Goal: Use online tool/utility: Utilize a website feature to perform a specific function

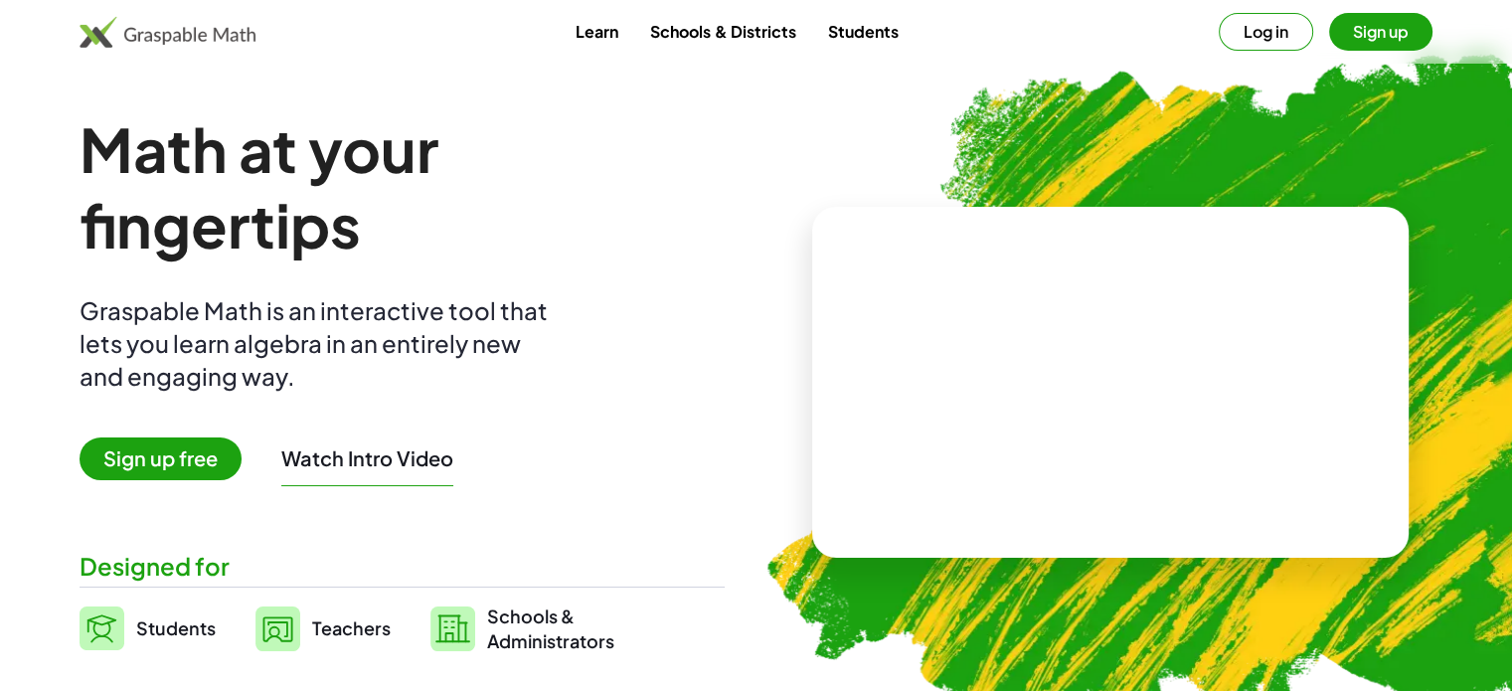
click at [1267, 40] on button "Log in" at bounding box center [1266, 32] width 94 height 38
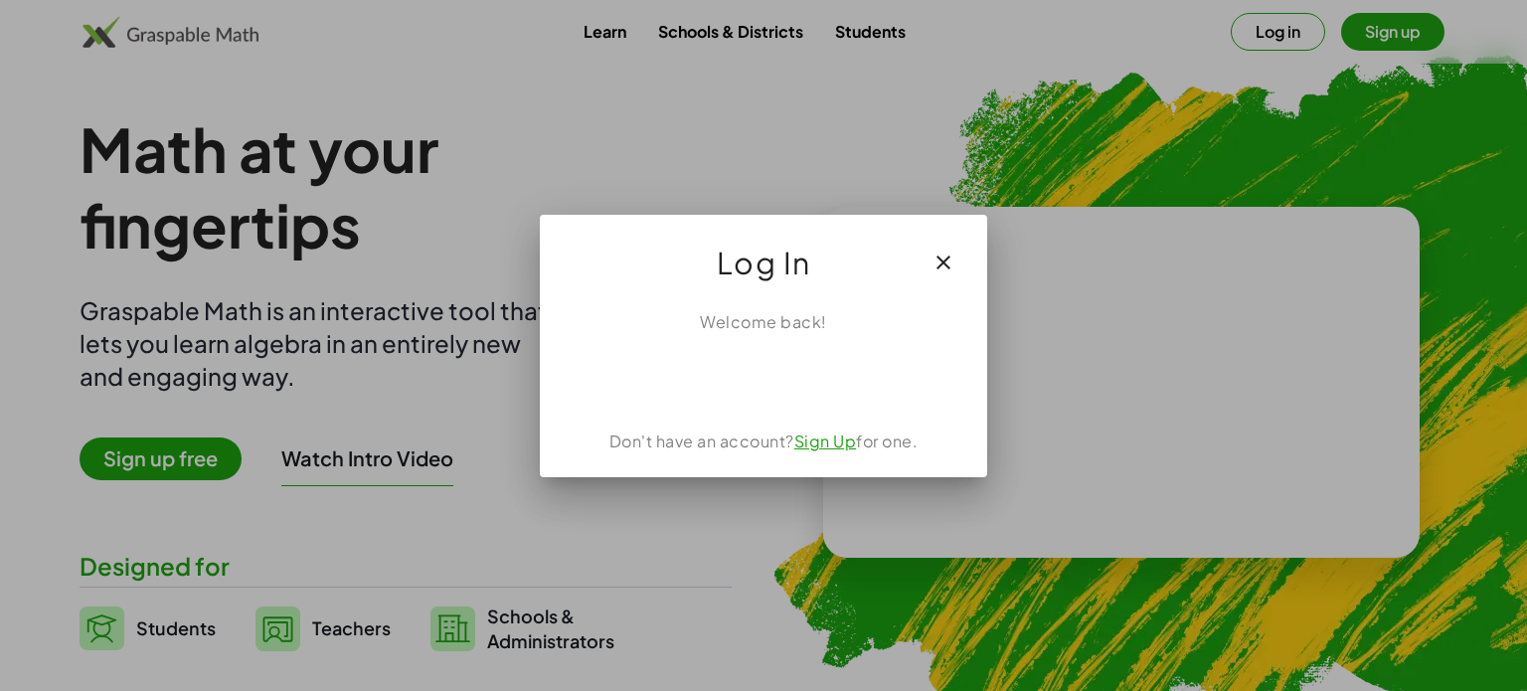
click at [938, 251] on icon "button" at bounding box center [943, 263] width 24 height 24
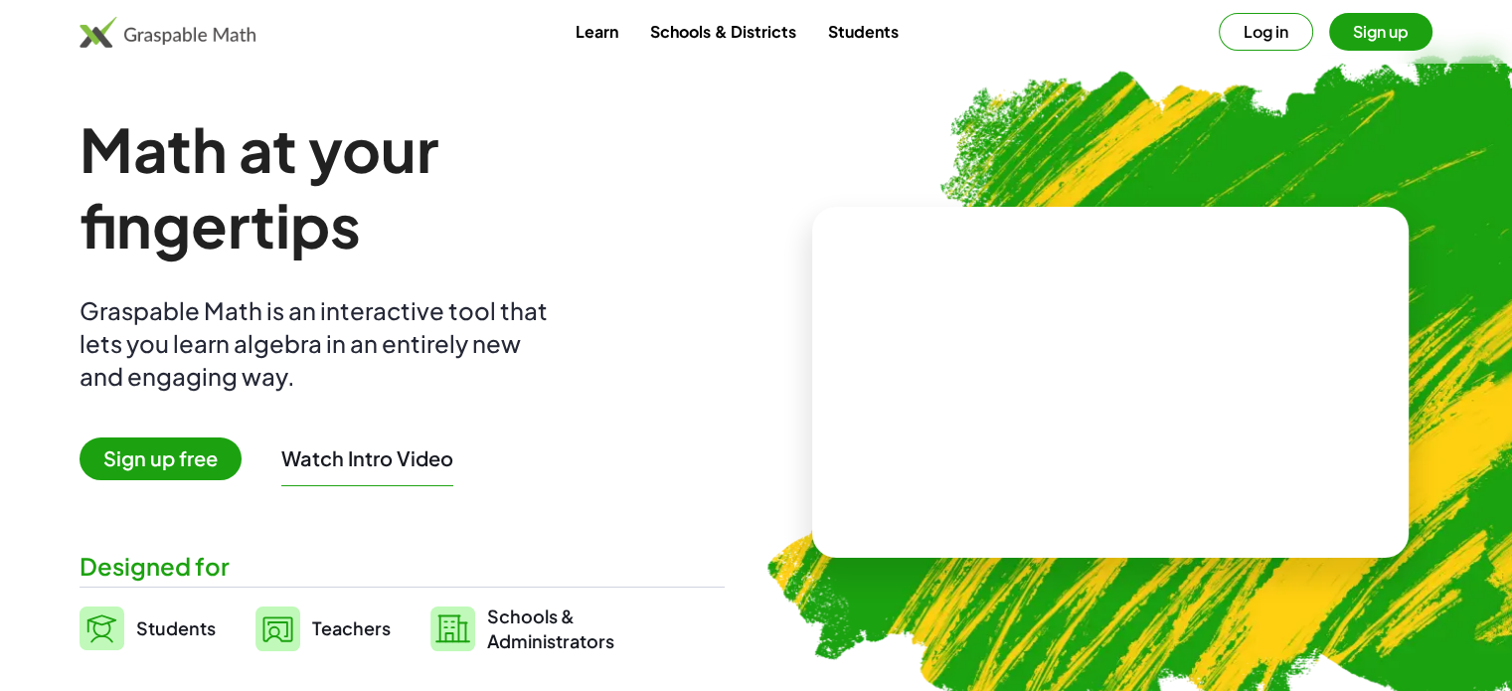
click at [1378, 11] on div "Learn Schools & Districts Students Log in Sign up" at bounding box center [756, 32] width 1512 height 64
click at [199, 460] on span "Sign up free" at bounding box center [161, 458] width 162 height 43
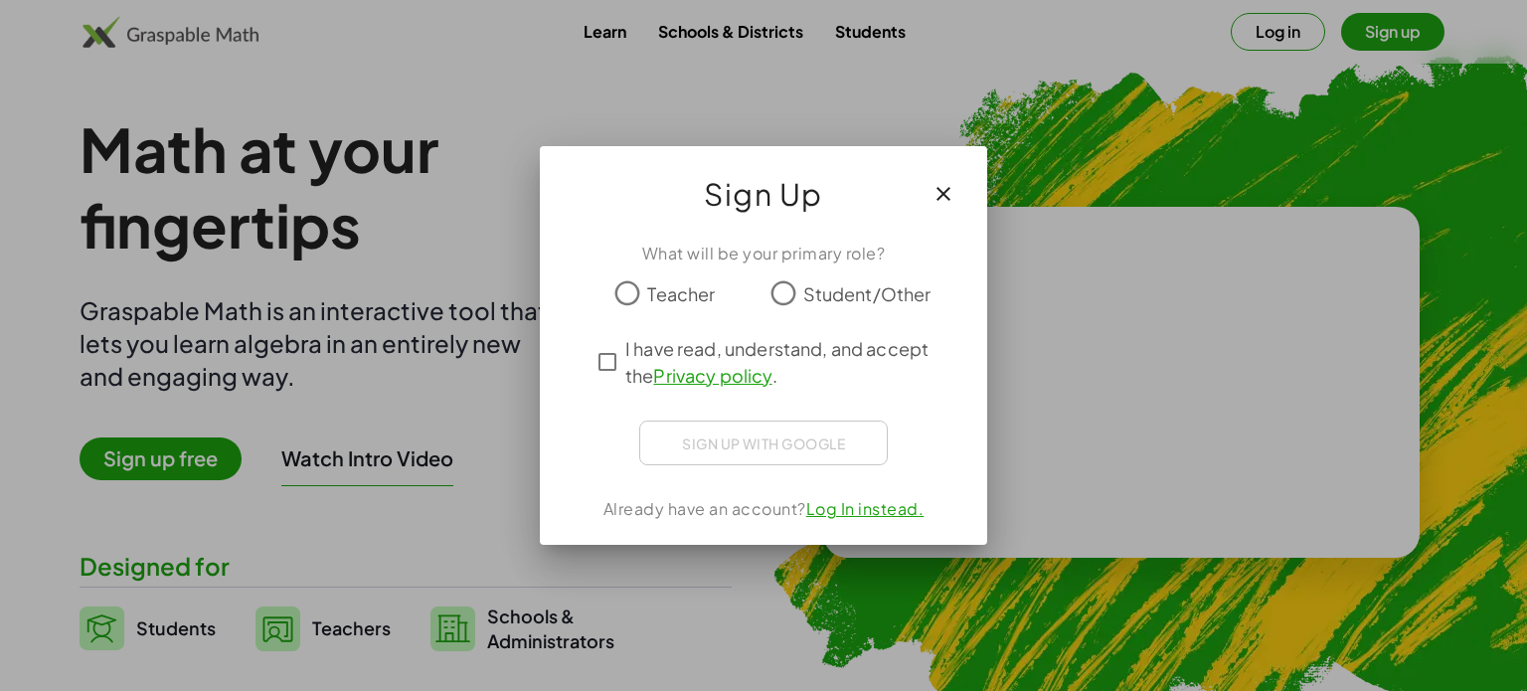
click at [821, 292] on span "Student/Other" at bounding box center [867, 293] width 128 height 27
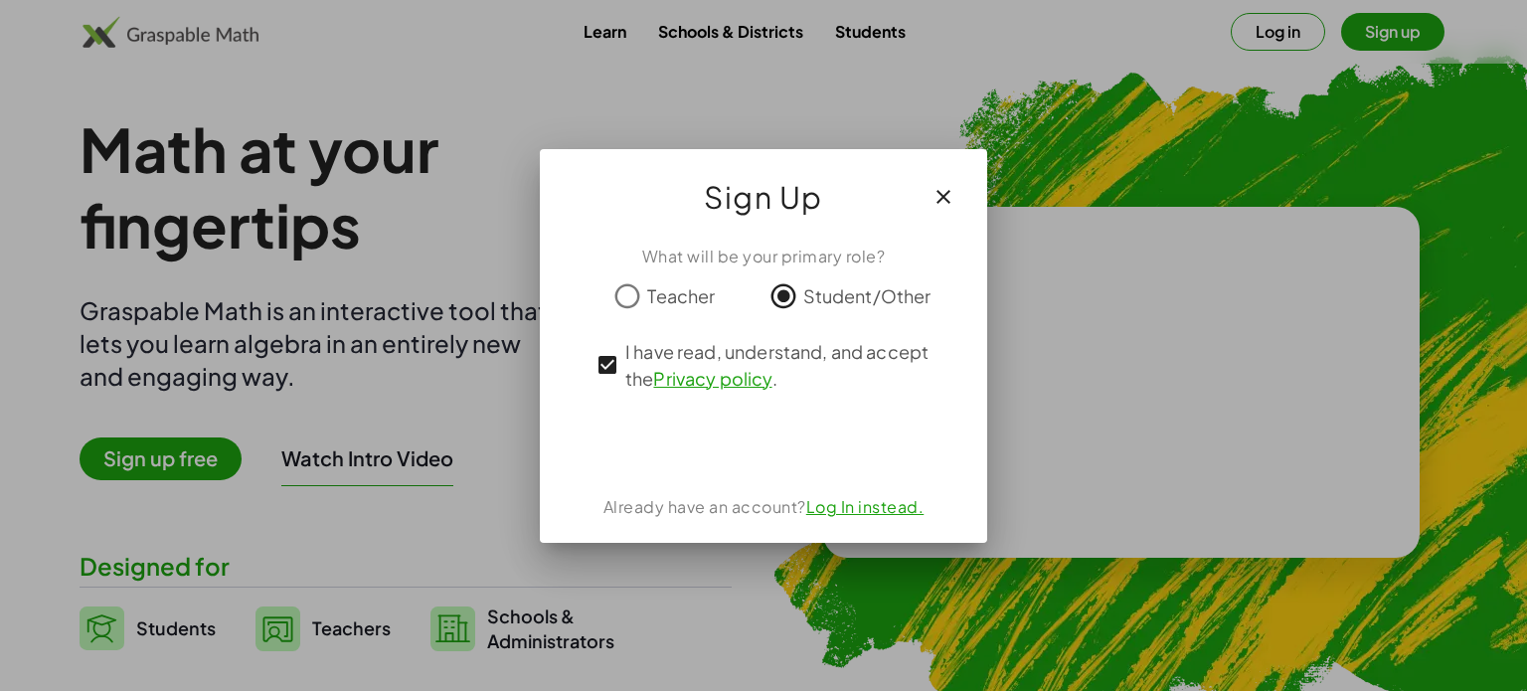
click at [935, 202] on icon "button" at bounding box center [943, 197] width 24 height 24
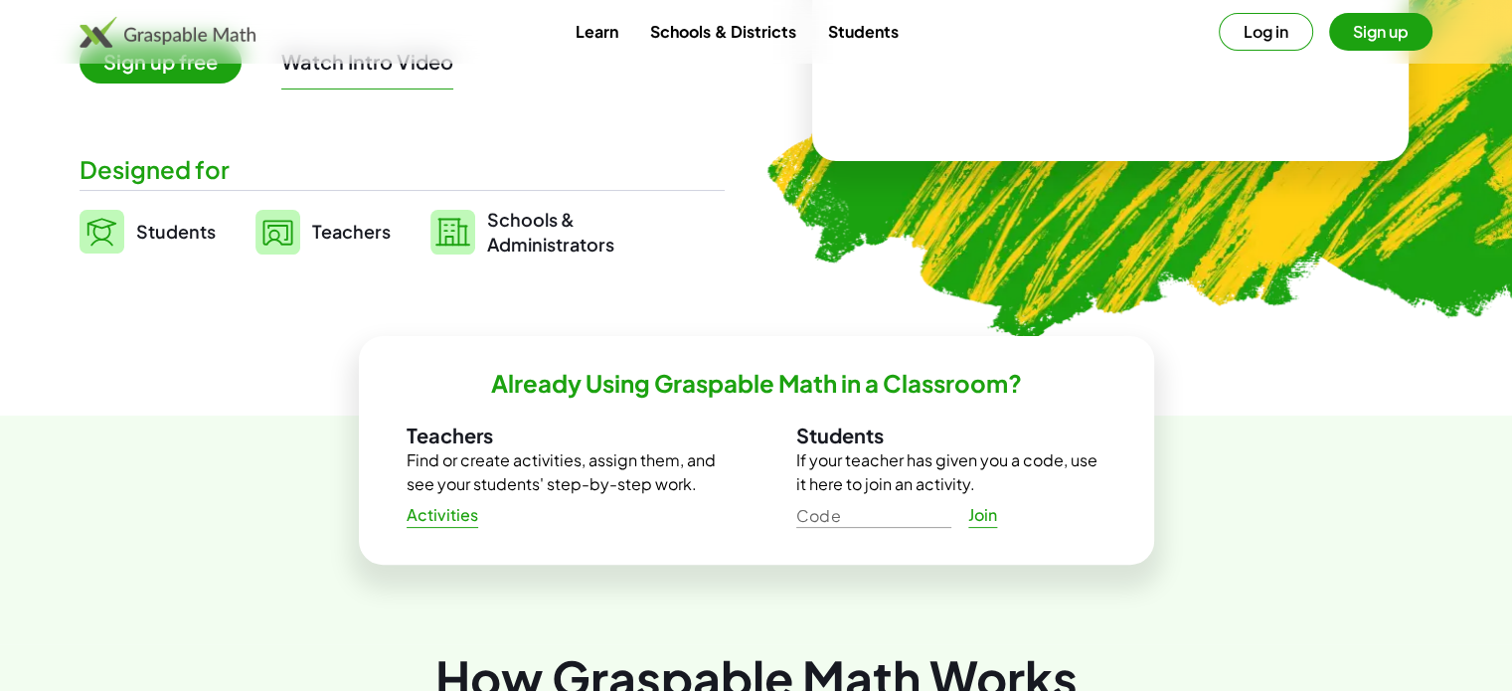
scroll to position [398, 0]
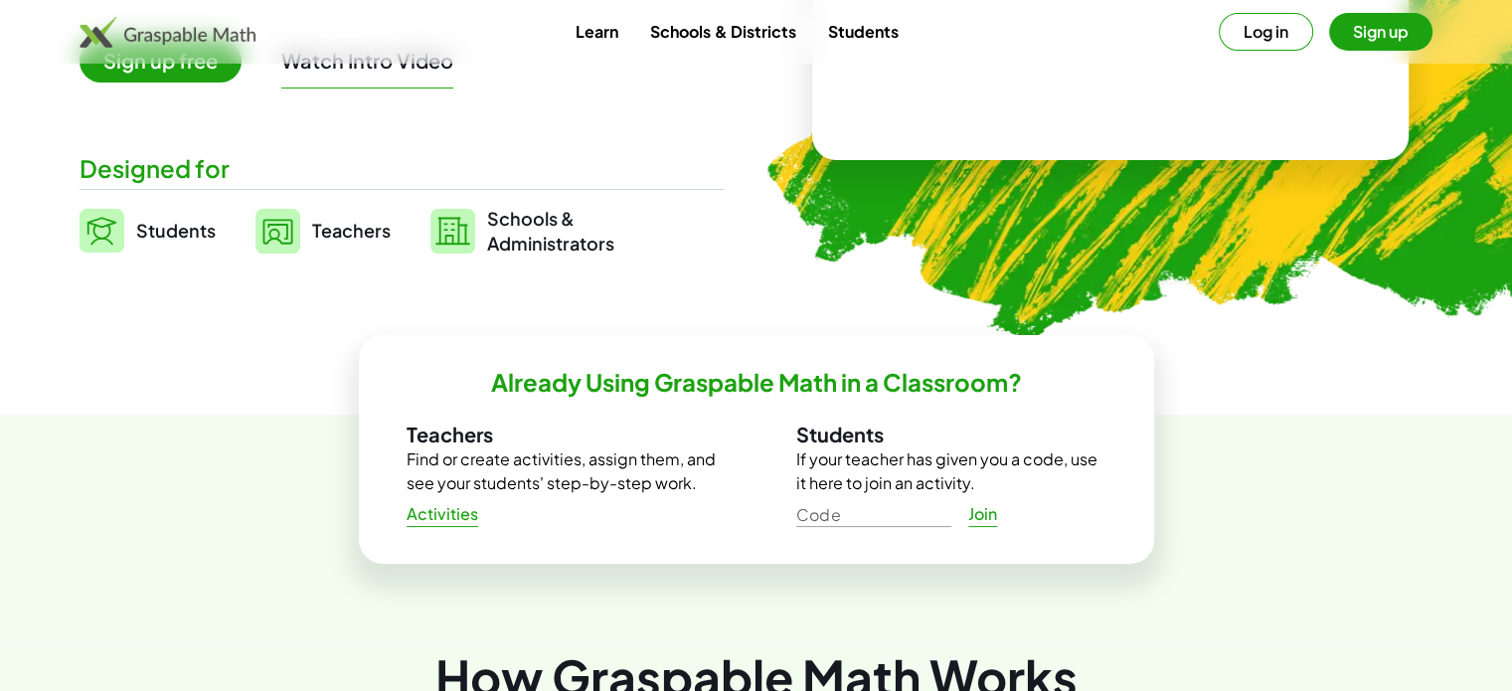
click at [208, 230] on span "Students" at bounding box center [176, 230] width 80 height 23
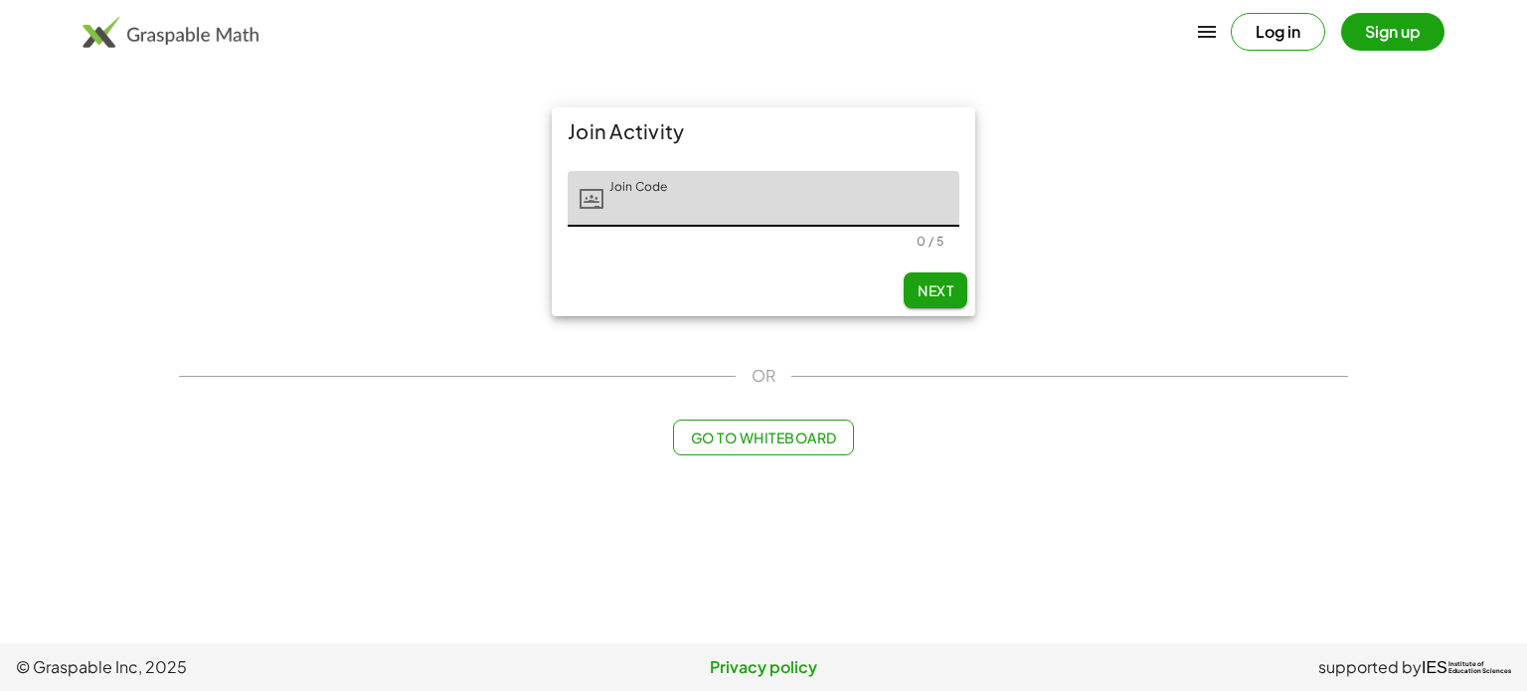
click at [775, 460] on div "Join Activity Join Code Join Code 0 / 5 Next OR Go to Whiteboard" at bounding box center [763, 281] width 1193 height 372
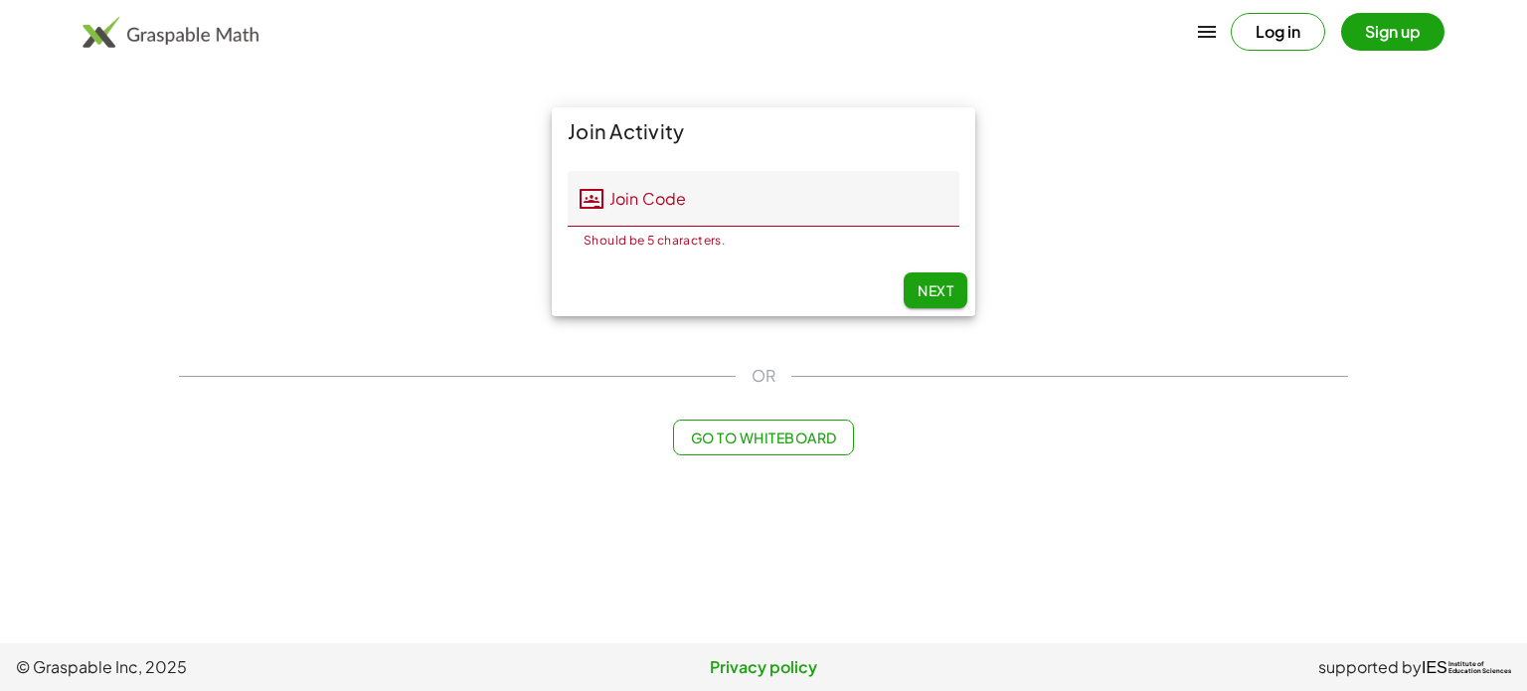
click at [783, 447] on button "Go to Whiteboard" at bounding box center [763, 437] width 180 height 36
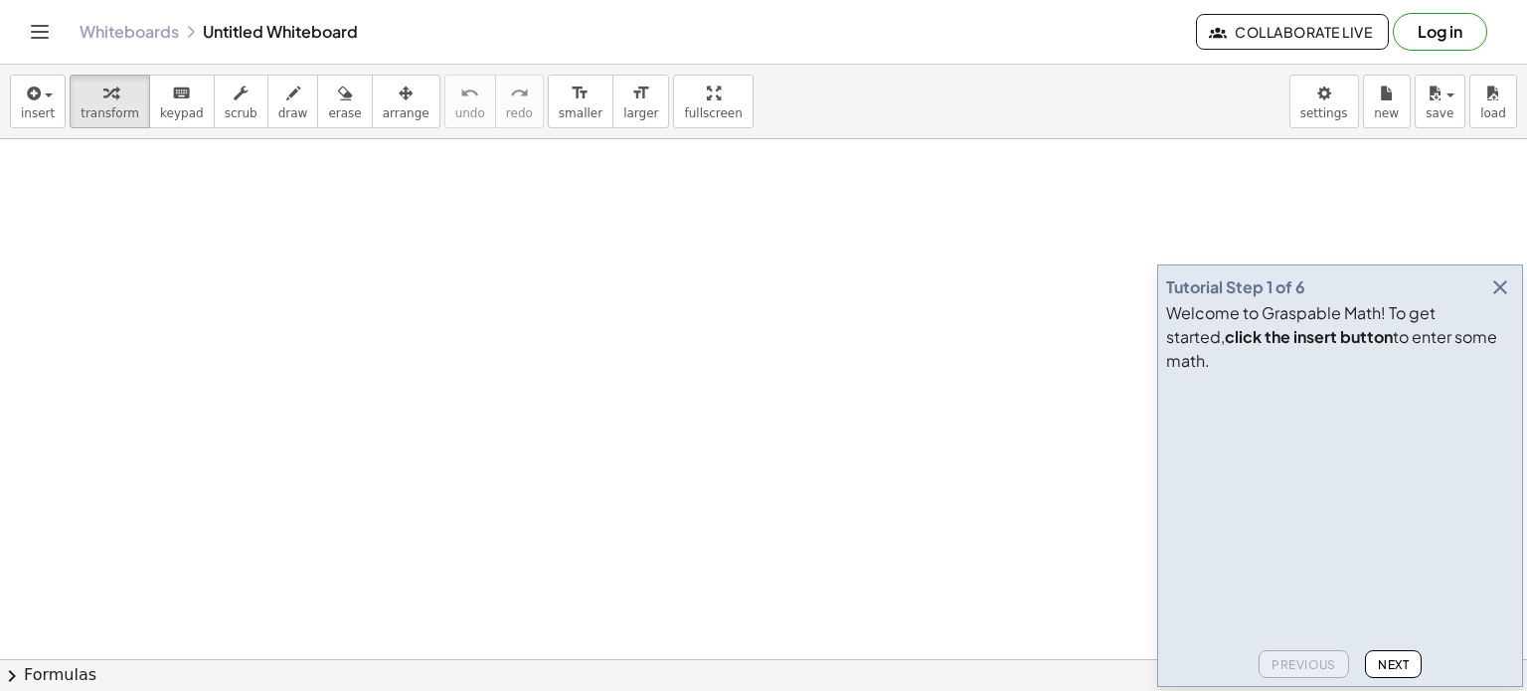
click at [1396, 678] on button "Next" at bounding box center [1393, 664] width 57 height 28
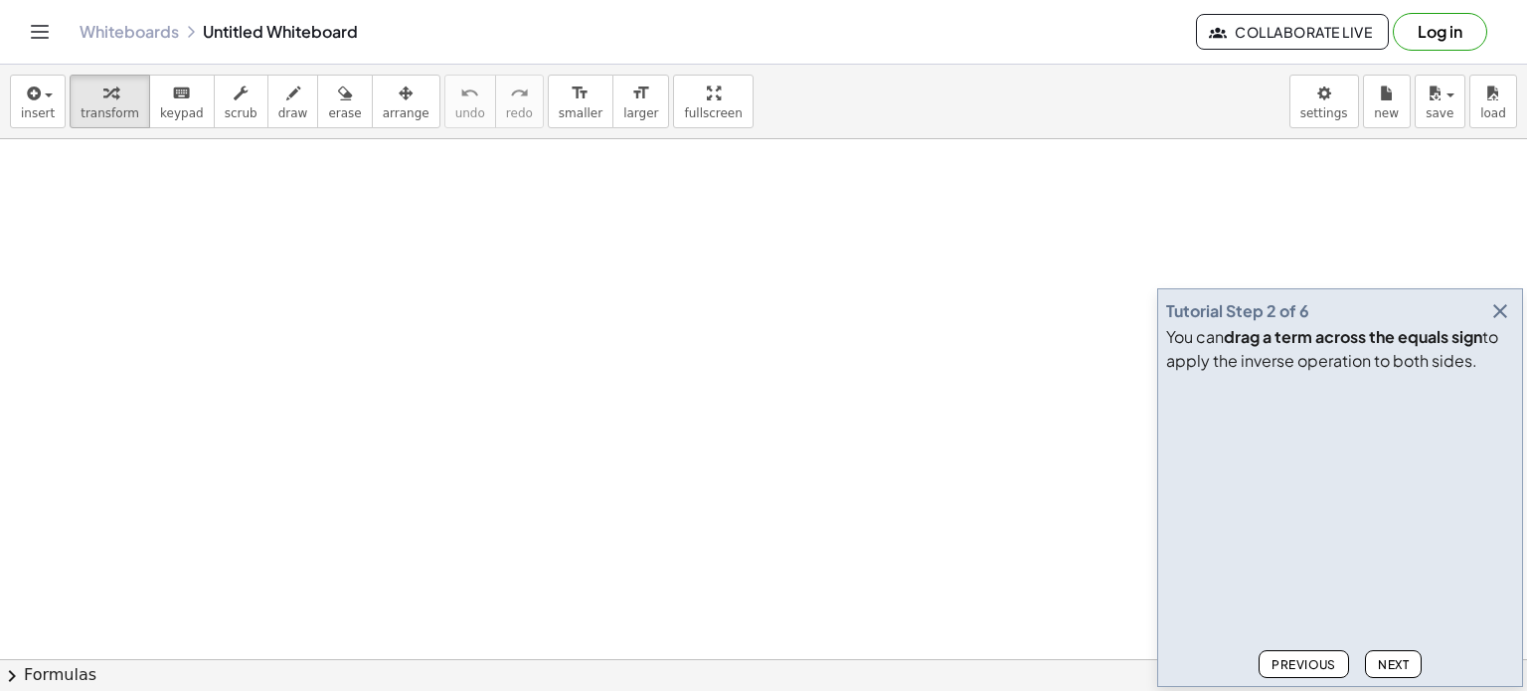
click at [1396, 674] on button "Next" at bounding box center [1393, 664] width 57 height 28
click at [1300, 655] on button "Previous" at bounding box center [1303, 664] width 90 height 28
click at [1302, 655] on button "Previous" at bounding box center [1303, 664] width 90 height 28
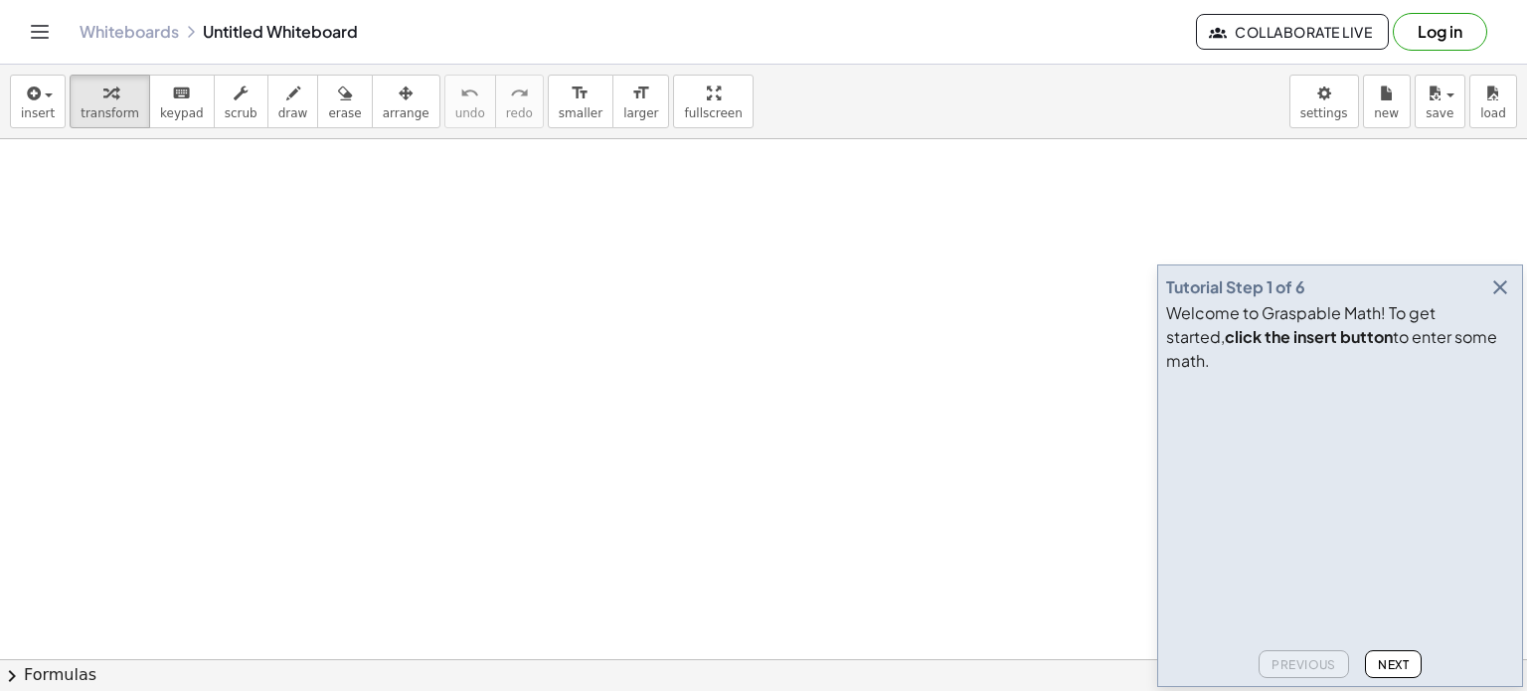
click at [1395, 666] on span "Next" at bounding box center [1393, 664] width 31 height 15
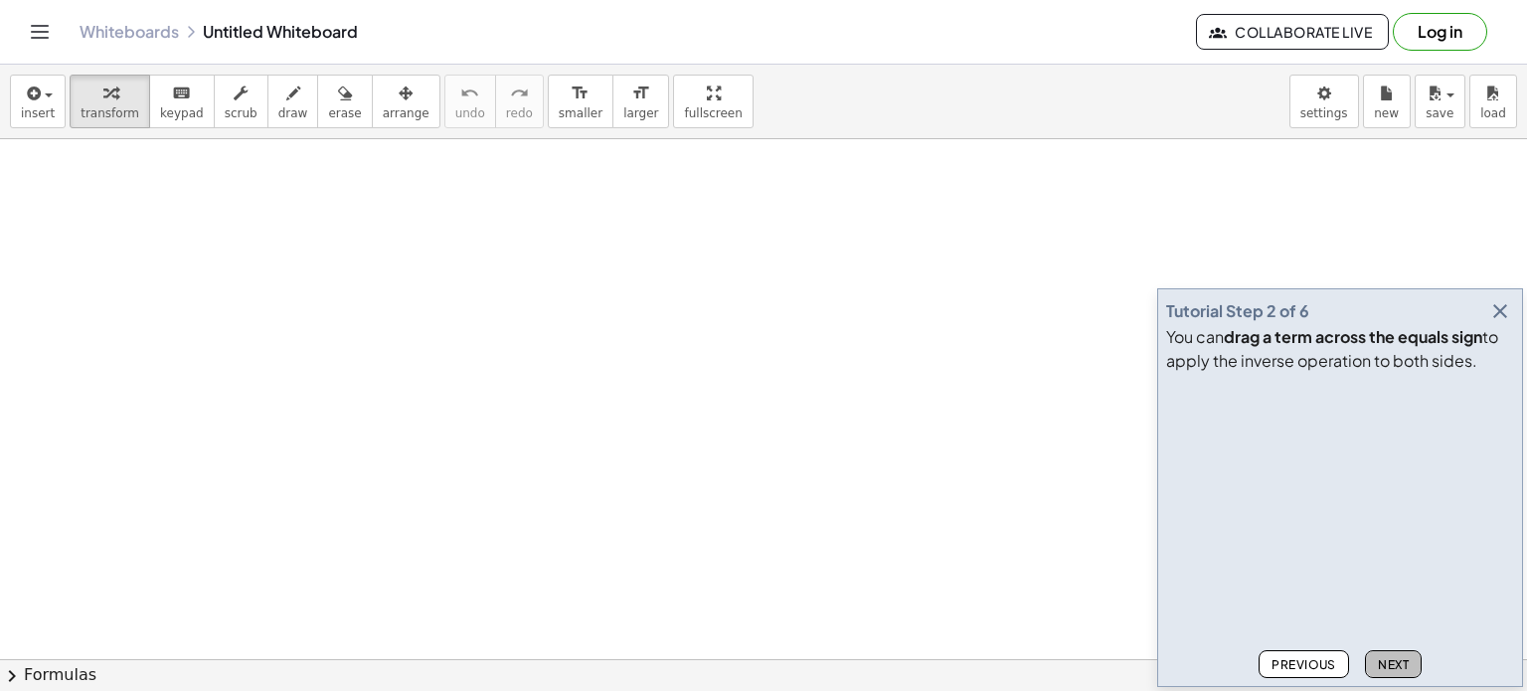
click at [1395, 666] on span "Next" at bounding box center [1393, 664] width 31 height 15
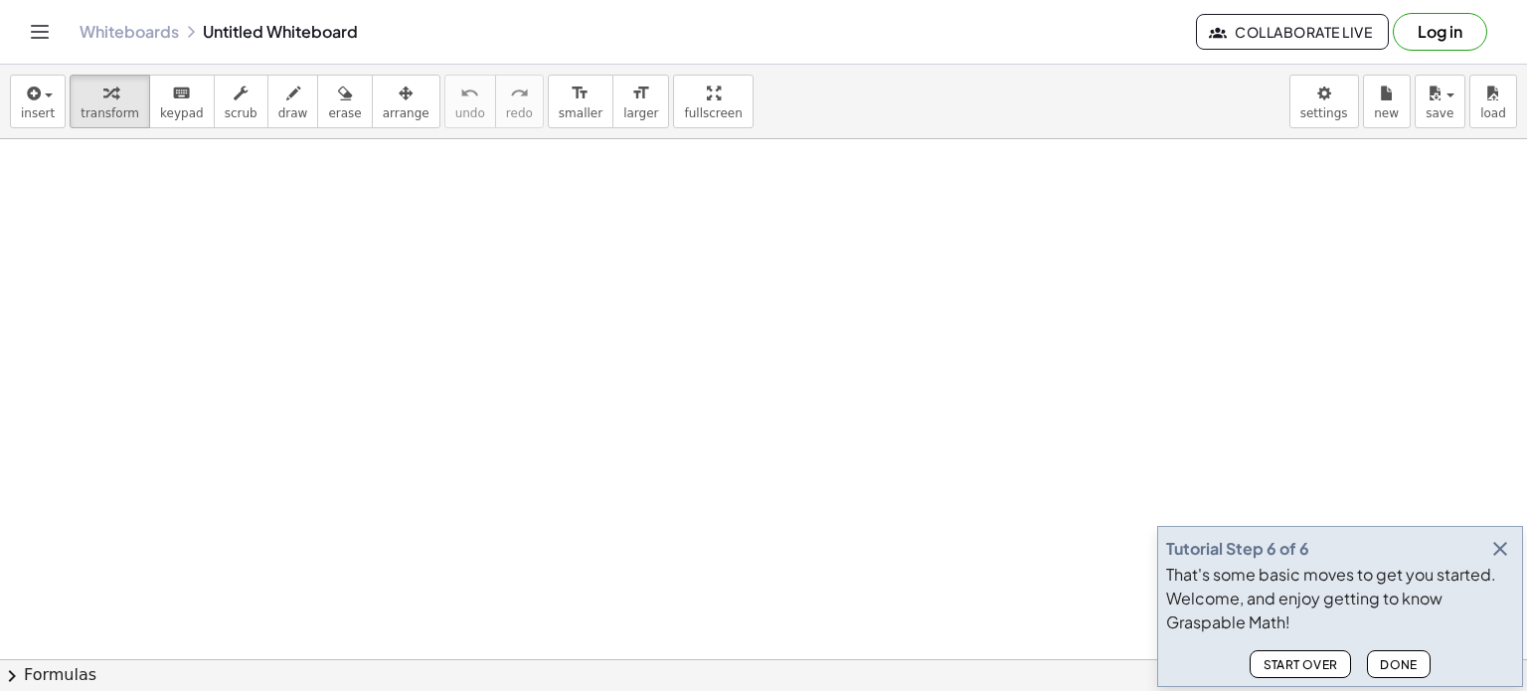
click at [1402, 666] on span "Done" at bounding box center [1399, 664] width 38 height 15
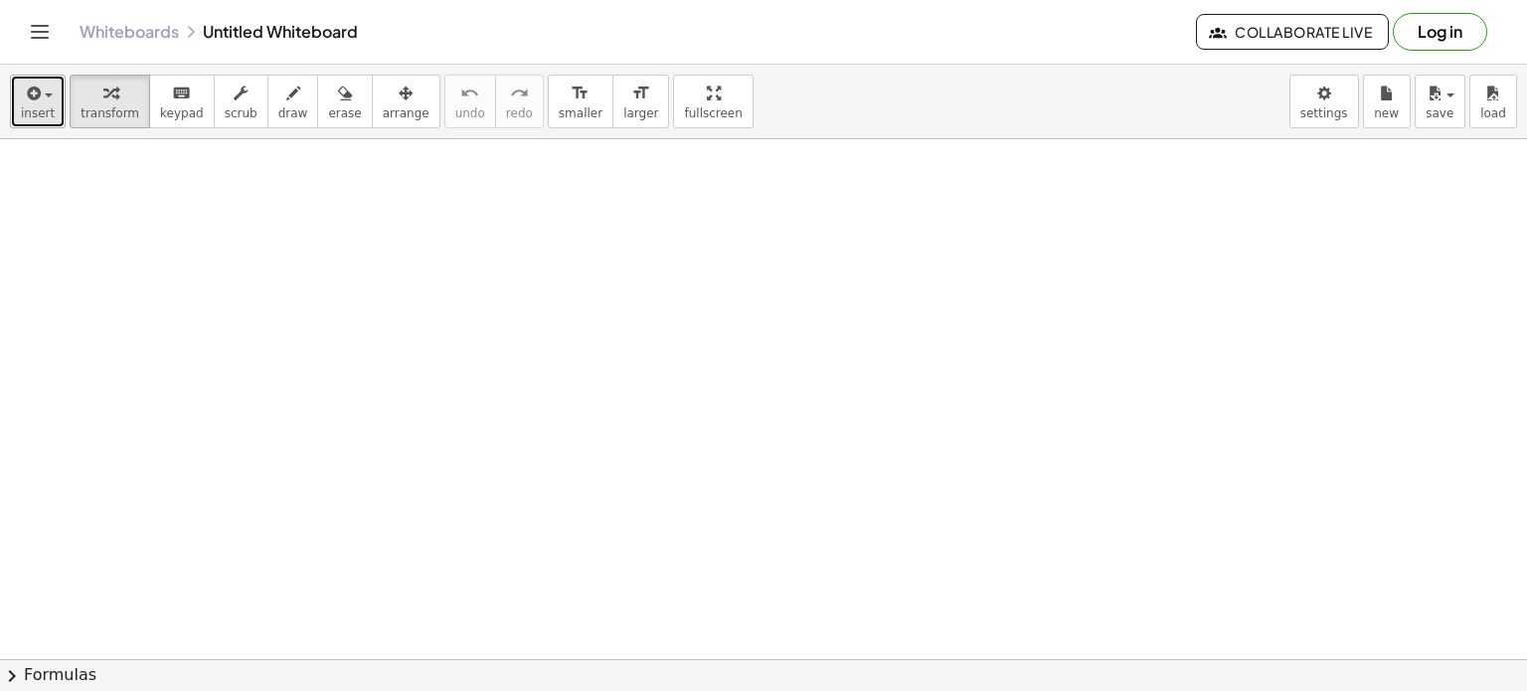
click at [44, 120] on span "insert" at bounding box center [38, 113] width 34 height 14
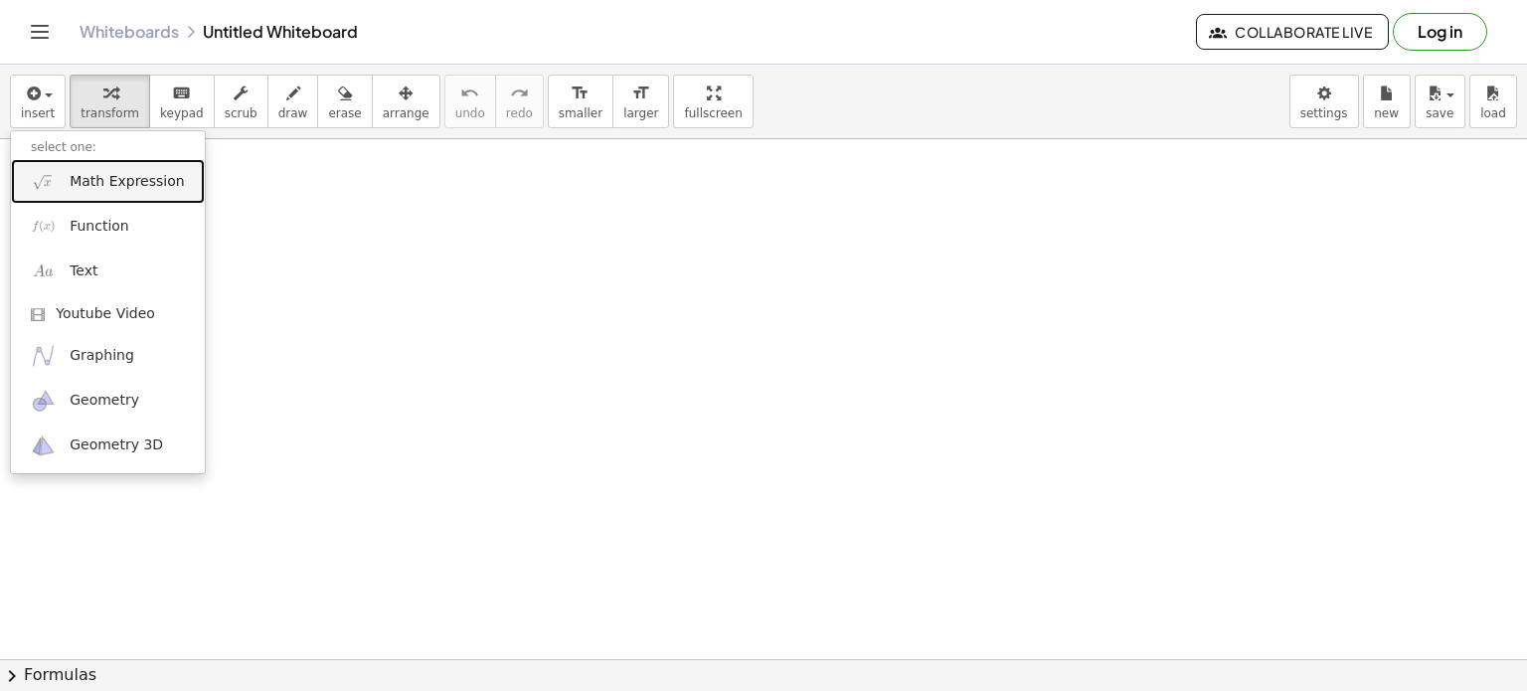
click at [96, 196] on link "Math Expression" at bounding box center [108, 181] width 194 height 45
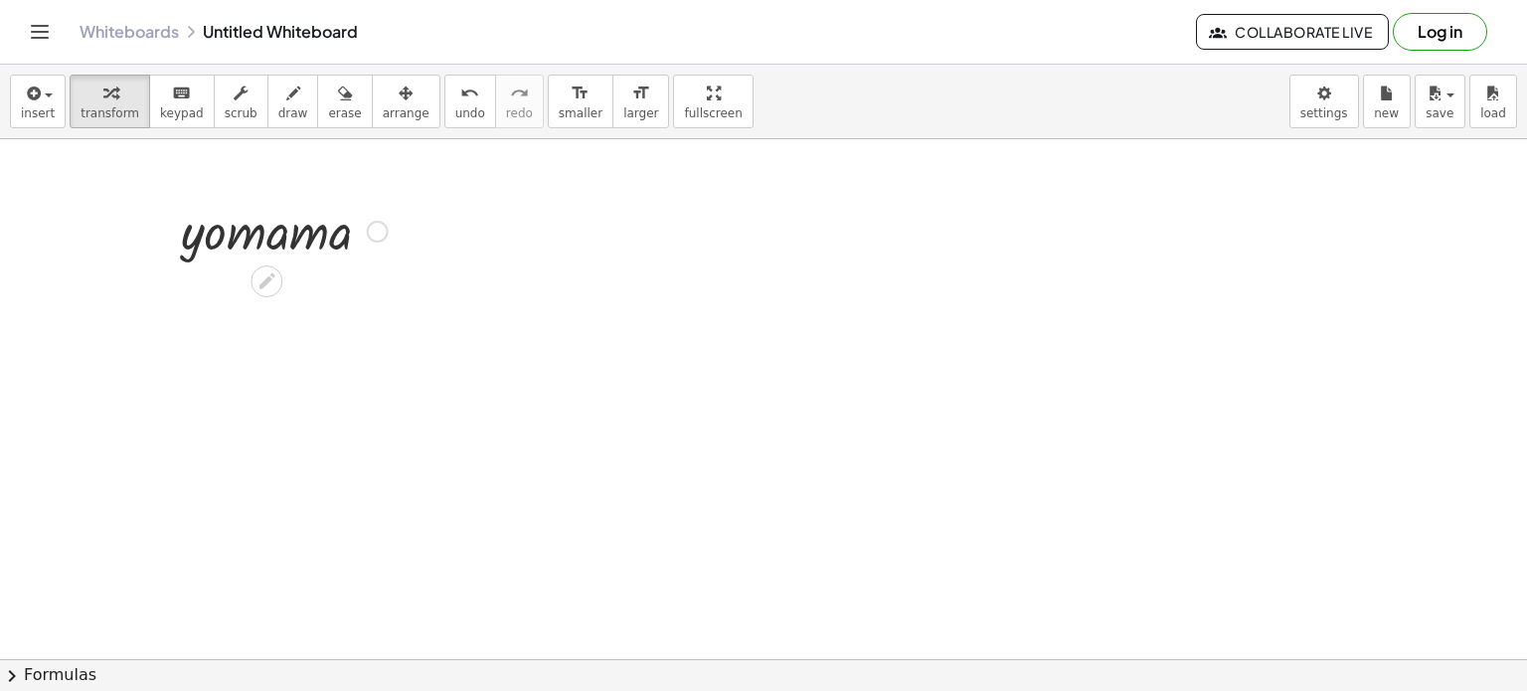
click at [345, 232] on div at bounding box center [284, 230] width 227 height 68
click at [269, 277] on icon at bounding box center [266, 281] width 16 height 16
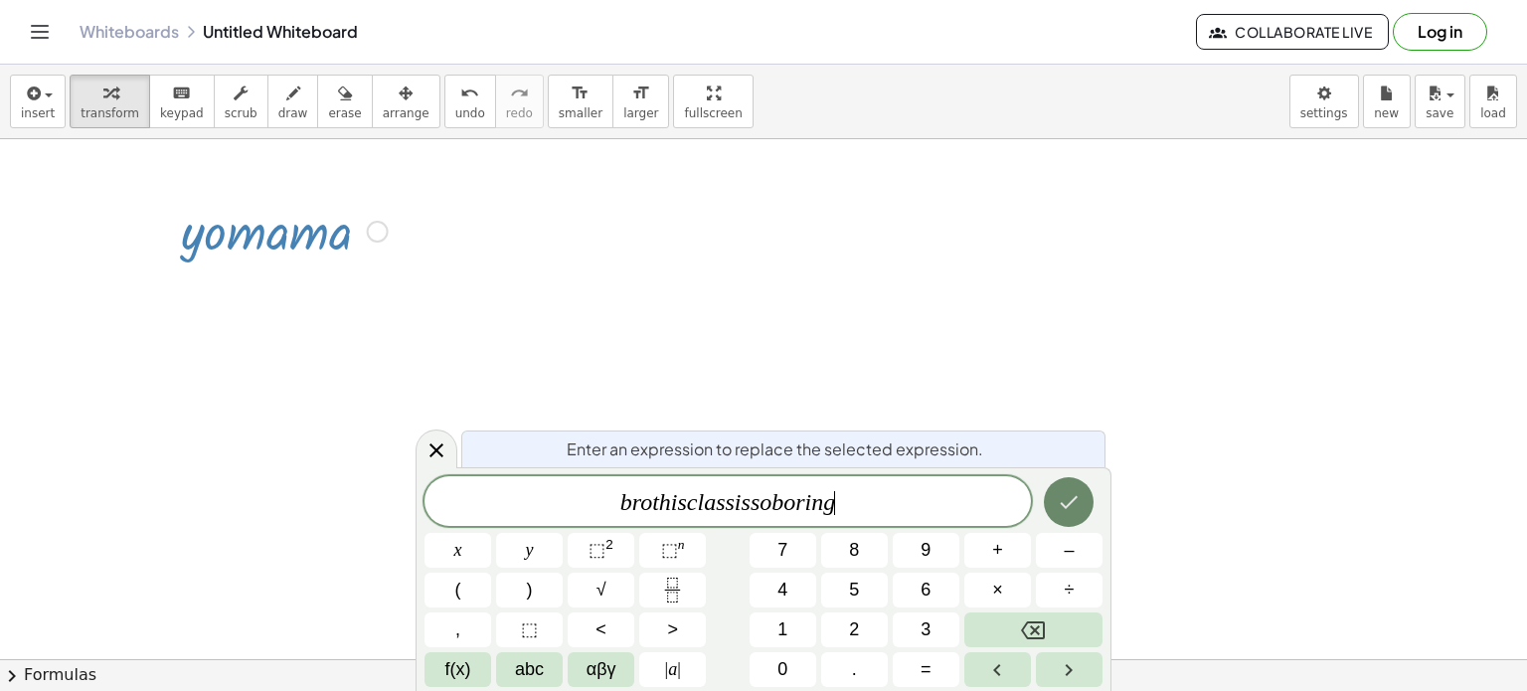
click at [1072, 511] on icon "Done" at bounding box center [1069, 502] width 24 height 24
click at [1057, 504] on icon "Done" at bounding box center [1069, 502] width 24 height 24
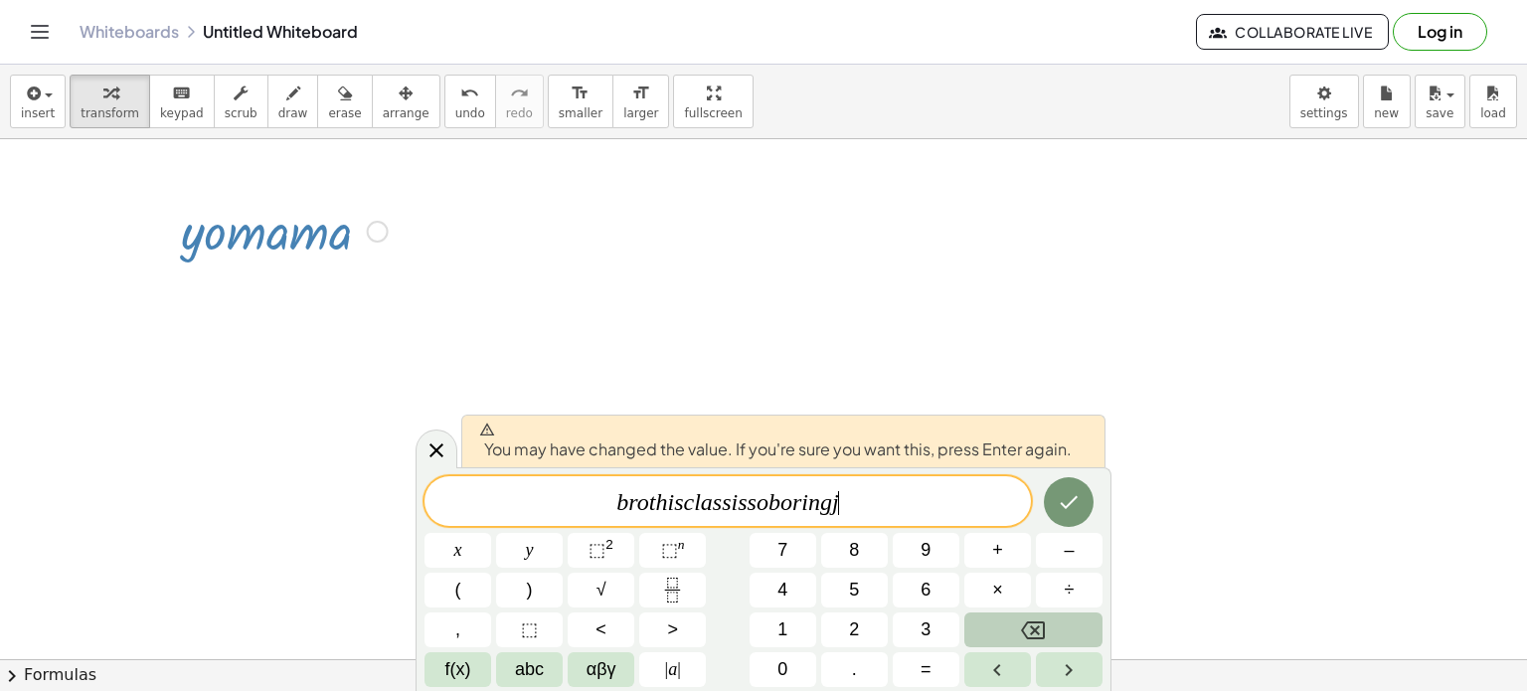
click at [1013, 625] on button "Backspace" at bounding box center [1033, 629] width 138 height 35
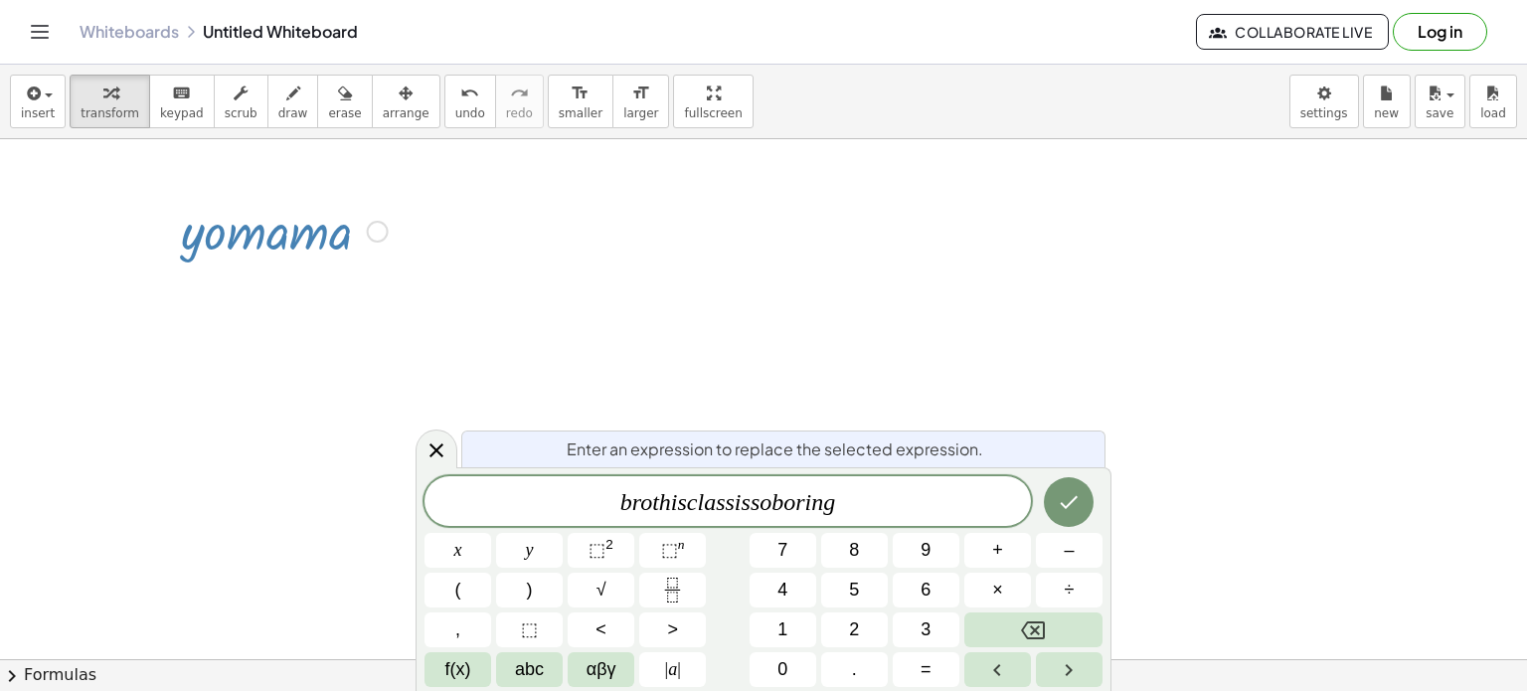
click at [771, 505] on span "b r o t h i s c l a s s i s s o b o r i n g ​" at bounding box center [727, 503] width 606 height 28
click at [1001, 555] on span "+" at bounding box center [997, 550] width 11 height 27
click at [665, 502] on var "s" at bounding box center [667, 502] width 9 height 26
click at [738, 502] on var "s" at bounding box center [741, 502] width 9 height 26
click at [984, 544] on button "+" at bounding box center [997, 550] width 67 height 35
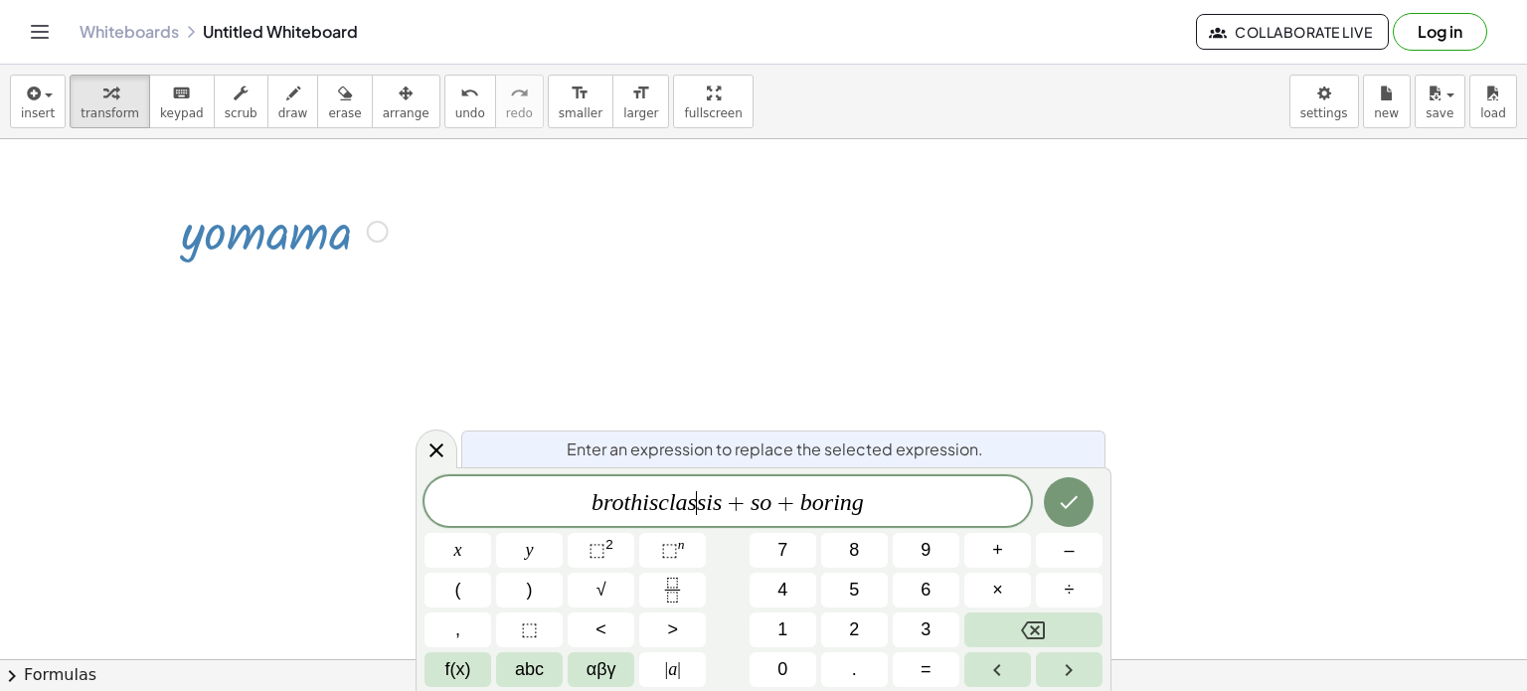
click at [701, 504] on var "s" at bounding box center [701, 502] width 9 height 26
click at [705, 505] on span "b r o t h i s c l a s s ​ i s + s o + b o r i n g" at bounding box center [727, 503] width 606 height 28
click at [708, 509] on var "i" at bounding box center [709, 502] width 7 height 26
click at [700, 506] on var "s" at bounding box center [698, 502] width 9 height 26
click at [1073, 561] on span "–" at bounding box center [1069, 550] width 10 height 27
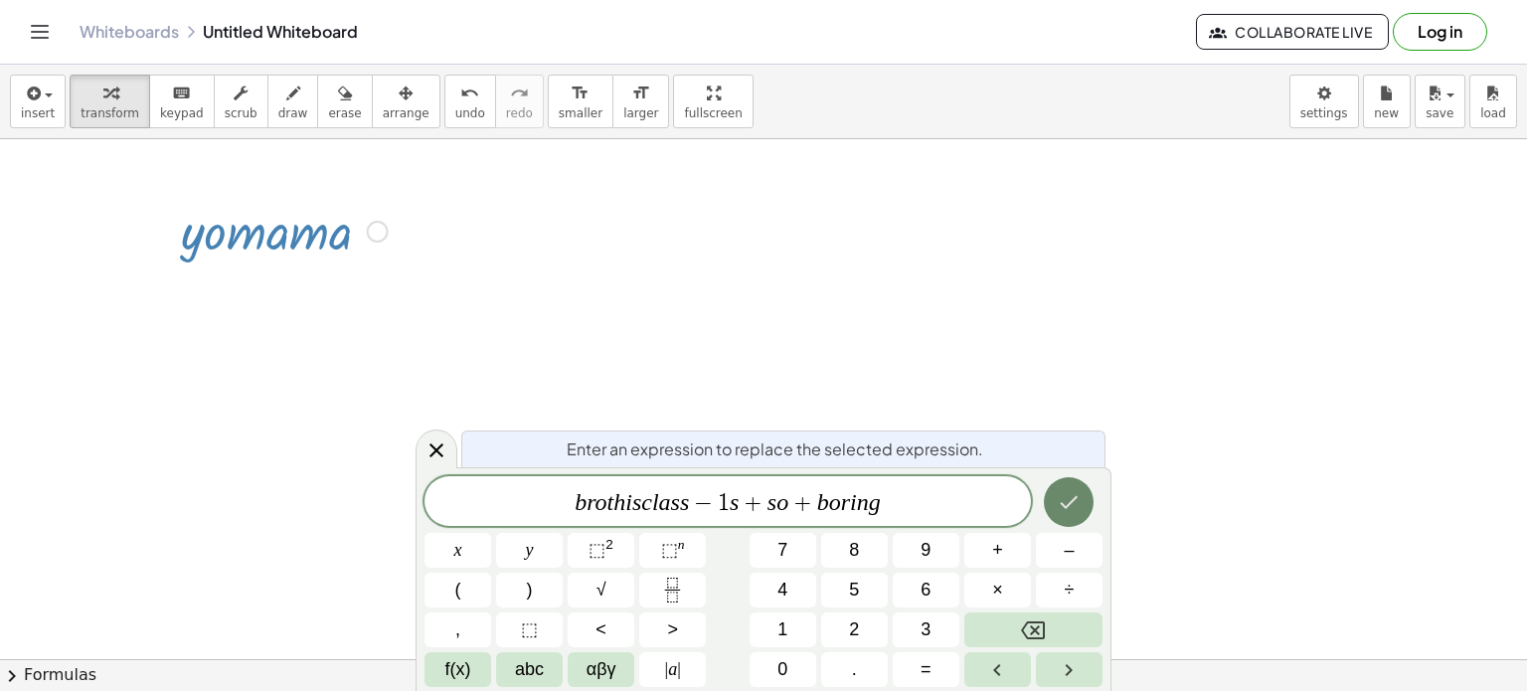
click at [1079, 505] on icon "Done" at bounding box center [1069, 502] width 24 height 24
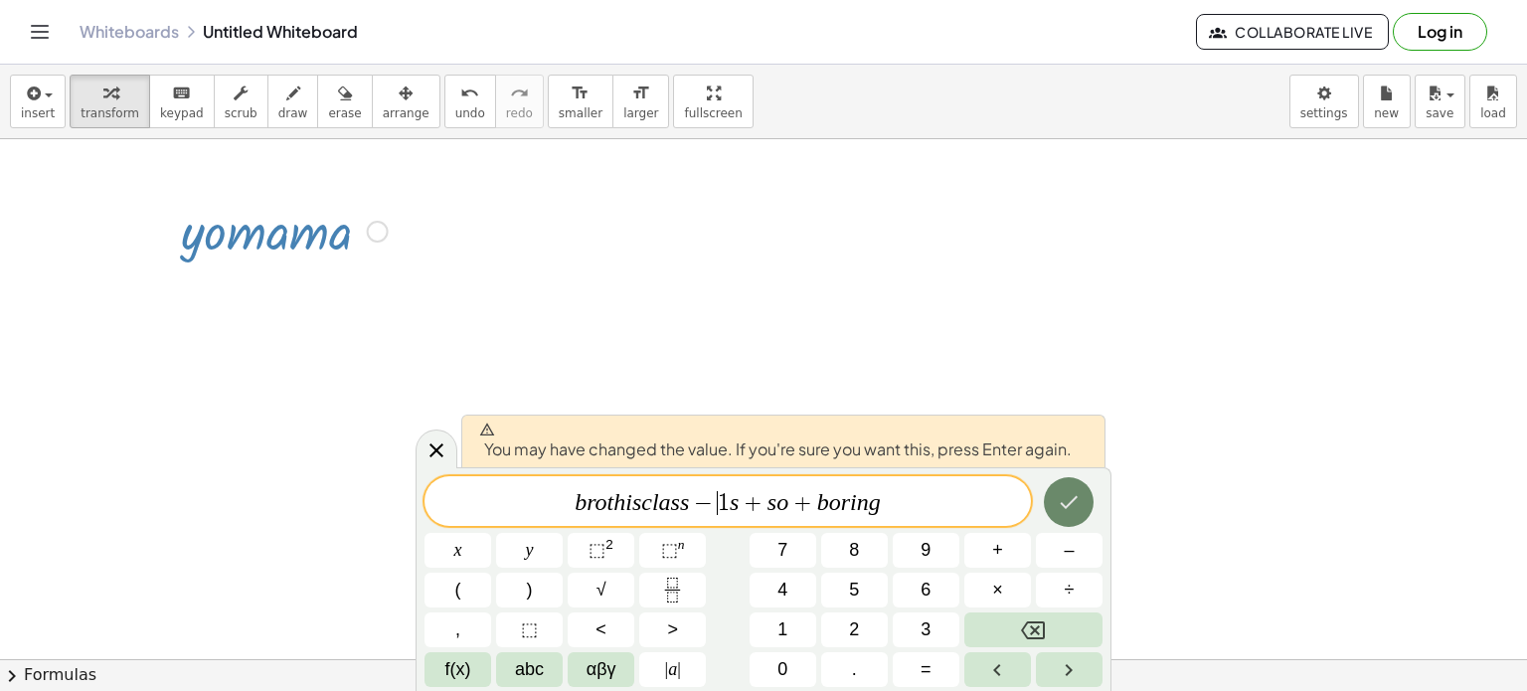
click at [1078, 502] on icon "Done" at bounding box center [1069, 502] width 24 height 24
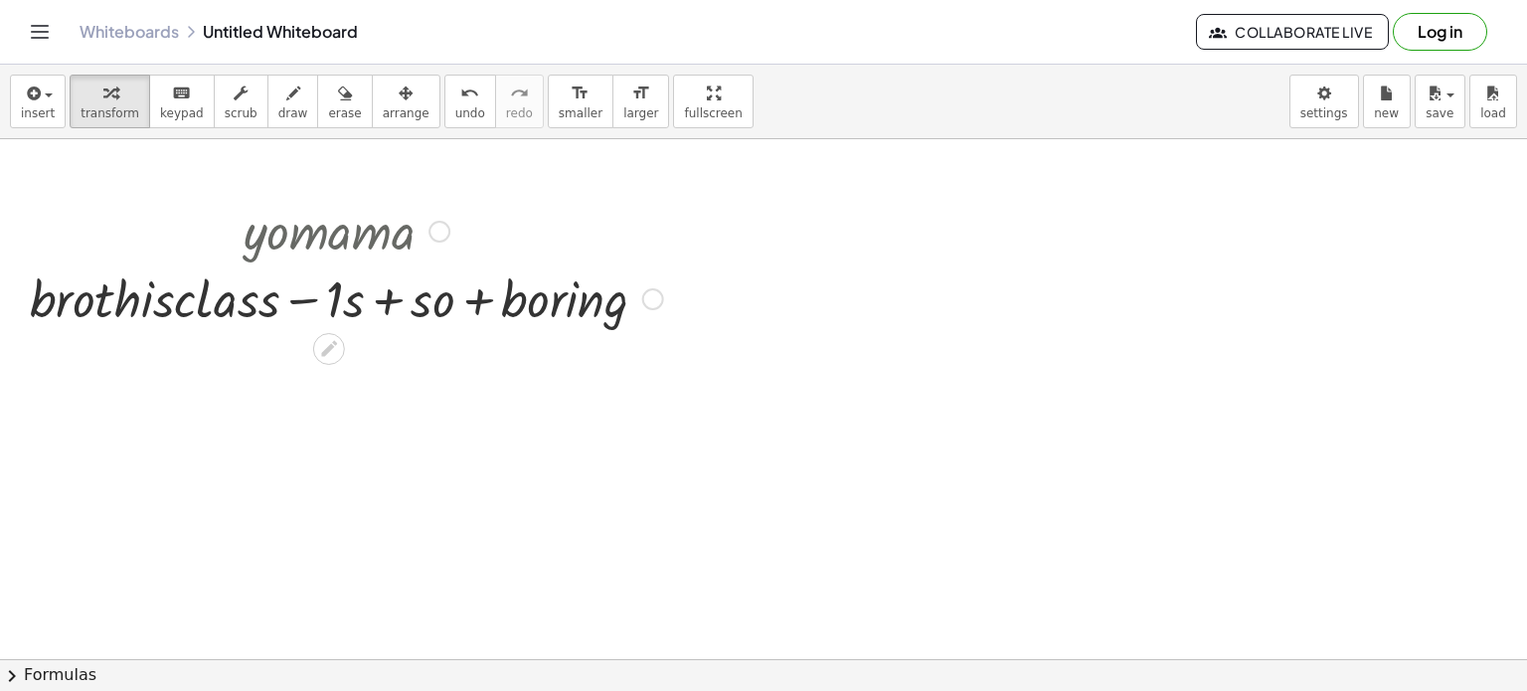
click at [527, 321] on div at bounding box center [346, 297] width 653 height 68
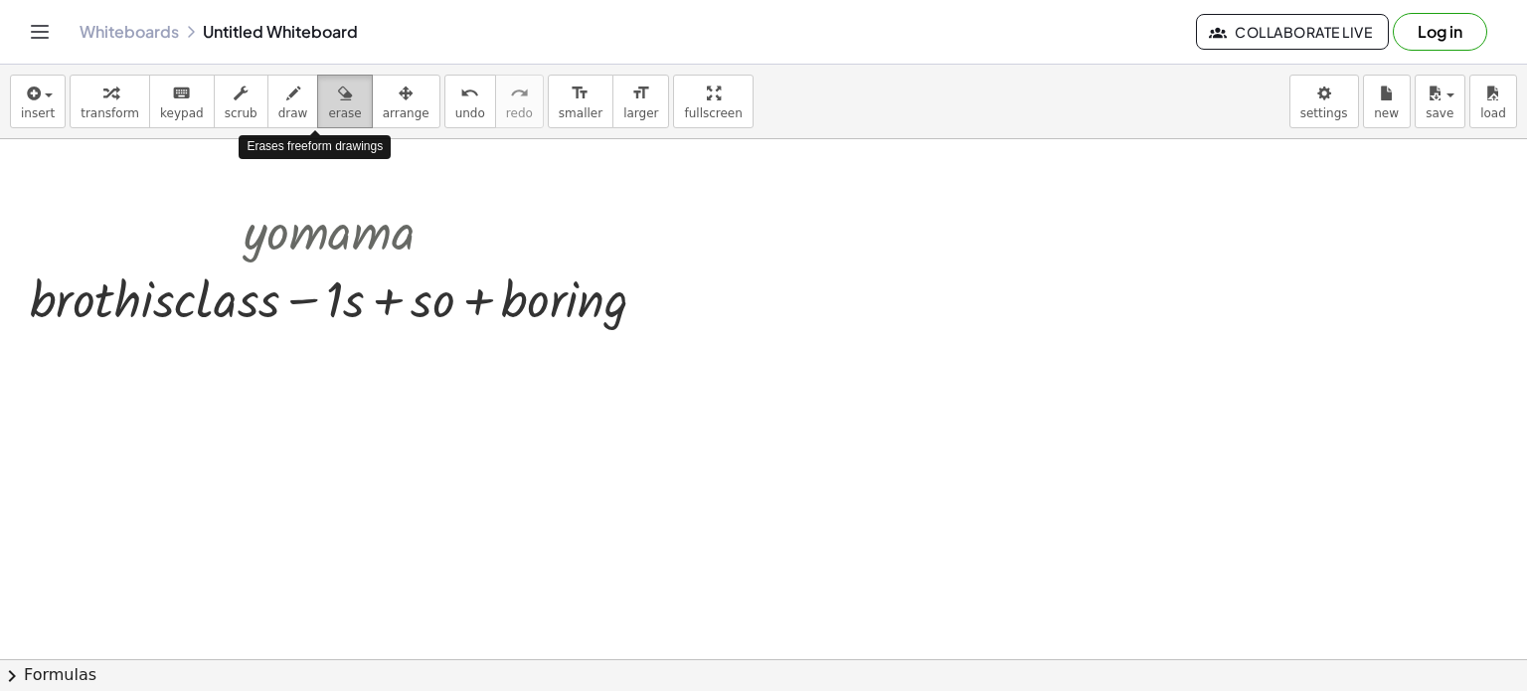
click at [328, 116] on span "erase" at bounding box center [344, 113] width 33 height 14
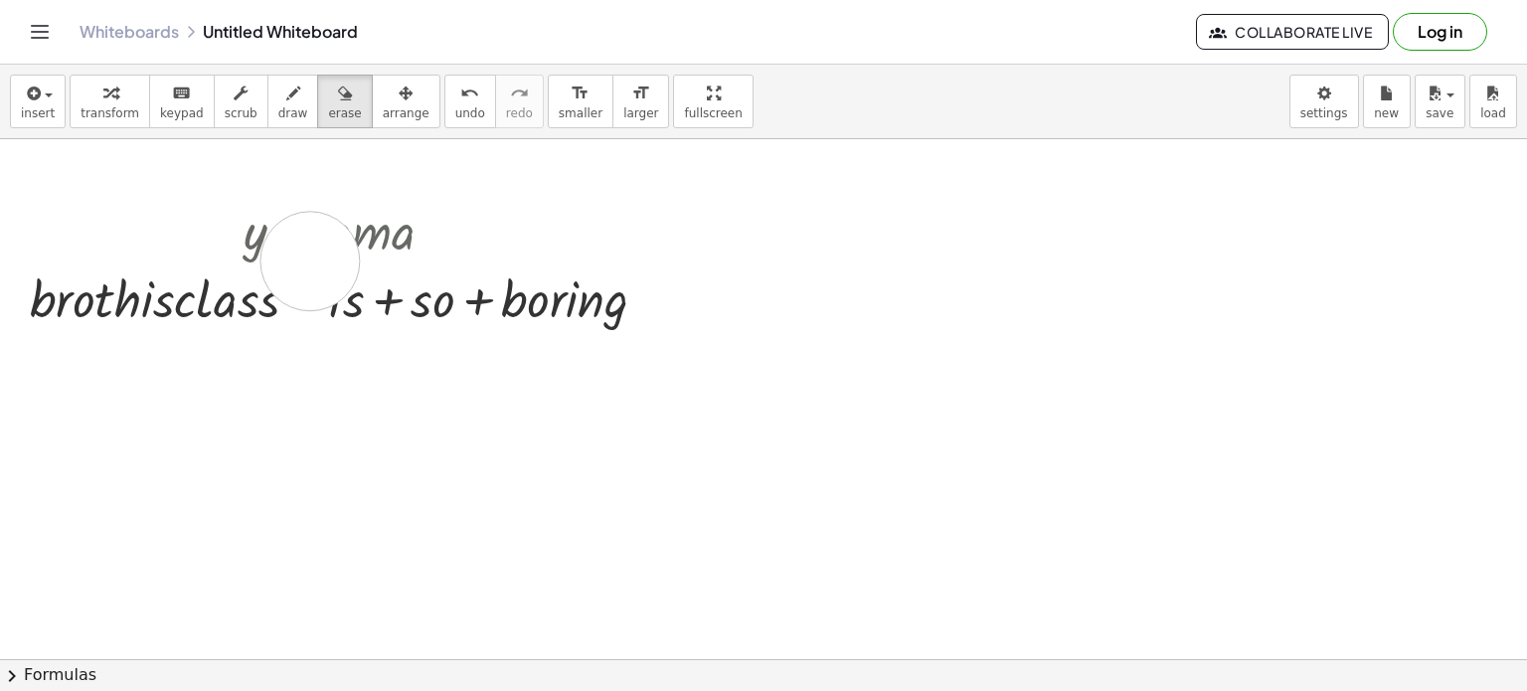
drag, startPoint x: 307, startPoint y: 245, endPoint x: 410, endPoint y: 233, distance: 103.1
click at [455, 108] on span "undo" at bounding box center [470, 113] width 30 height 14
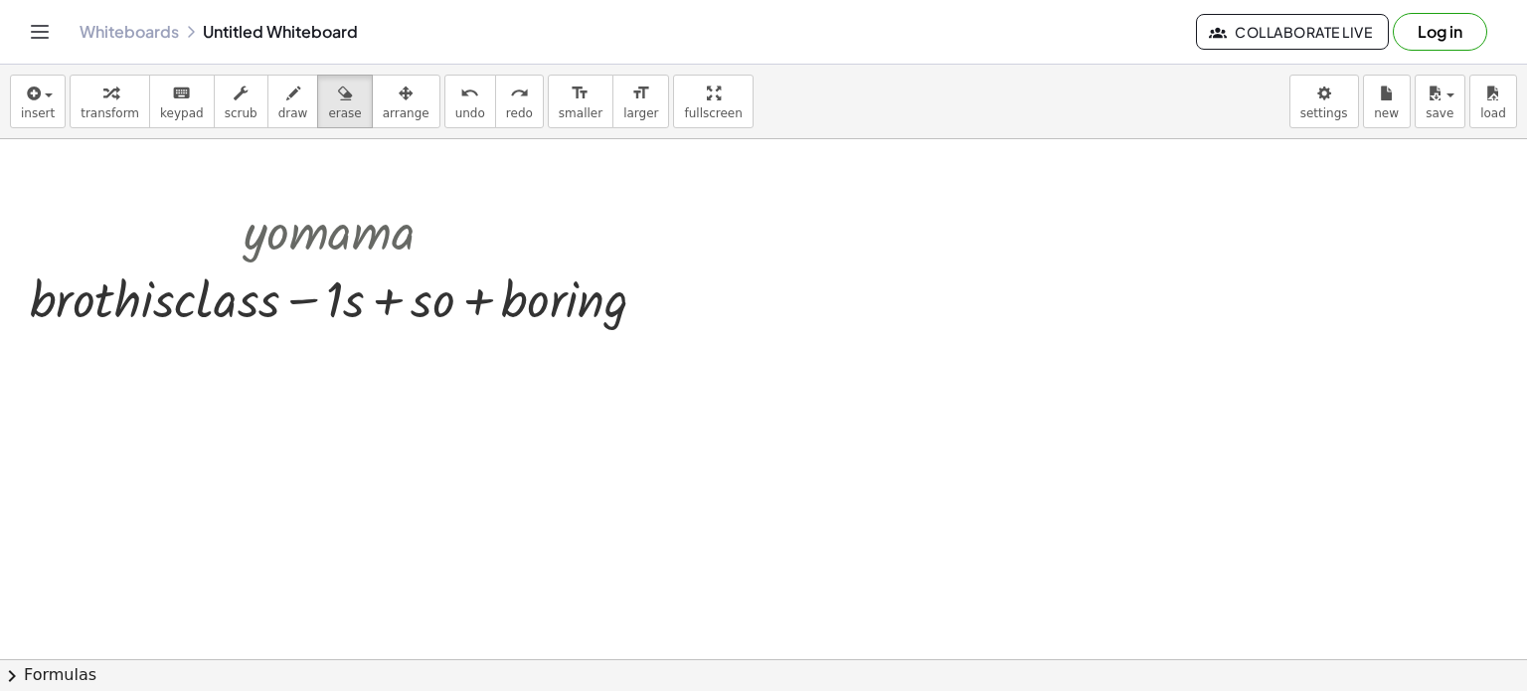
click at [106, 98] on icon "button" at bounding box center [110, 94] width 14 height 24
click at [291, 230] on div at bounding box center [346, 230] width 653 height 68
click at [432, 233] on div at bounding box center [439, 232] width 22 height 22
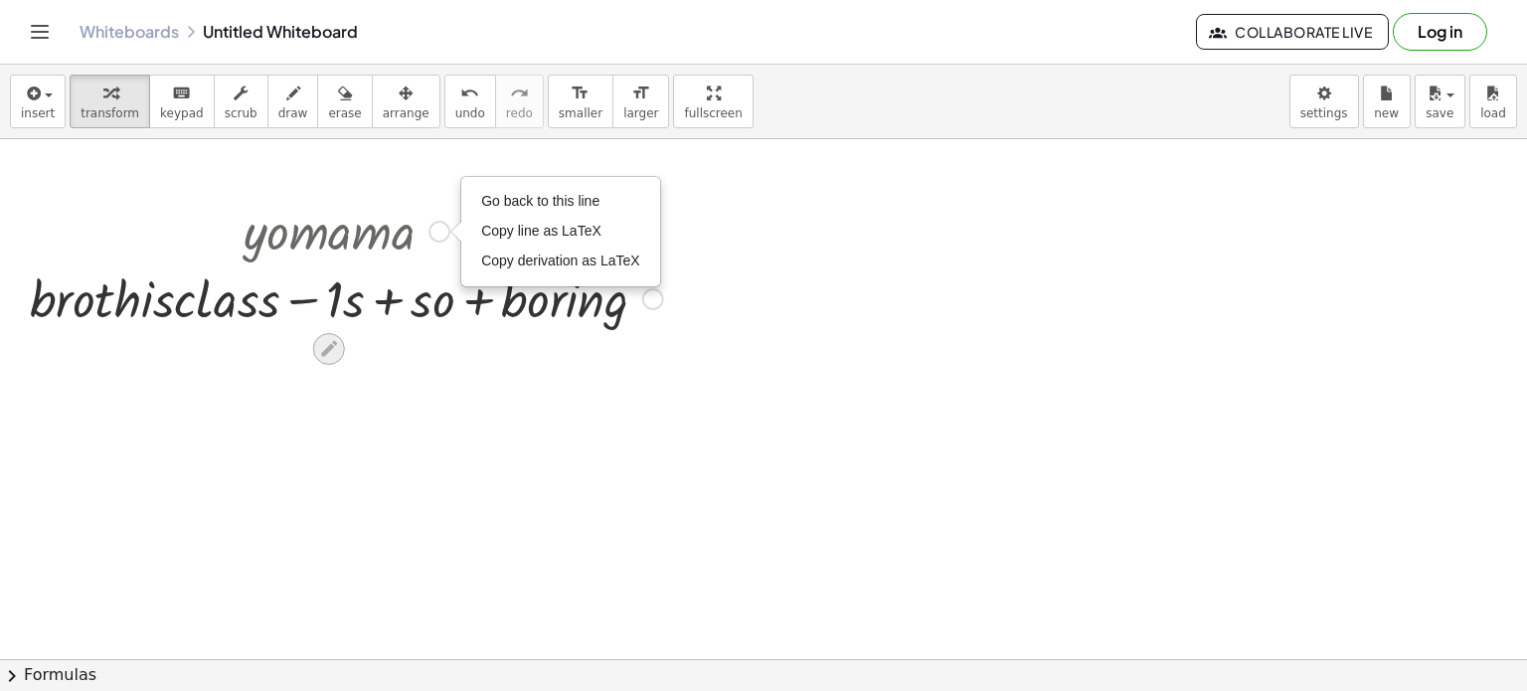
click at [336, 343] on icon at bounding box center [329, 349] width 16 height 16
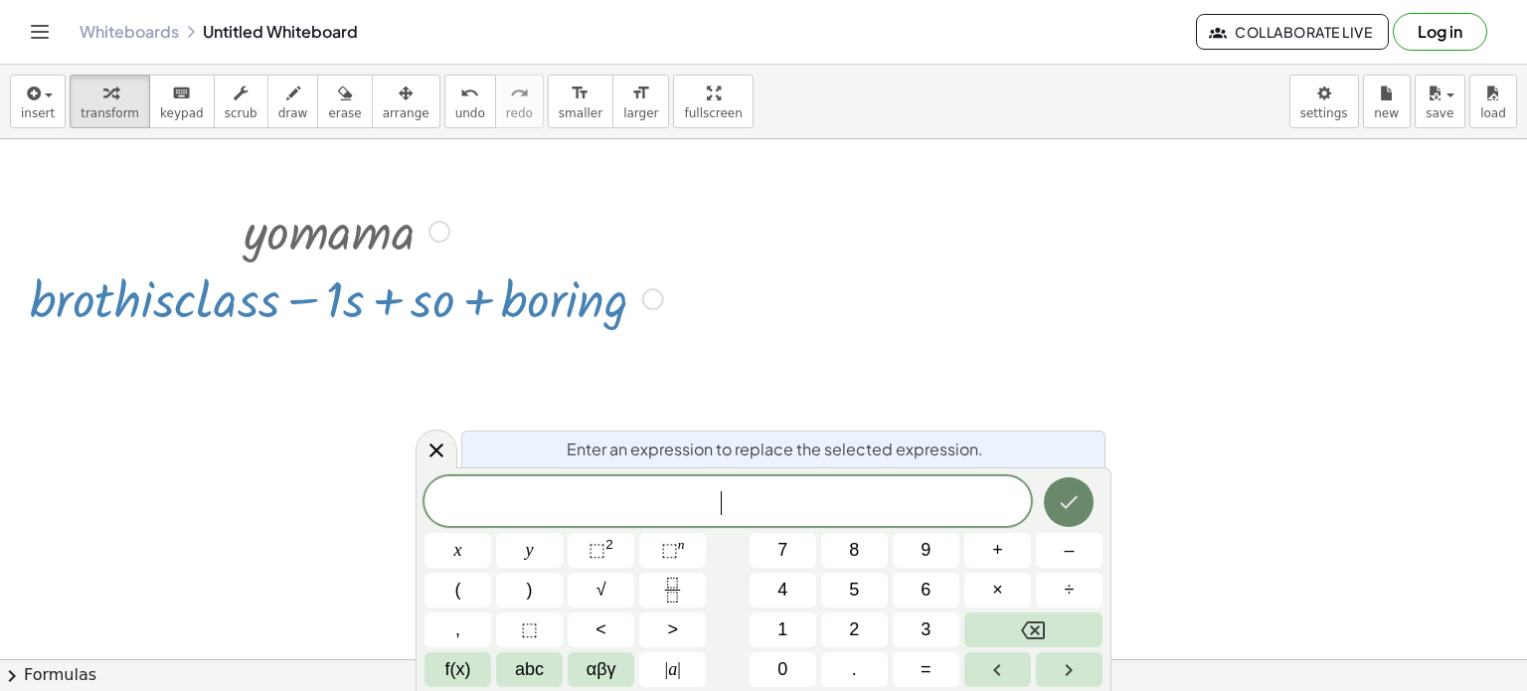
click at [1066, 500] on icon "Done" at bounding box center [1069, 502] width 24 height 24
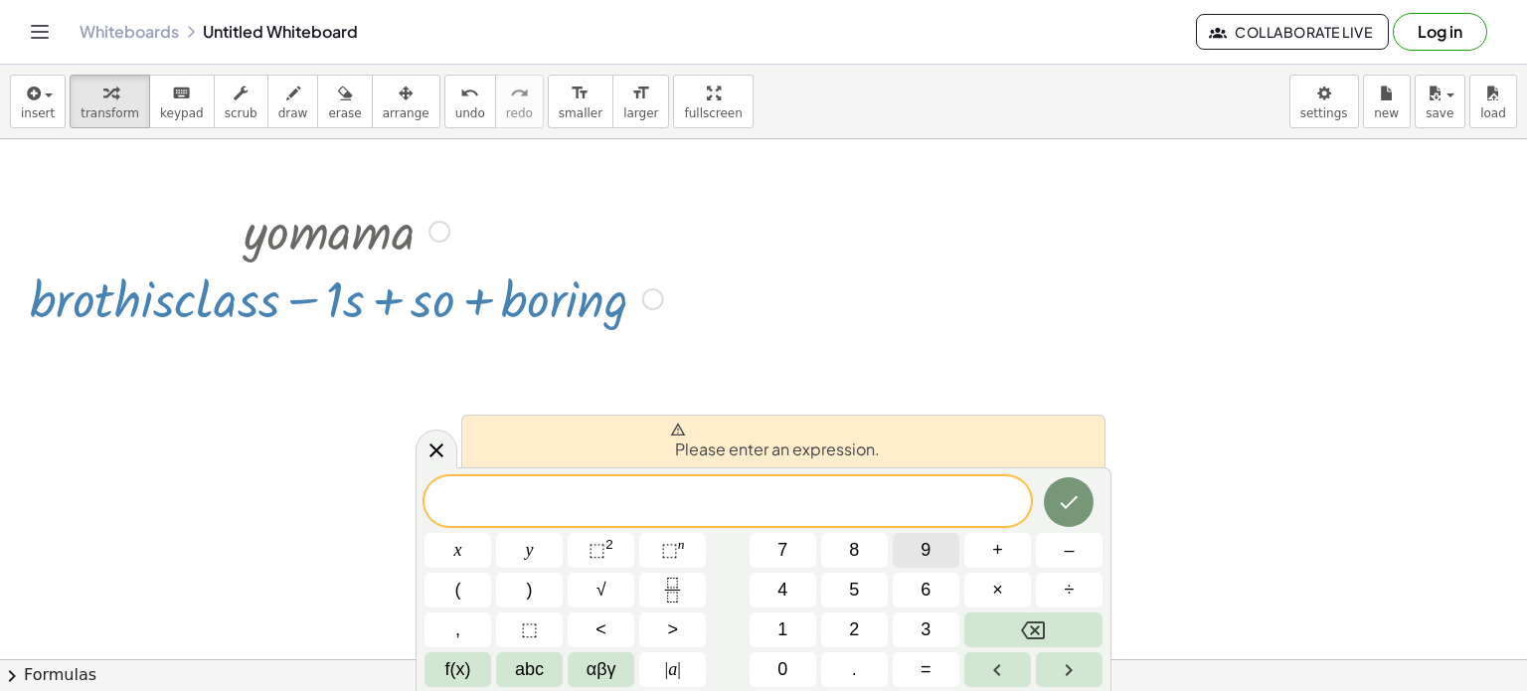
click at [938, 536] on button "9" at bounding box center [926, 550] width 67 height 35
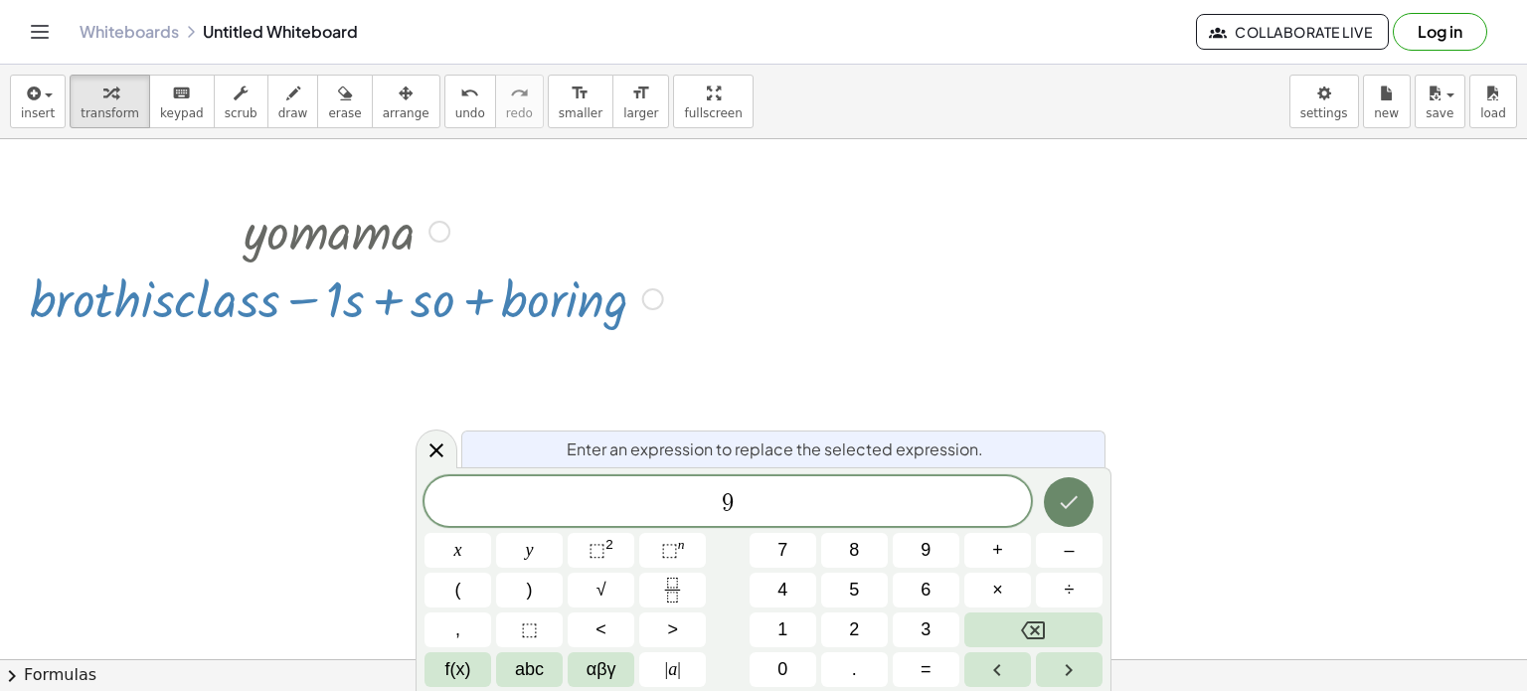
click at [1069, 496] on icon "Done" at bounding box center [1069, 502] width 24 height 24
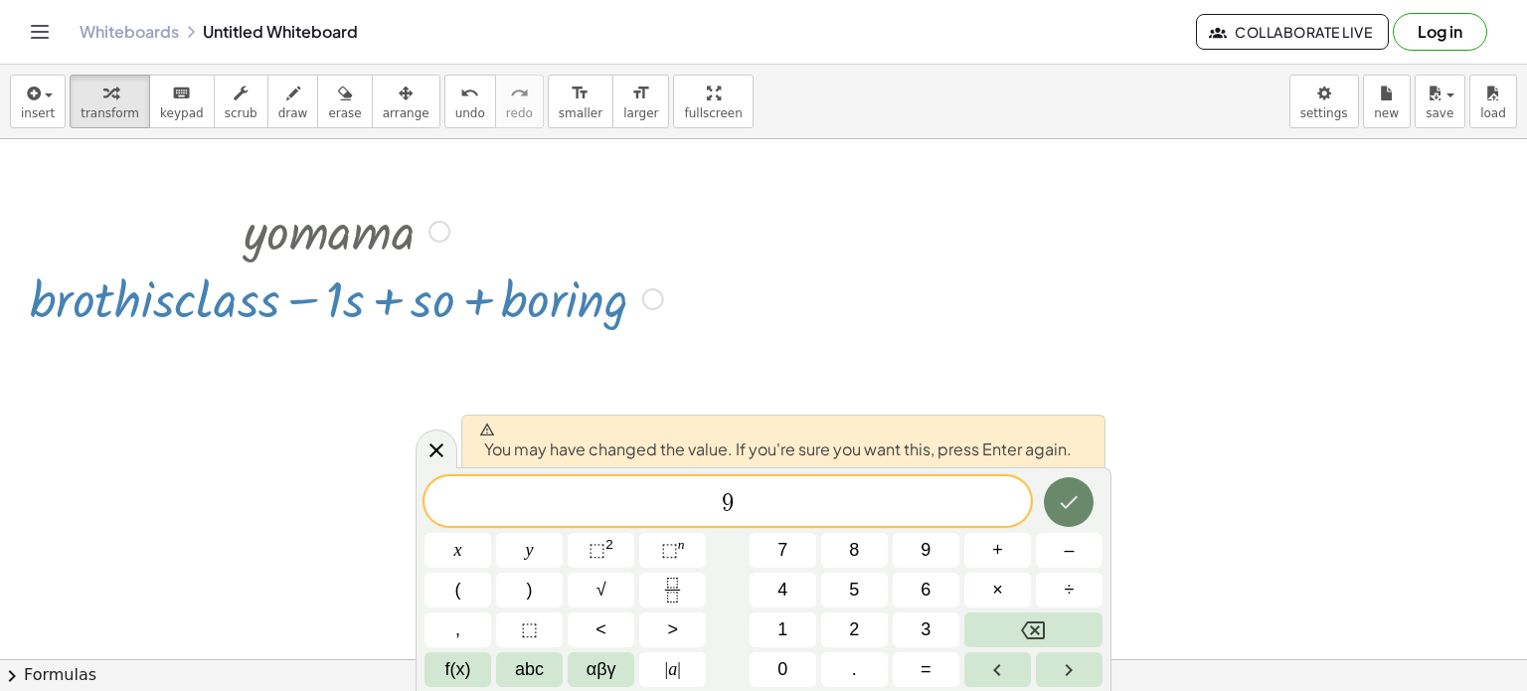
click at [1084, 497] on button "Done" at bounding box center [1069, 502] width 50 height 50
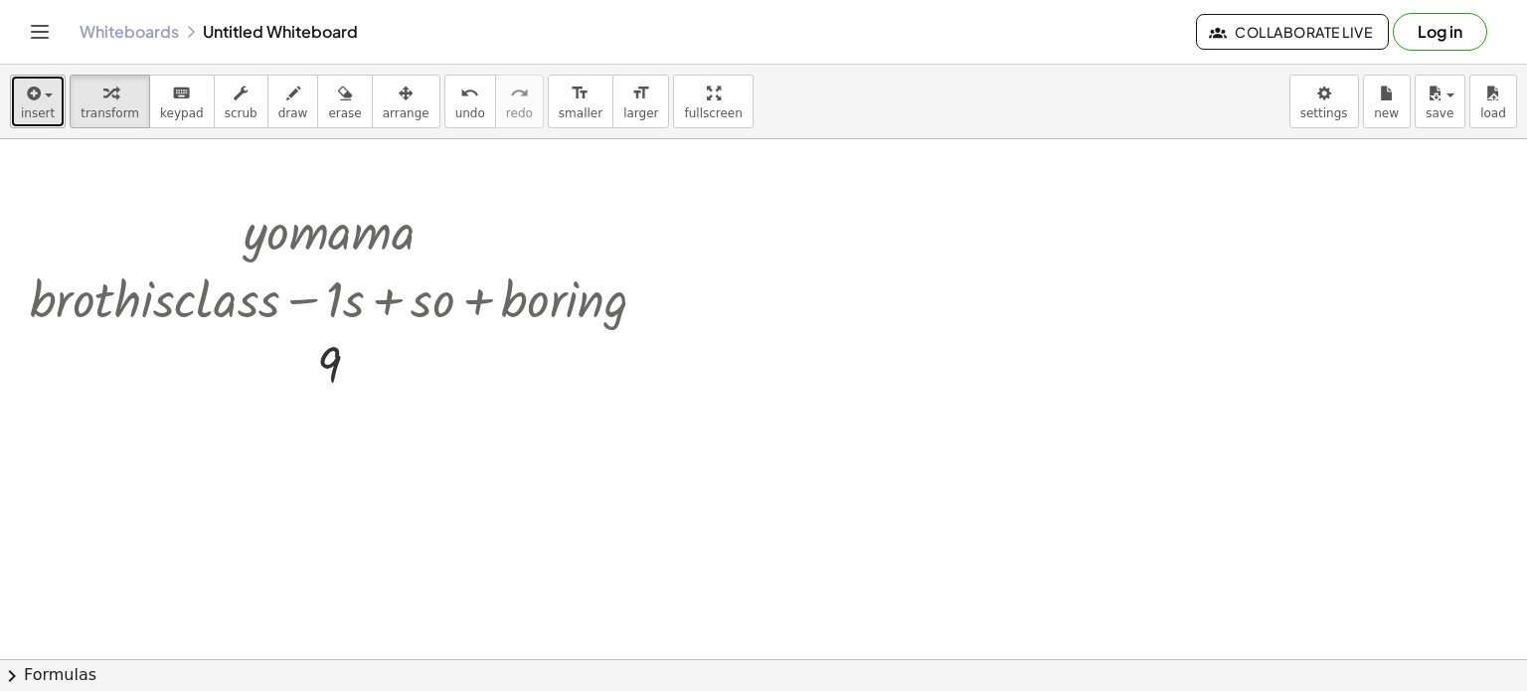
click at [39, 110] on span "insert" at bounding box center [38, 113] width 34 height 14
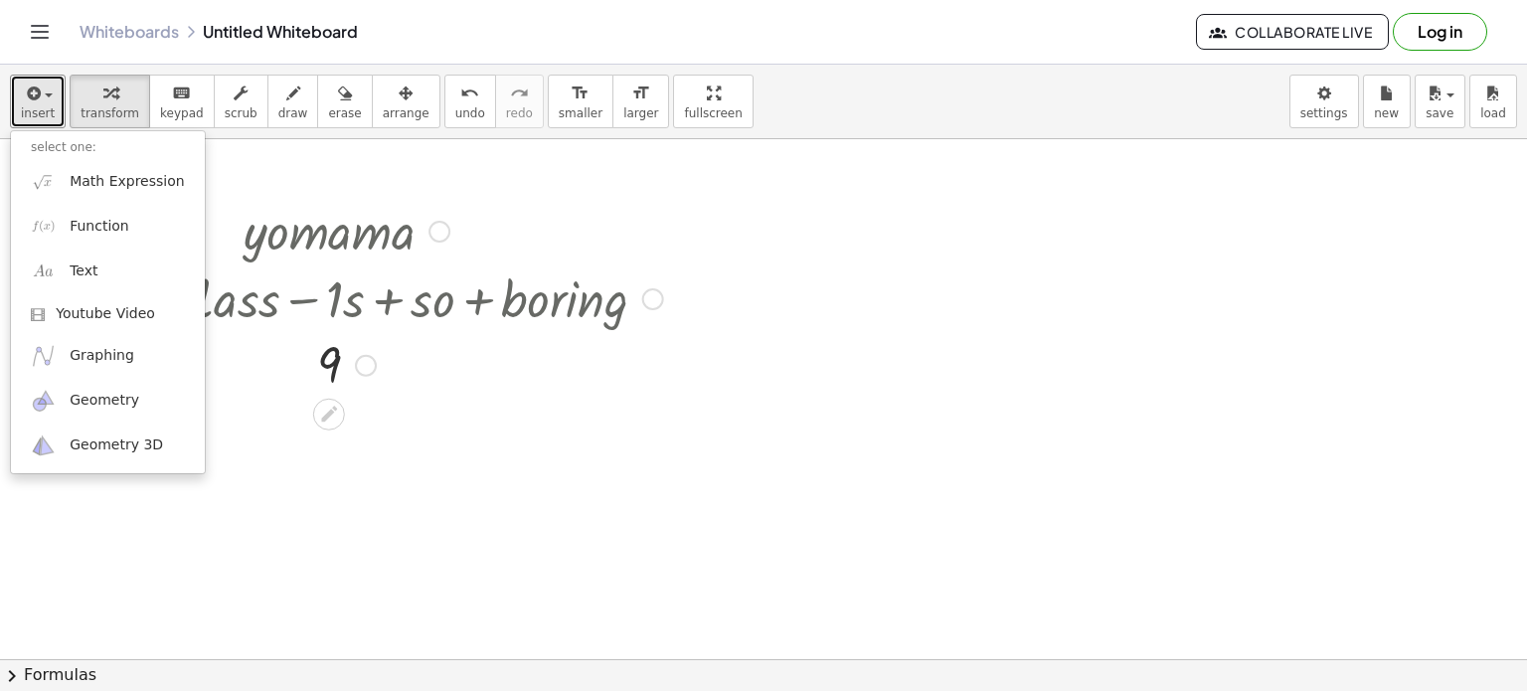
click at [298, 353] on div at bounding box center [346, 364] width 653 height 66
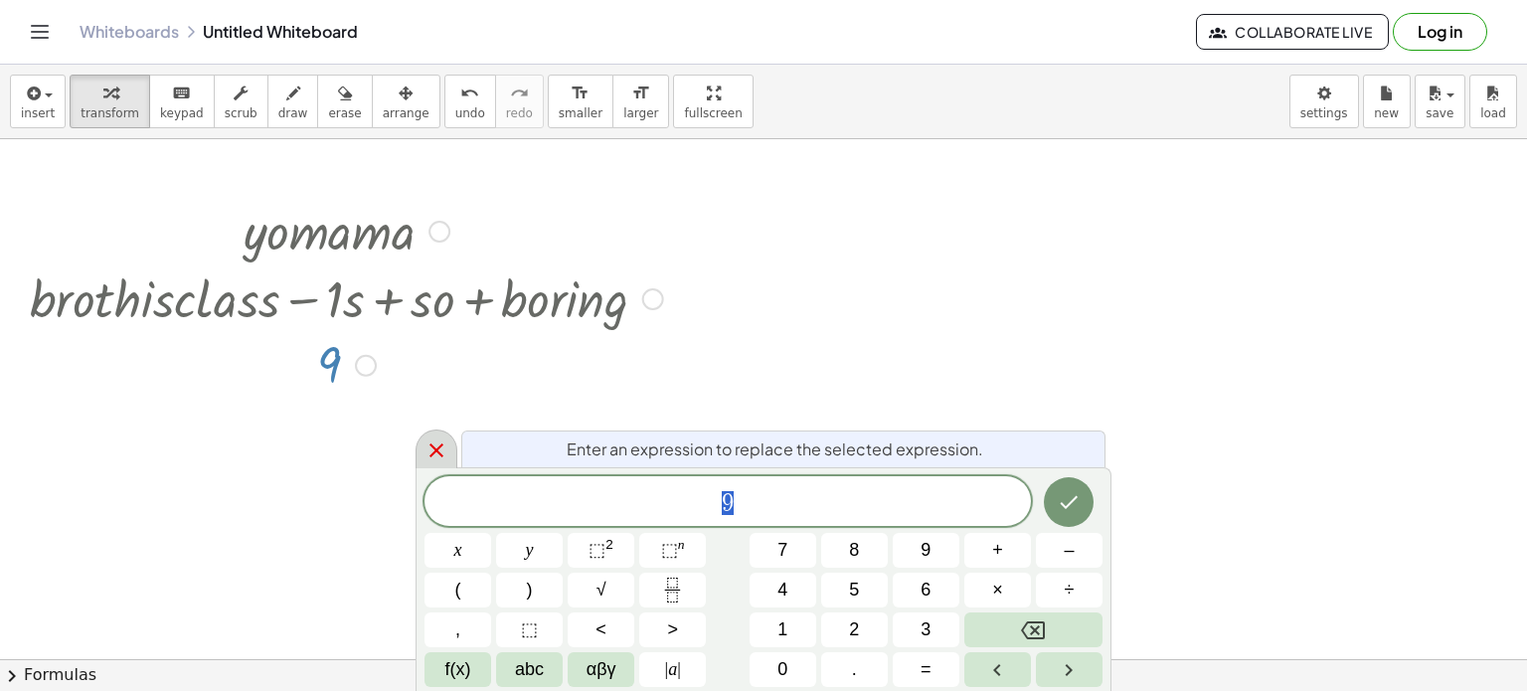
click at [441, 444] on icon at bounding box center [436, 450] width 14 height 14
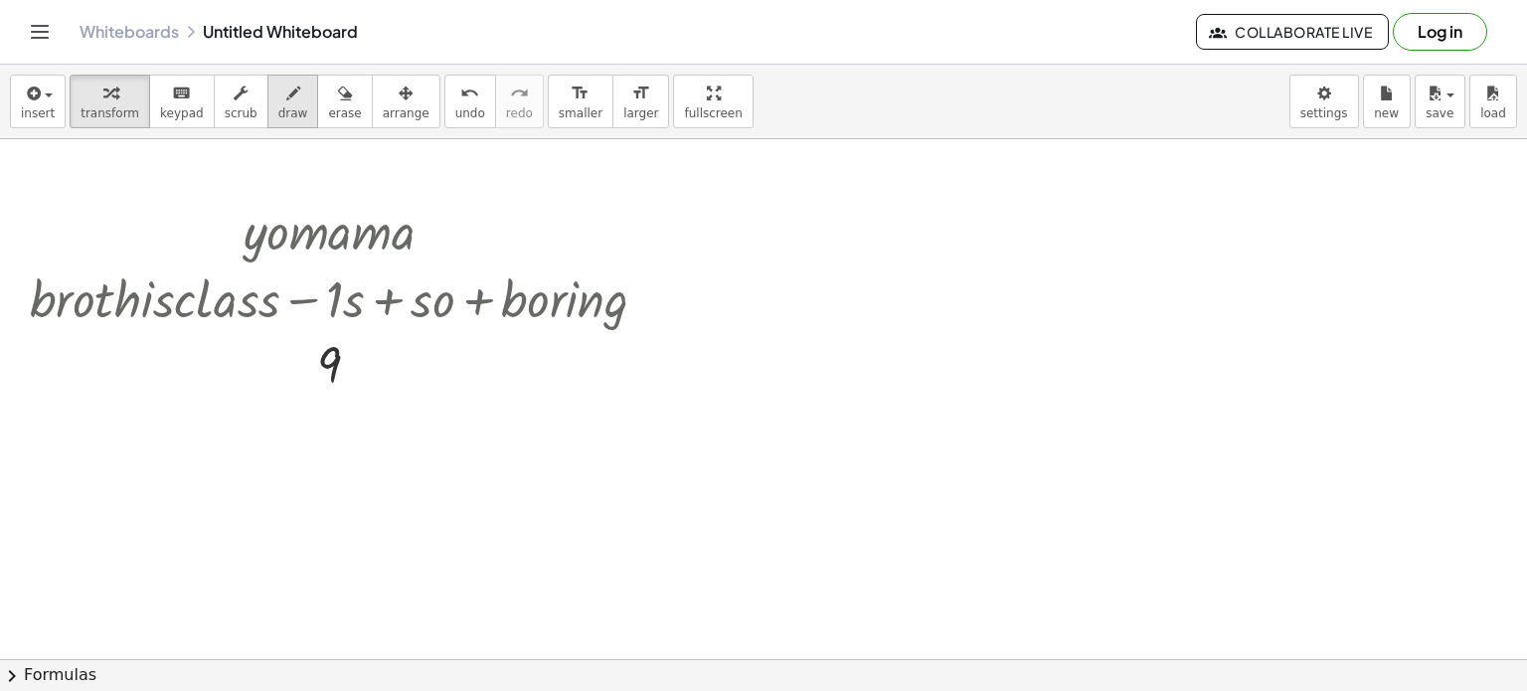
click at [278, 110] on span "draw" at bounding box center [293, 113] width 30 height 14
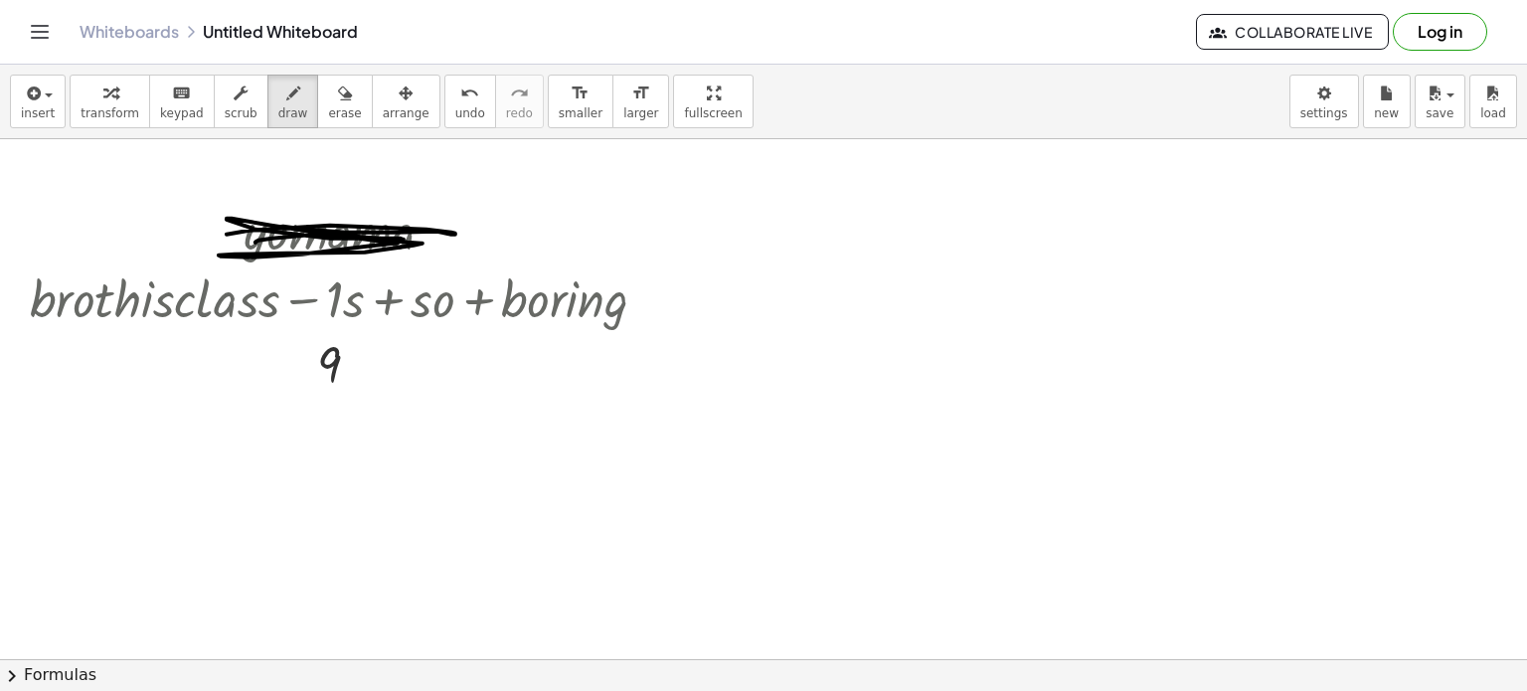
drag, startPoint x: 227, startPoint y: 234, endPoint x: 259, endPoint y: 246, distance: 34.9
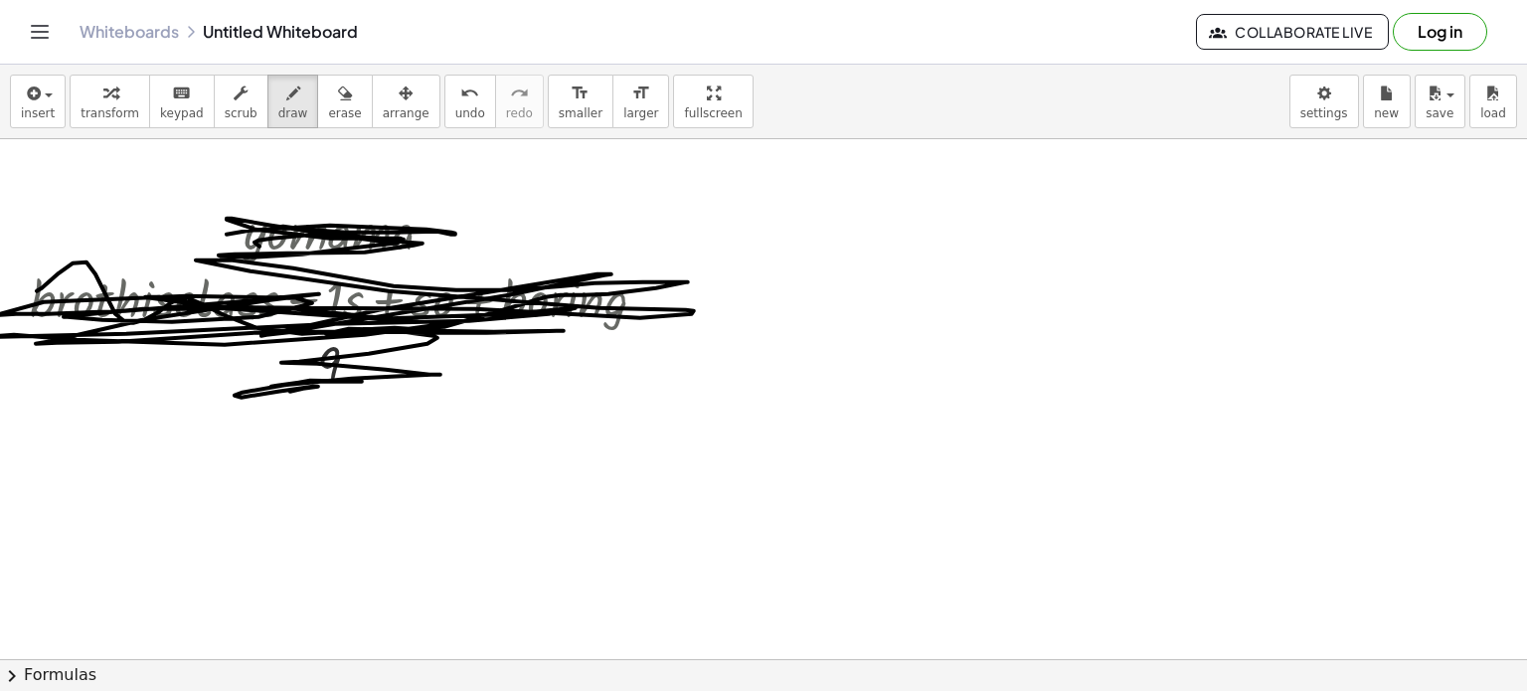
drag, startPoint x: 37, startPoint y: 290, endPoint x: 370, endPoint y: 367, distance: 341.7
click at [172, 96] on icon "keyboard" at bounding box center [181, 94] width 19 height 24
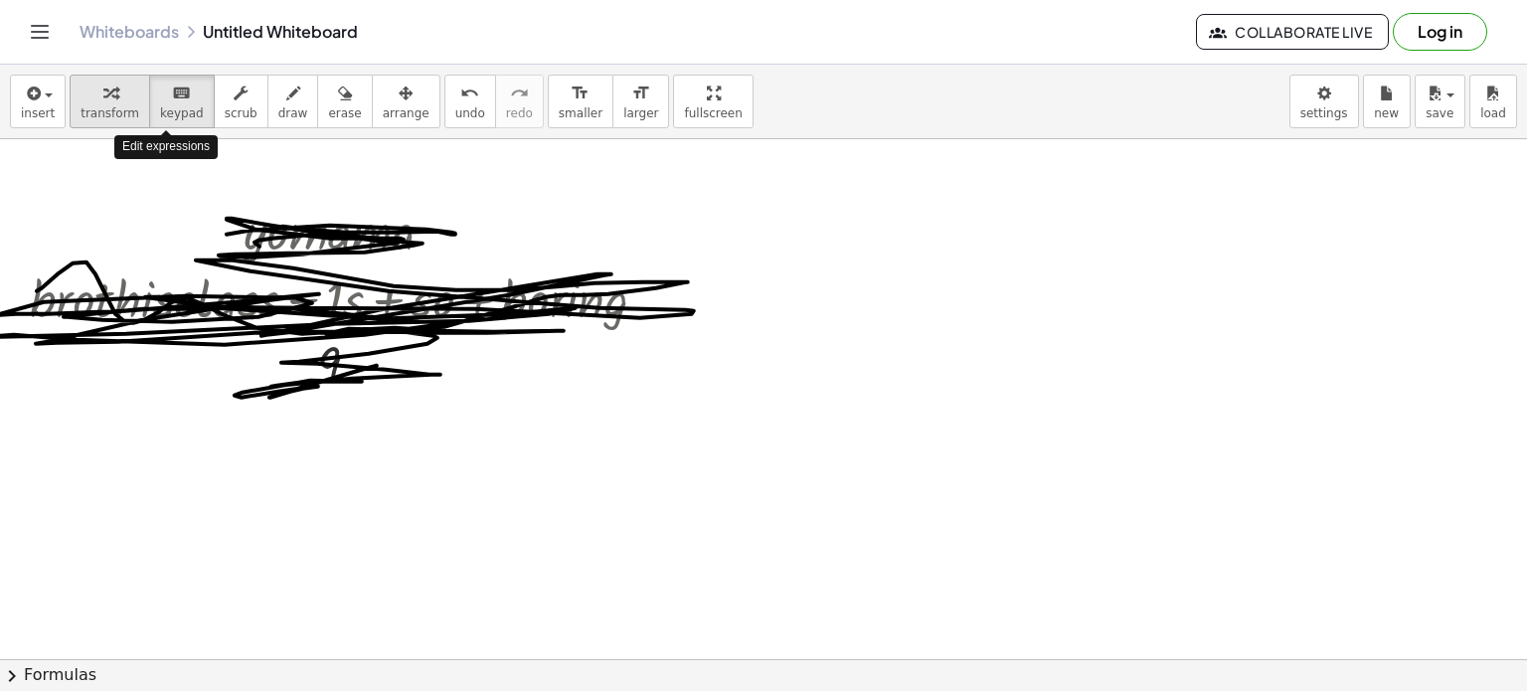
click at [125, 102] on button "transform" at bounding box center [110, 102] width 81 height 54
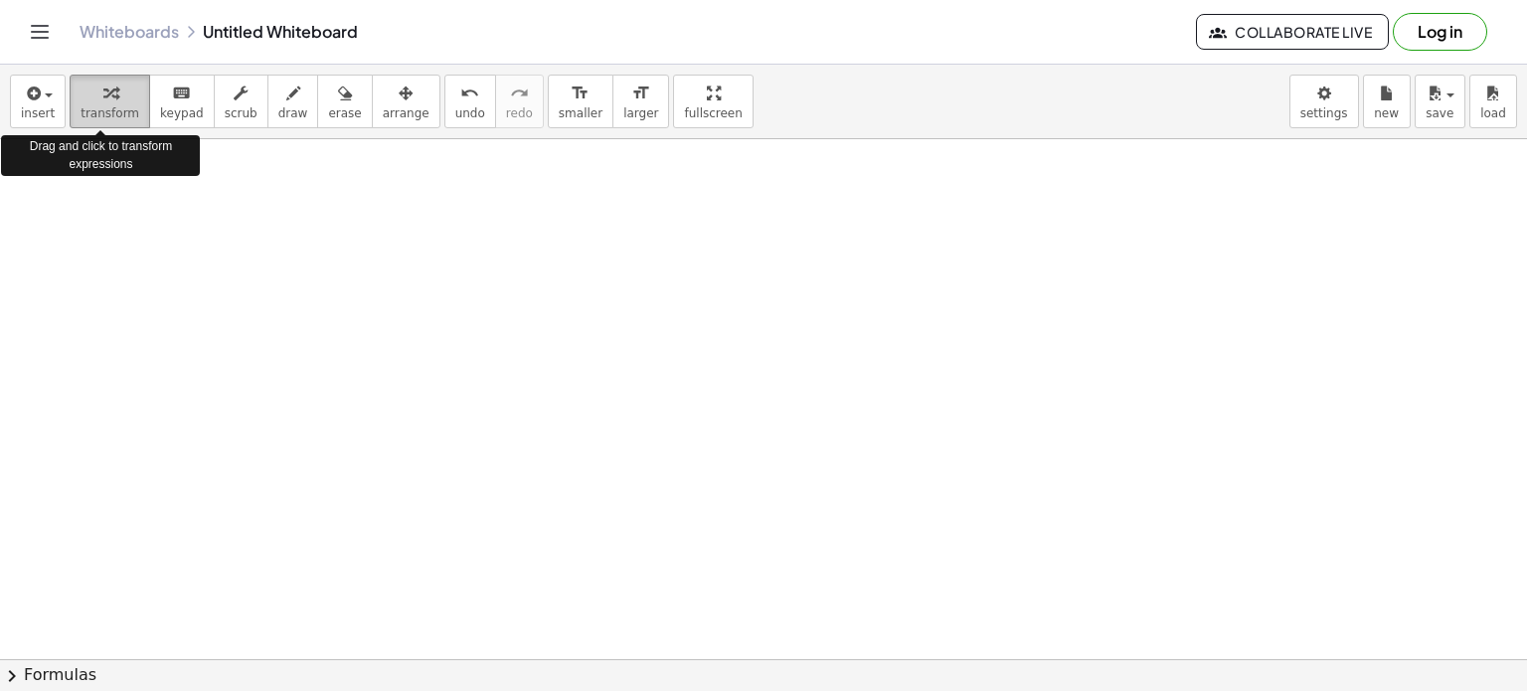
scroll to position [326, 0]
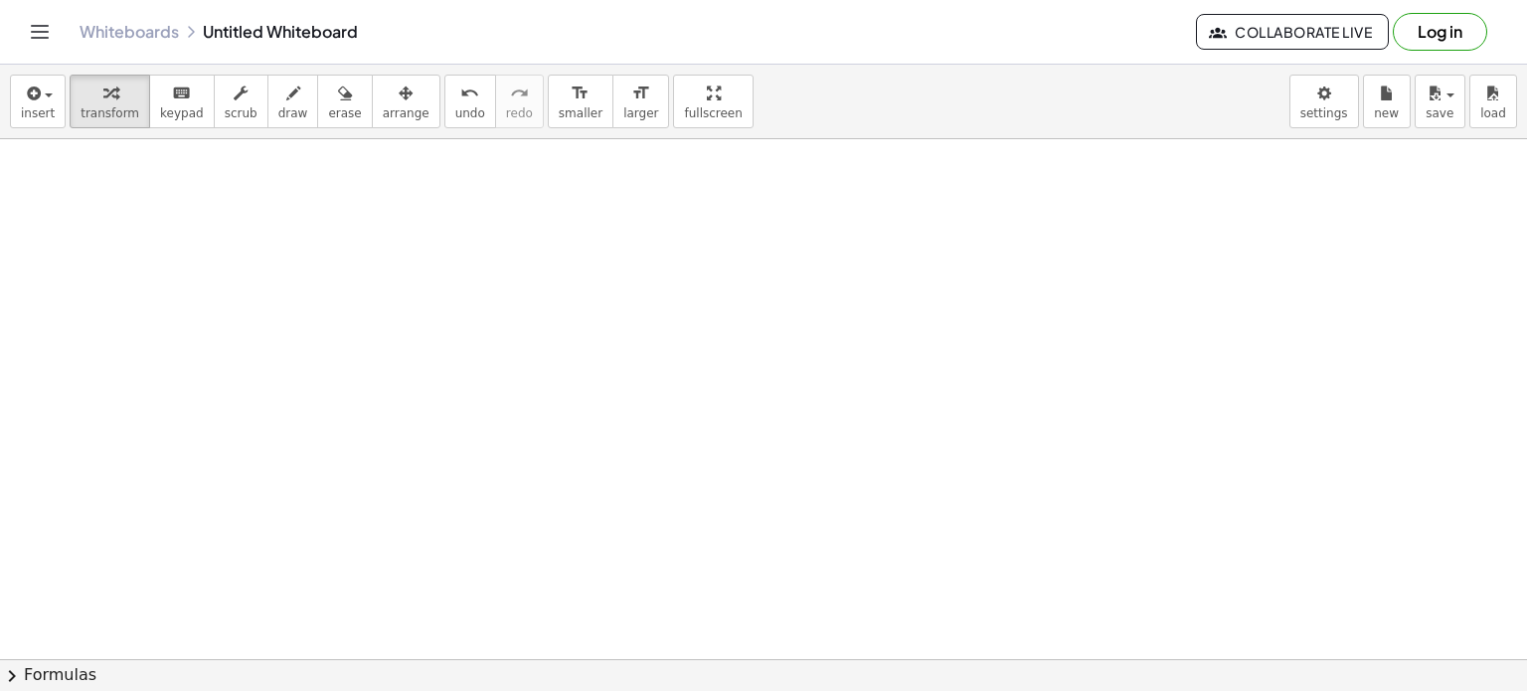
click at [687, 49] on div "Whiteboards Untitled Whiteboard Collaborate Live Log in" at bounding box center [763, 32] width 1479 height 64
click at [33, 109] on span "insert" at bounding box center [38, 113] width 34 height 14
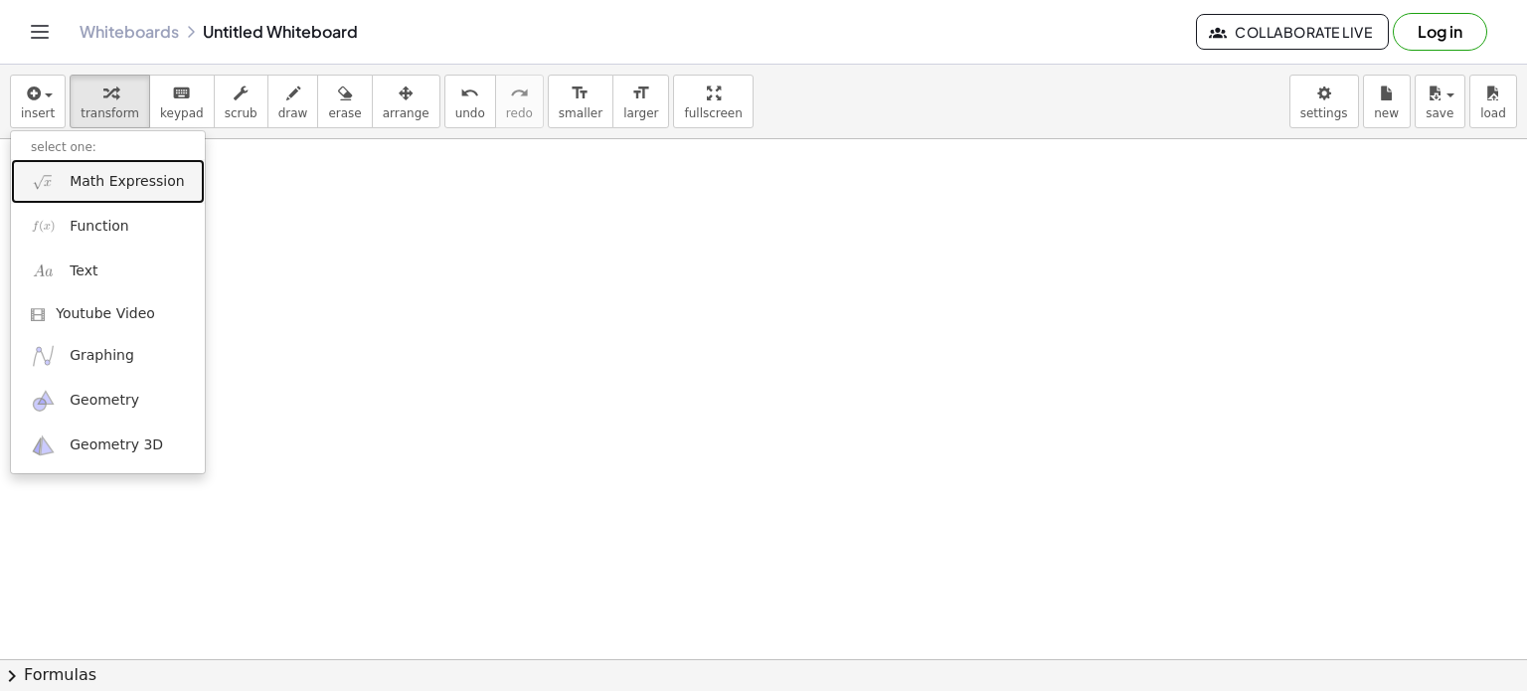
click at [110, 186] on span "Math Expression" at bounding box center [127, 182] width 114 height 20
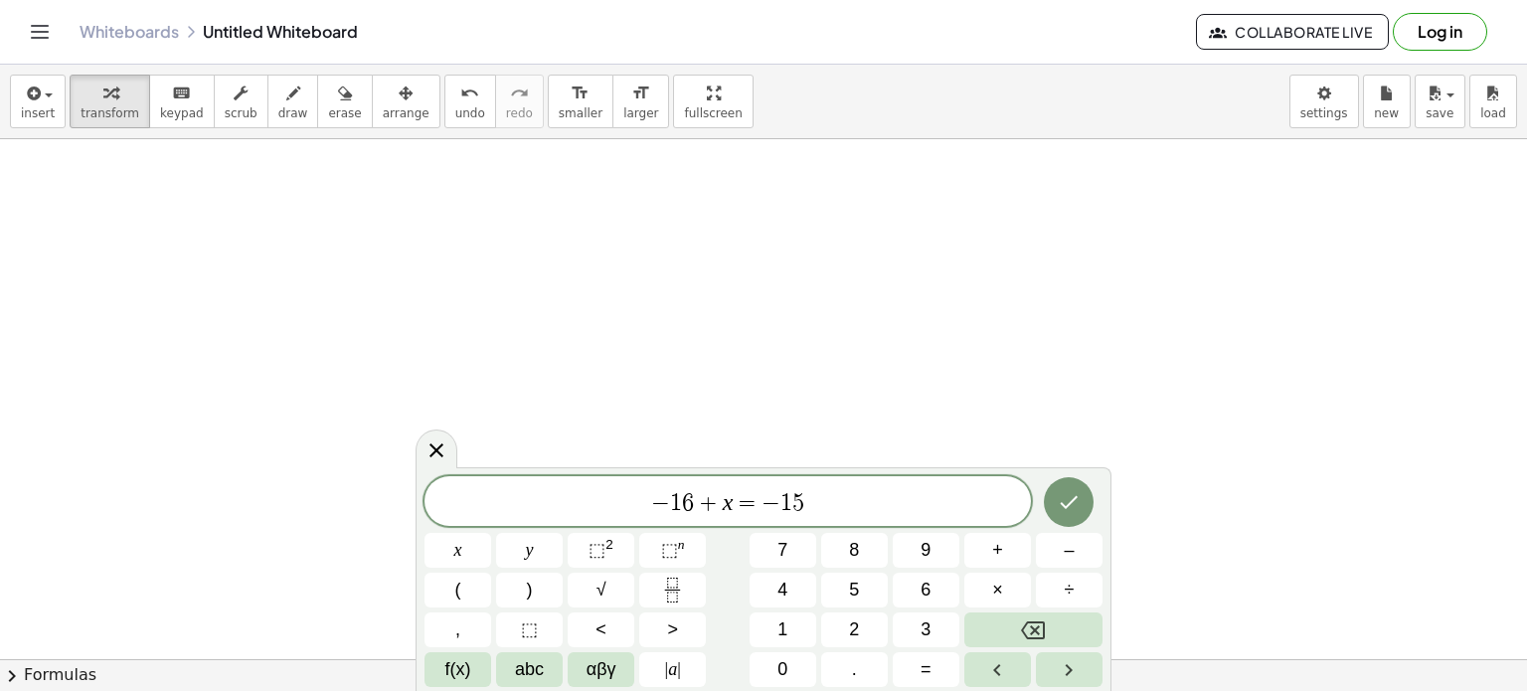
click at [1066, 495] on icon "Done" at bounding box center [1069, 502] width 24 height 24
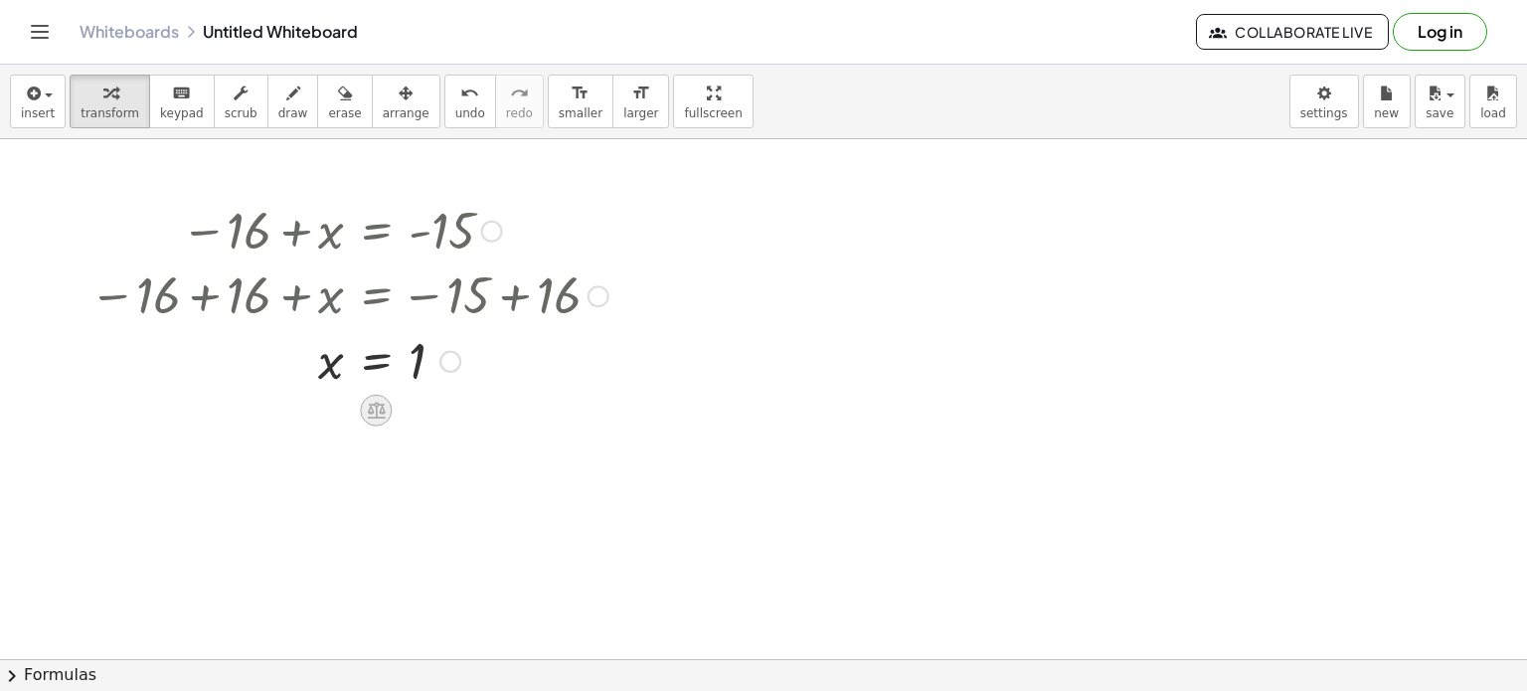
click at [378, 408] on icon at bounding box center [376, 410] width 21 height 21
click at [459, 417] on icon at bounding box center [455, 410] width 18 height 18
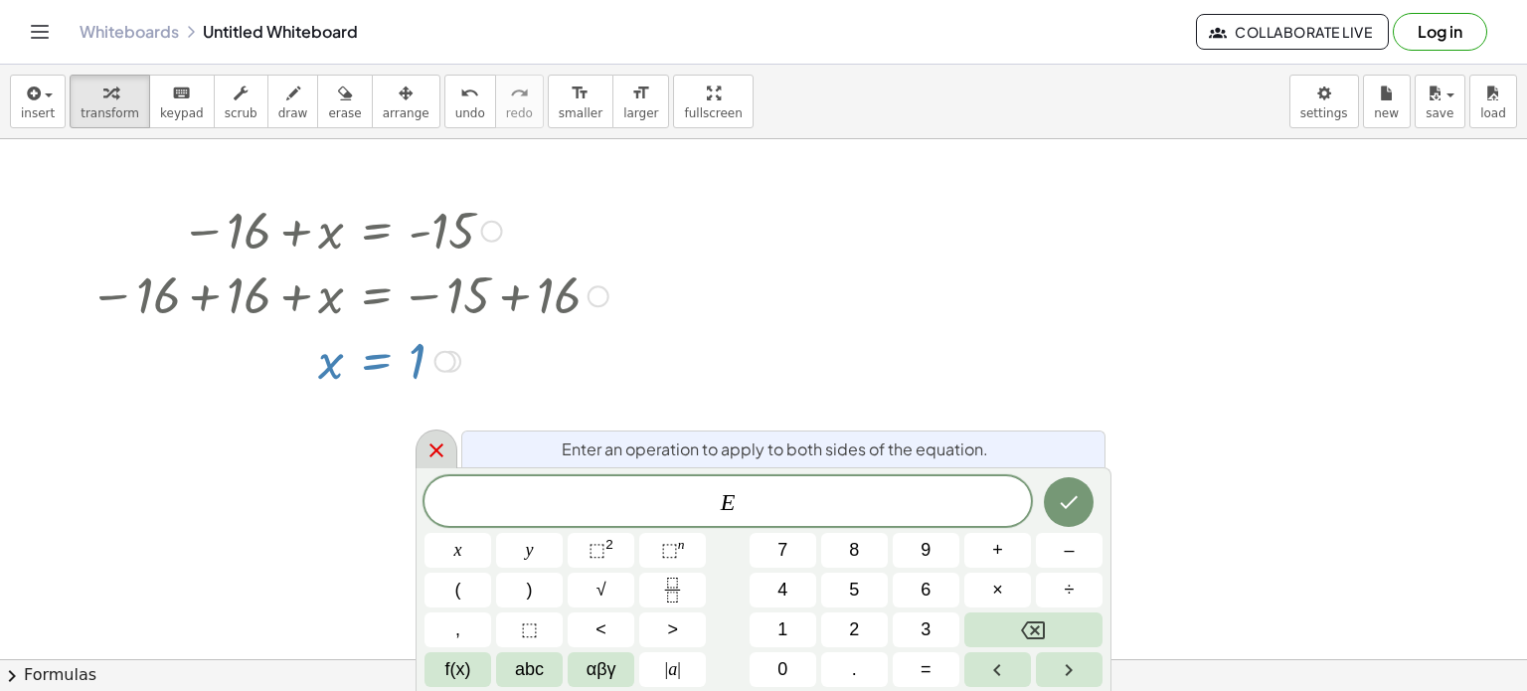
click at [428, 461] on icon at bounding box center [436, 450] width 24 height 24
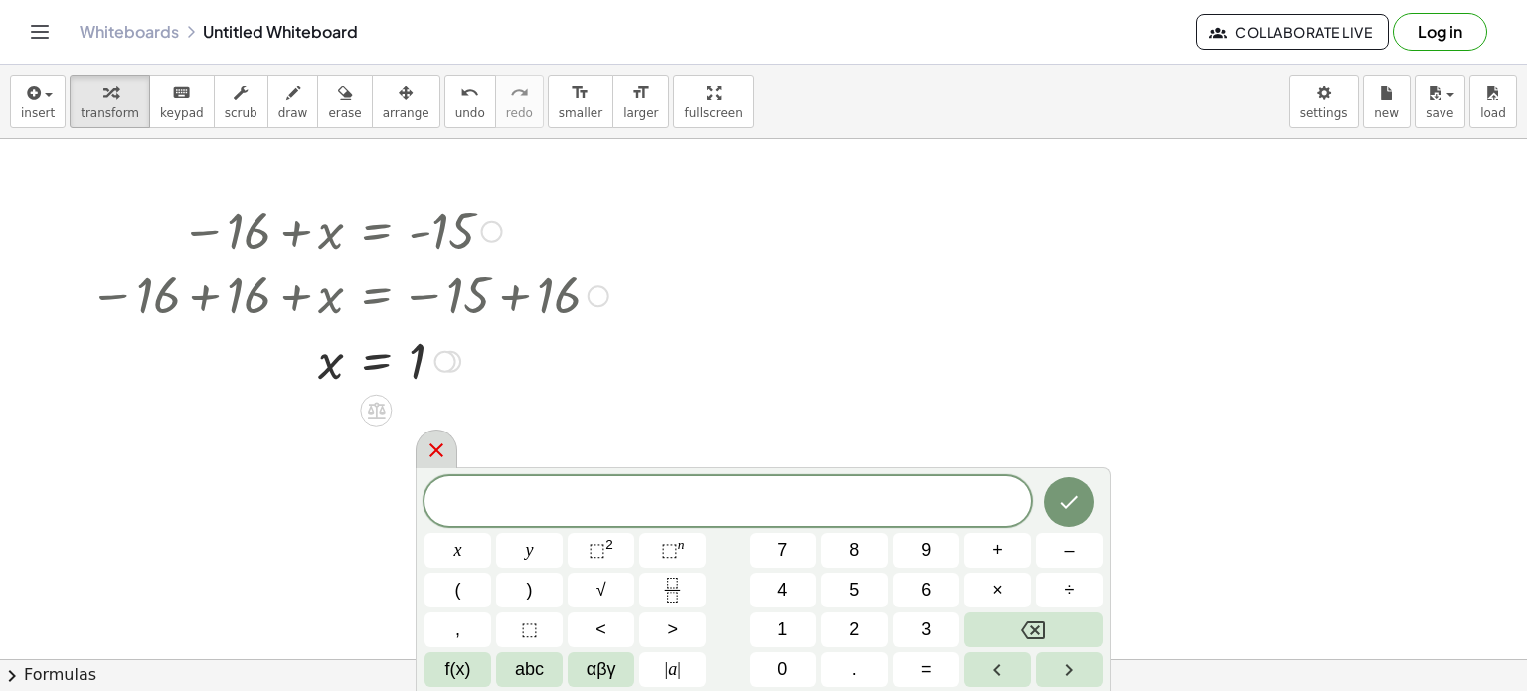
click at [436, 452] on icon at bounding box center [436, 450] width 14 height 14
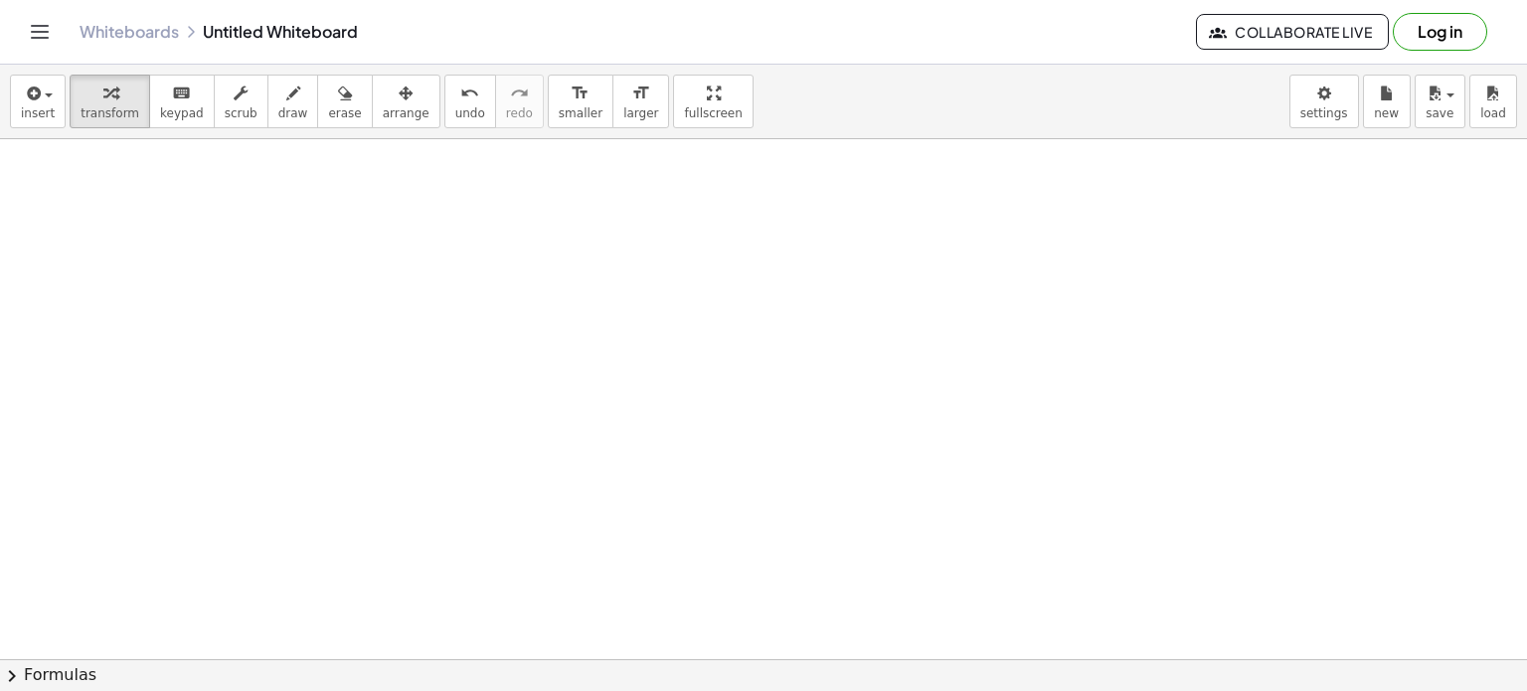
scroll to position [624, 0]
click at [399, 100] on icon "button" at bounding box center [406, 94] width 14 height 24
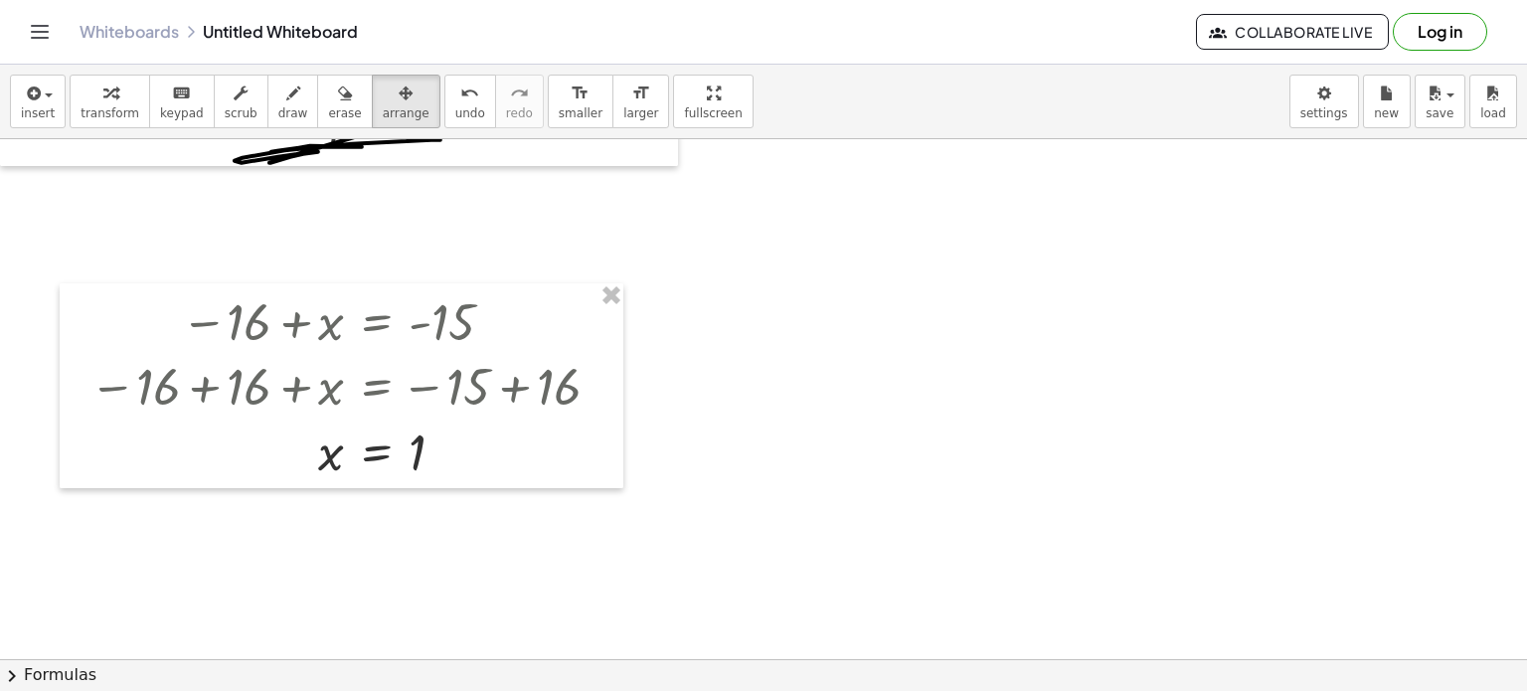
scroll to position [0, 0]
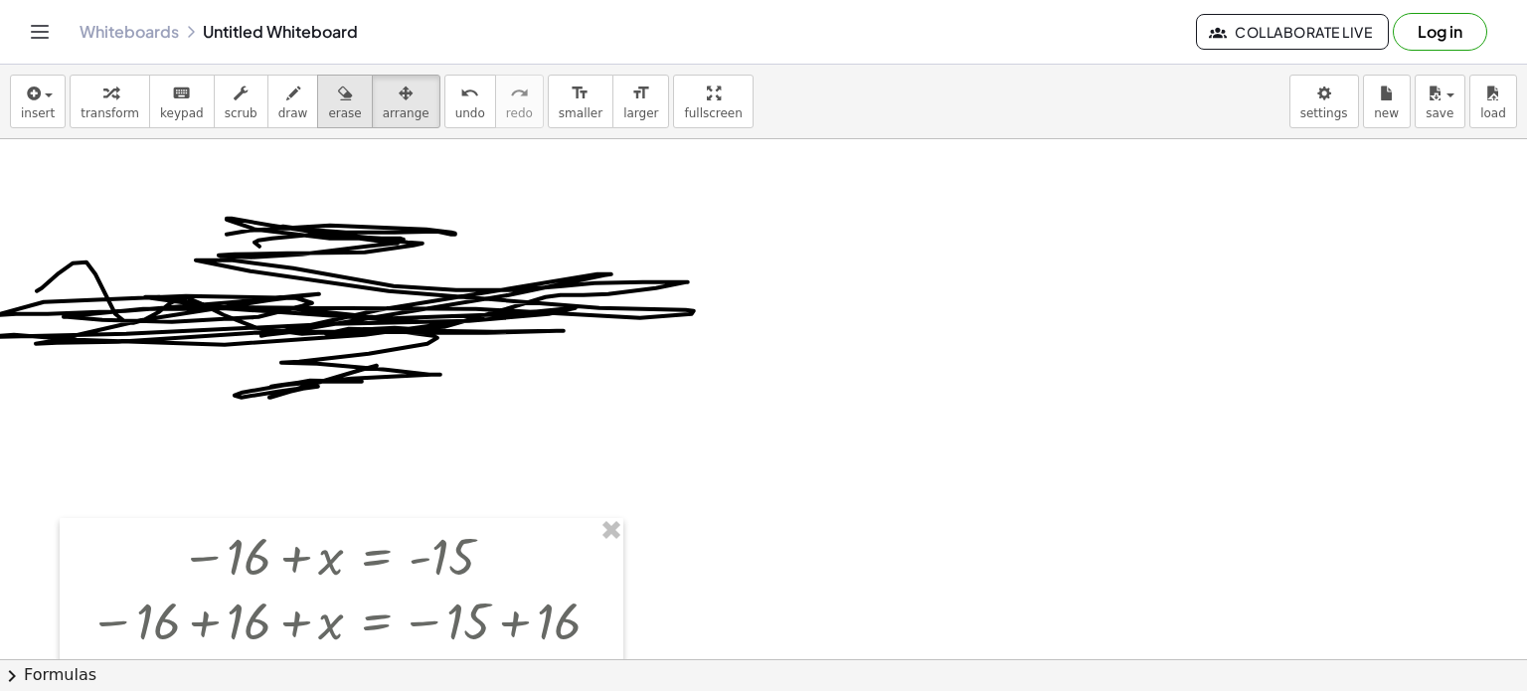
click at [333, 109] on button "erase" at bounding box center [344, 102] width 55 height 54
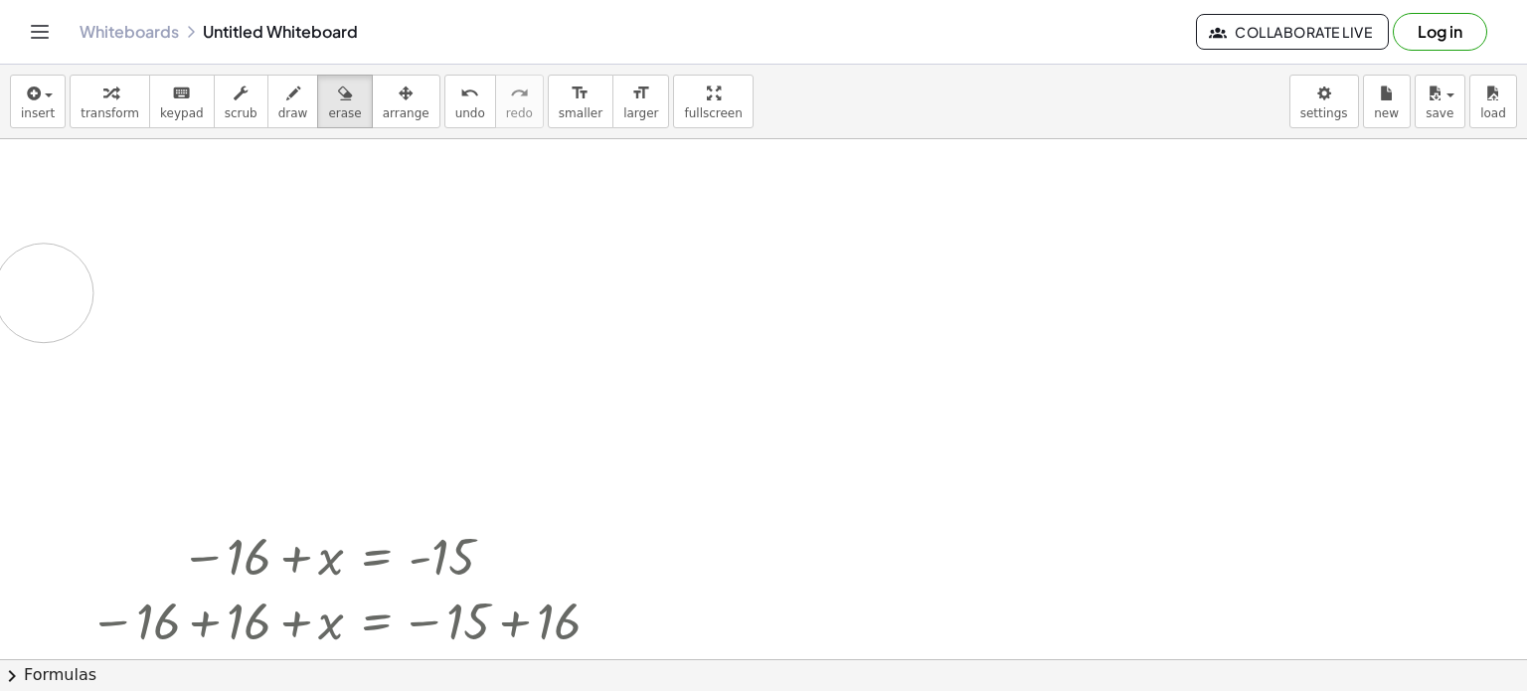
drag, startPoint x: 246, startPoint y: 251, endPoint x: 206, endPoint y: 300, distance: 62.9
click at [383, 106] on span "arrange" at bounding box center [406, 113] width 47 height 14
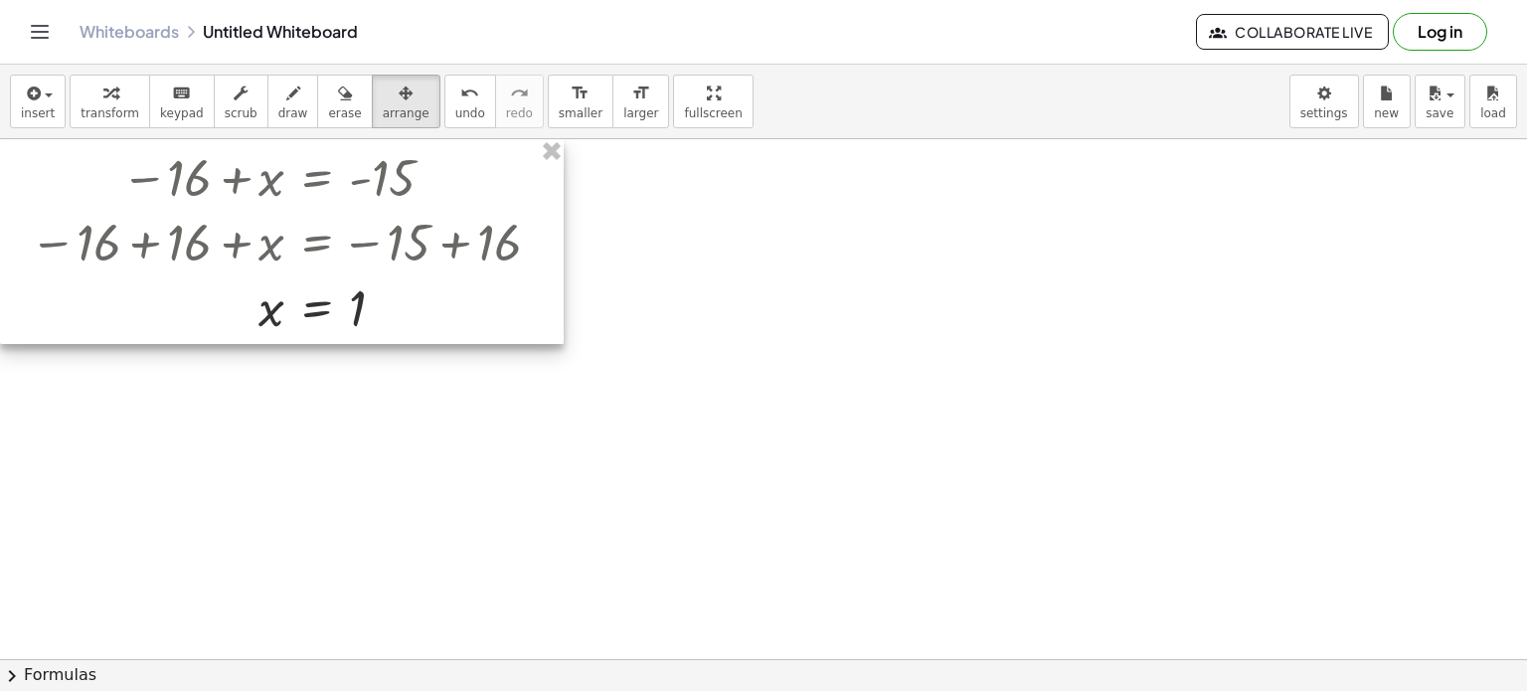
drag, startPoint x: 478, startPoint y: 611, endPoint x: 408, endPoint y: 226, distance: 392.1
click at [408, 226] on div at bounding box center [282, 242] width 564 height 206
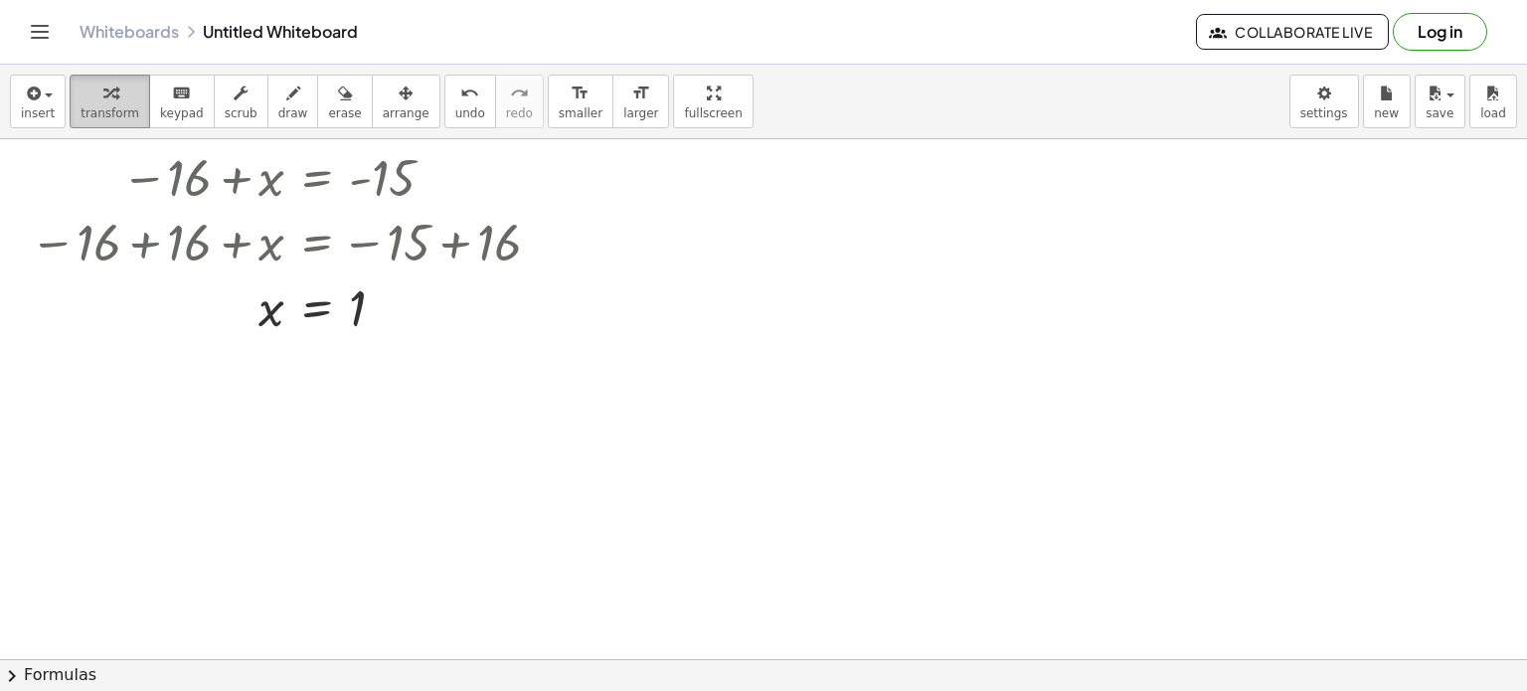
click at [112, 99] on div "button" at bounding box center [110, 93] width 59 height 24
click at [32, 102] on icon "button" at bounding box center [32, 94] width 18 height 24
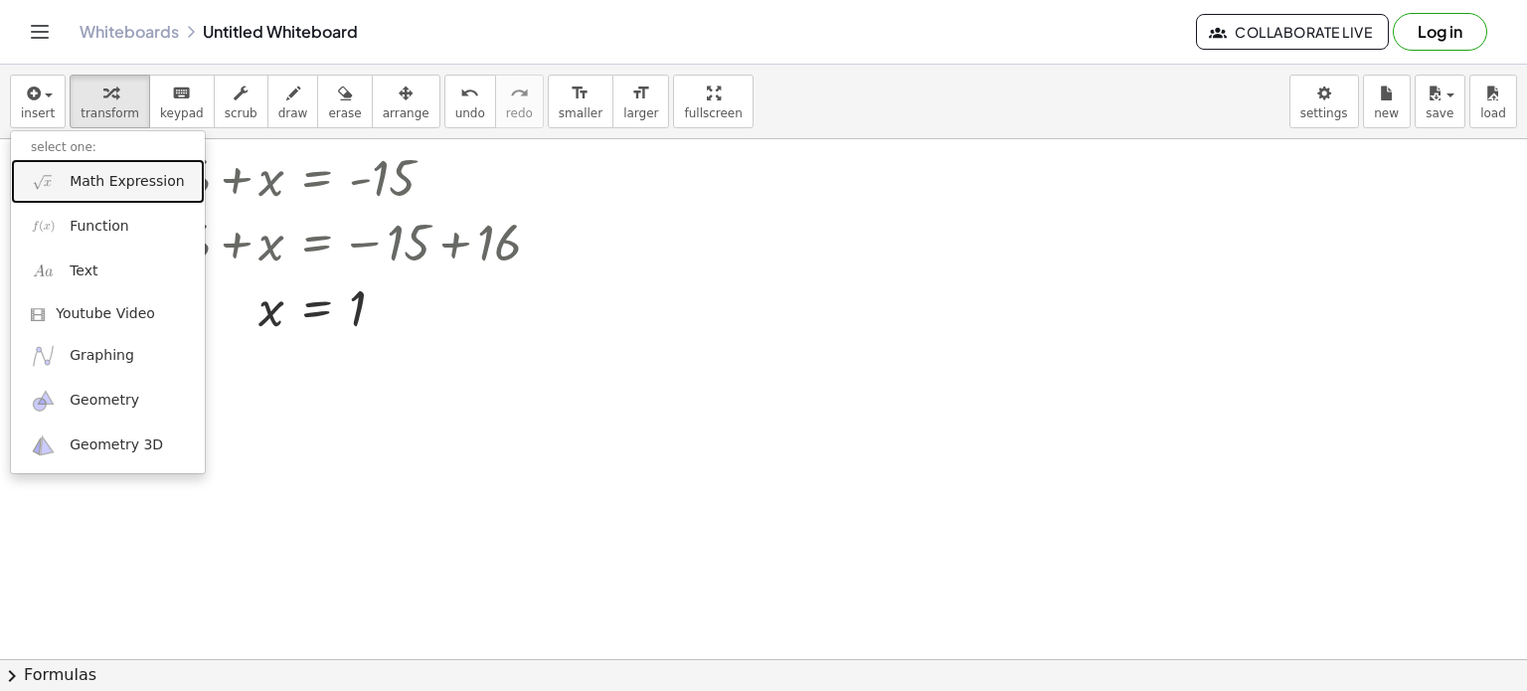
click at [93, 174] on span "Math Expression" at bounding box center [127, 182] width 114 height 20
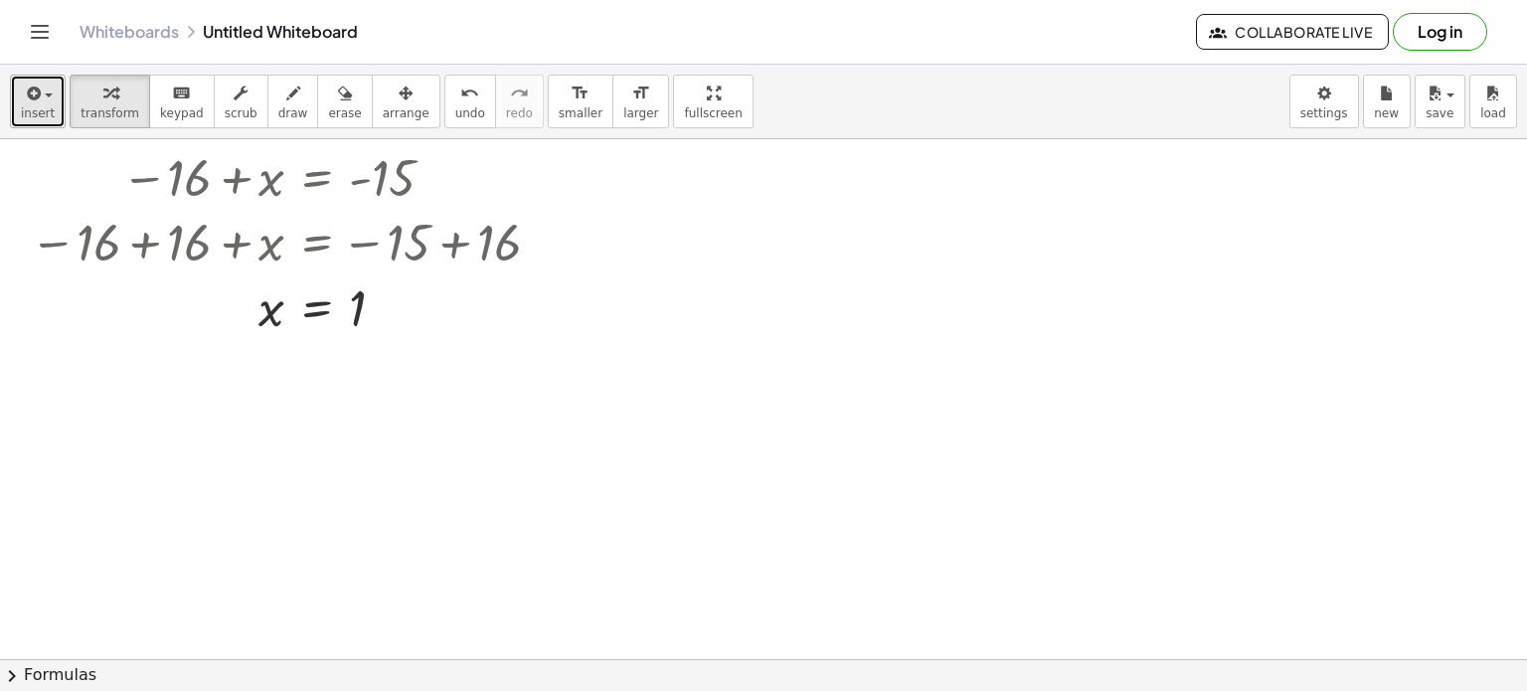
click at [31, 102] on icon "button" at bounding box center [32, 94] width 18 height 24
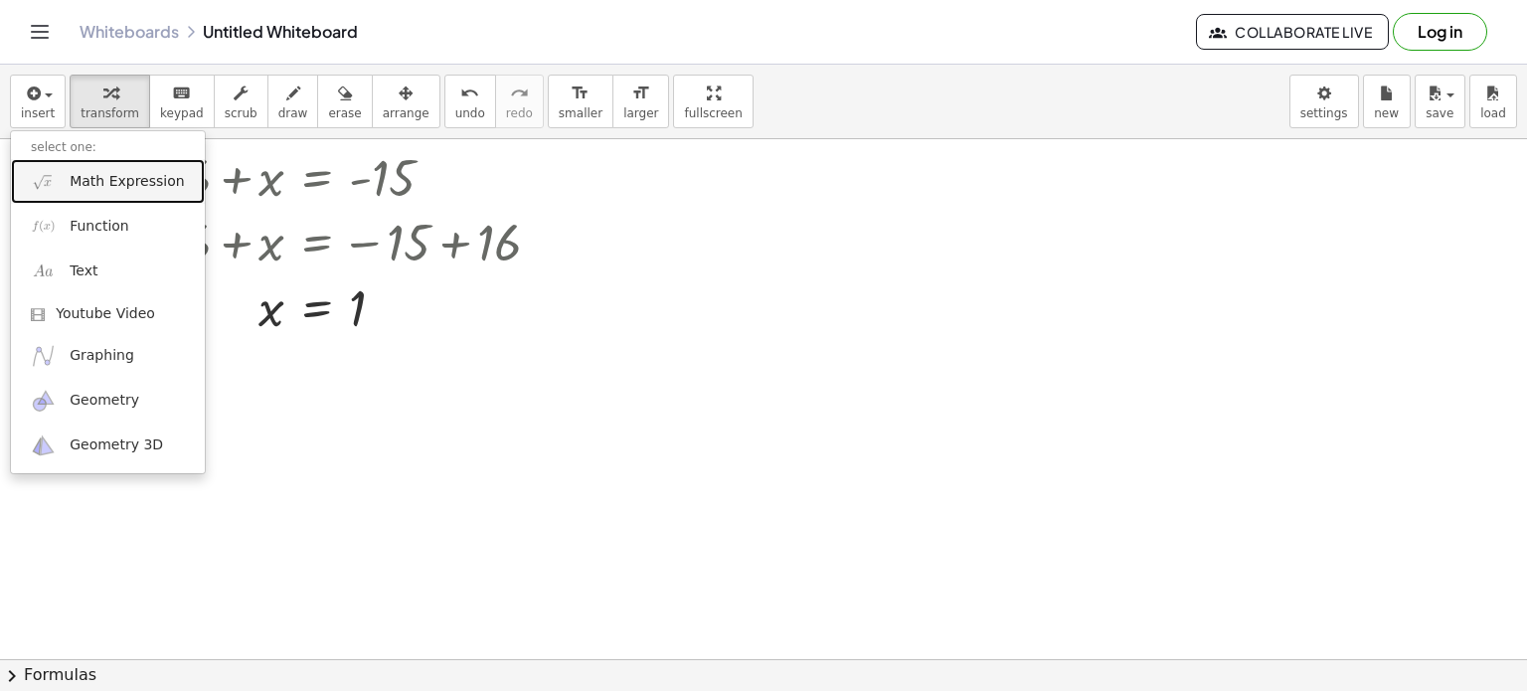
click at [111, 173] on span "Math Expression" at bounding box center [127, 182] width 114 height 20
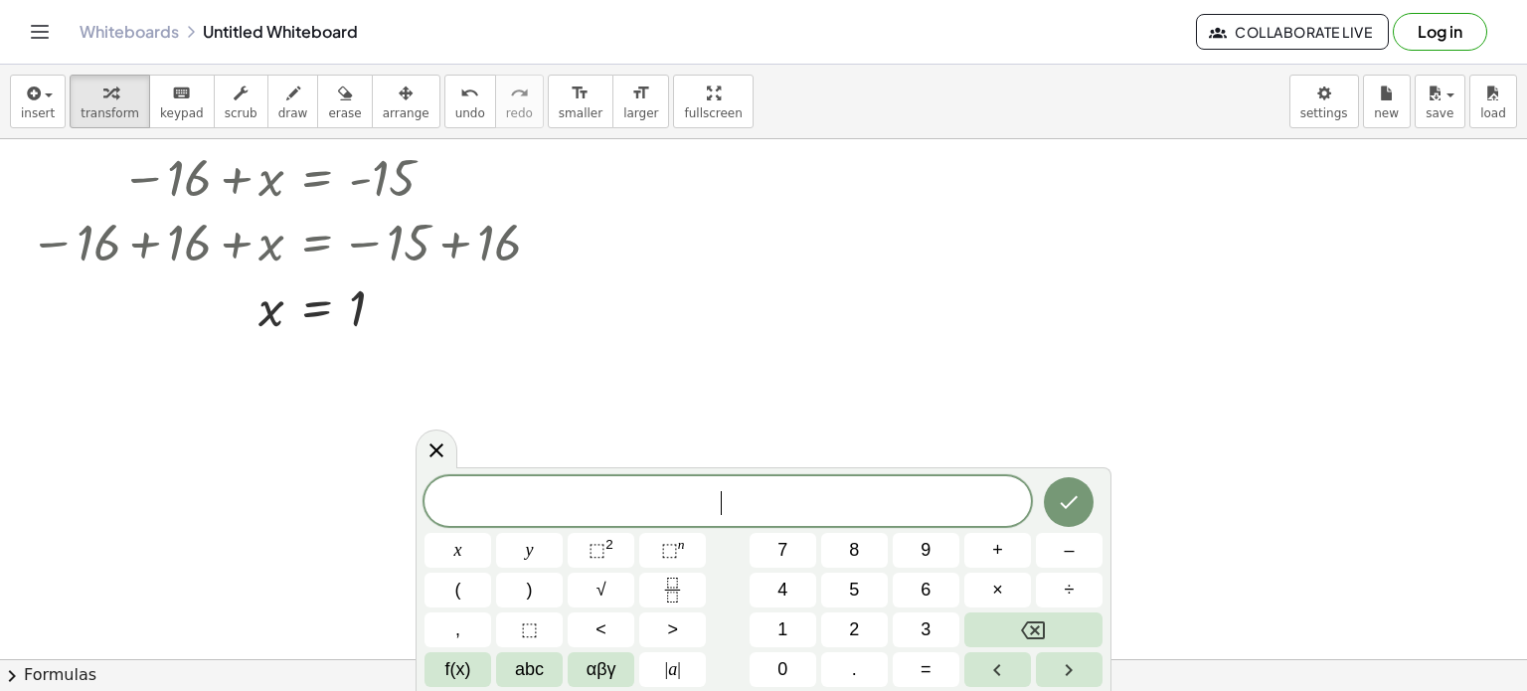
click at [712, 508] on span "​" at bounding box center [727, 503] width 606 height 28
click at [1062, 1] on div "Whiteboards Untitled Whiteboard Collaborate Live Log in" at bounding box center [763, 32] width 1479 height 64
click at [1059, 510] on icon "Done" at bounding box center [1069, 502] width 24 height 24
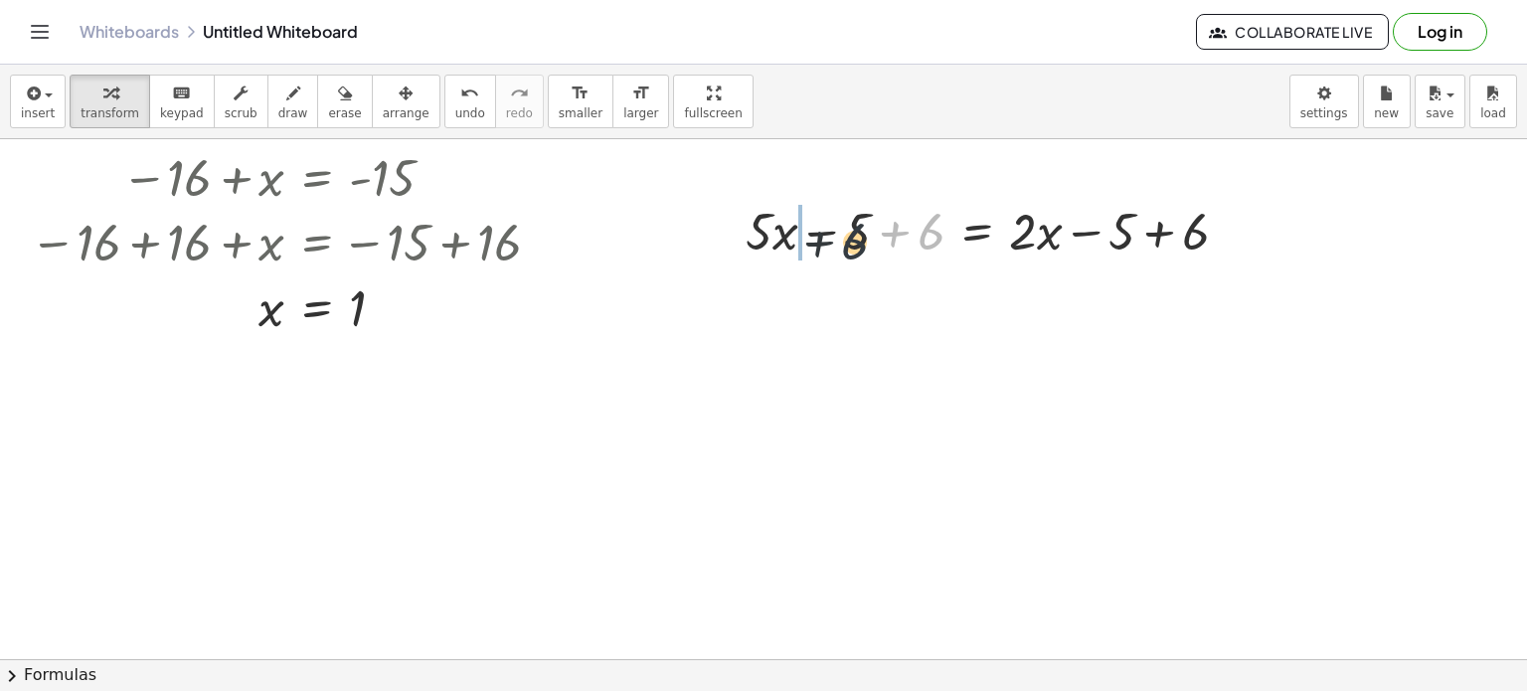
drag, startPoint x: 930, startPoint y: 239, endPoint x: 843, endPoint y: 246, distance: 87.8
click at [843, 246] on div at bounding box center [995, 230] width 519 height 68
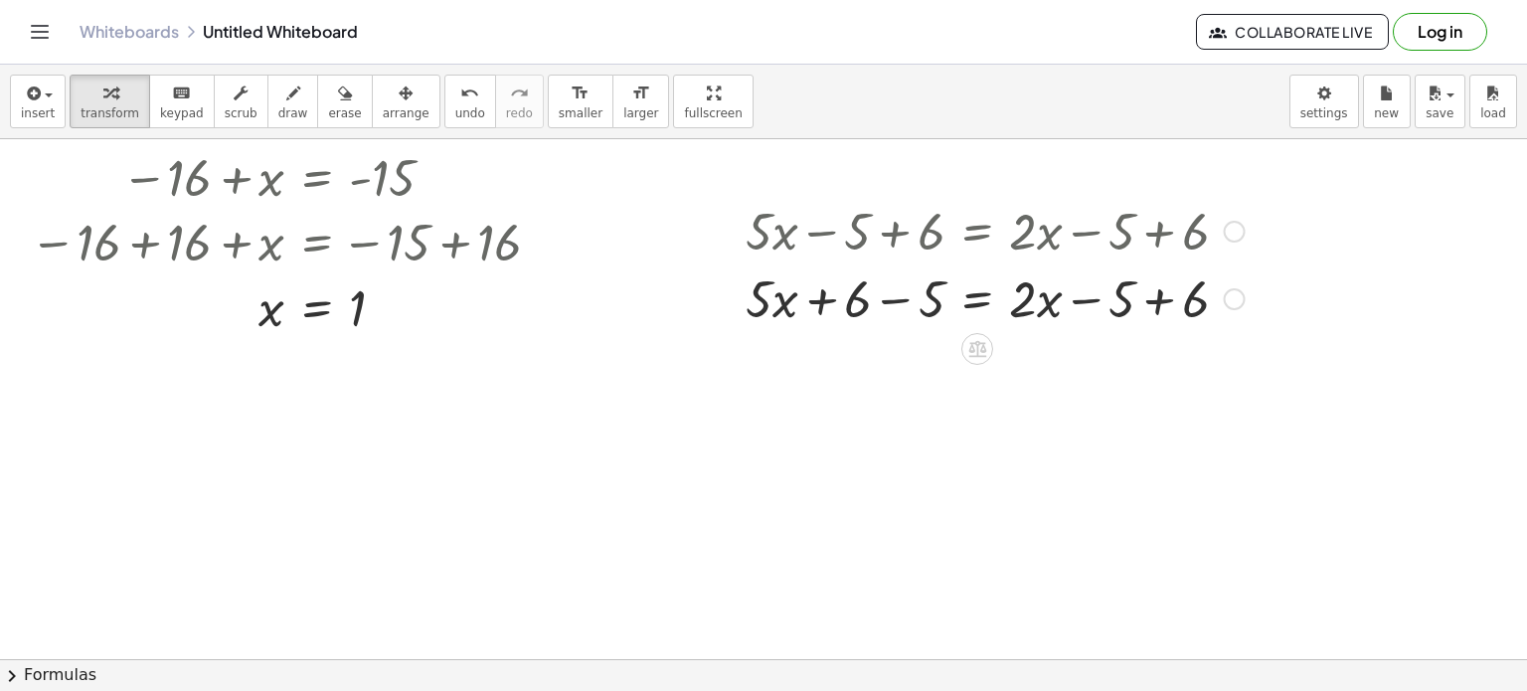
click at [1233, 300] on div at bounding box center [1235, 299] width 22 height 22
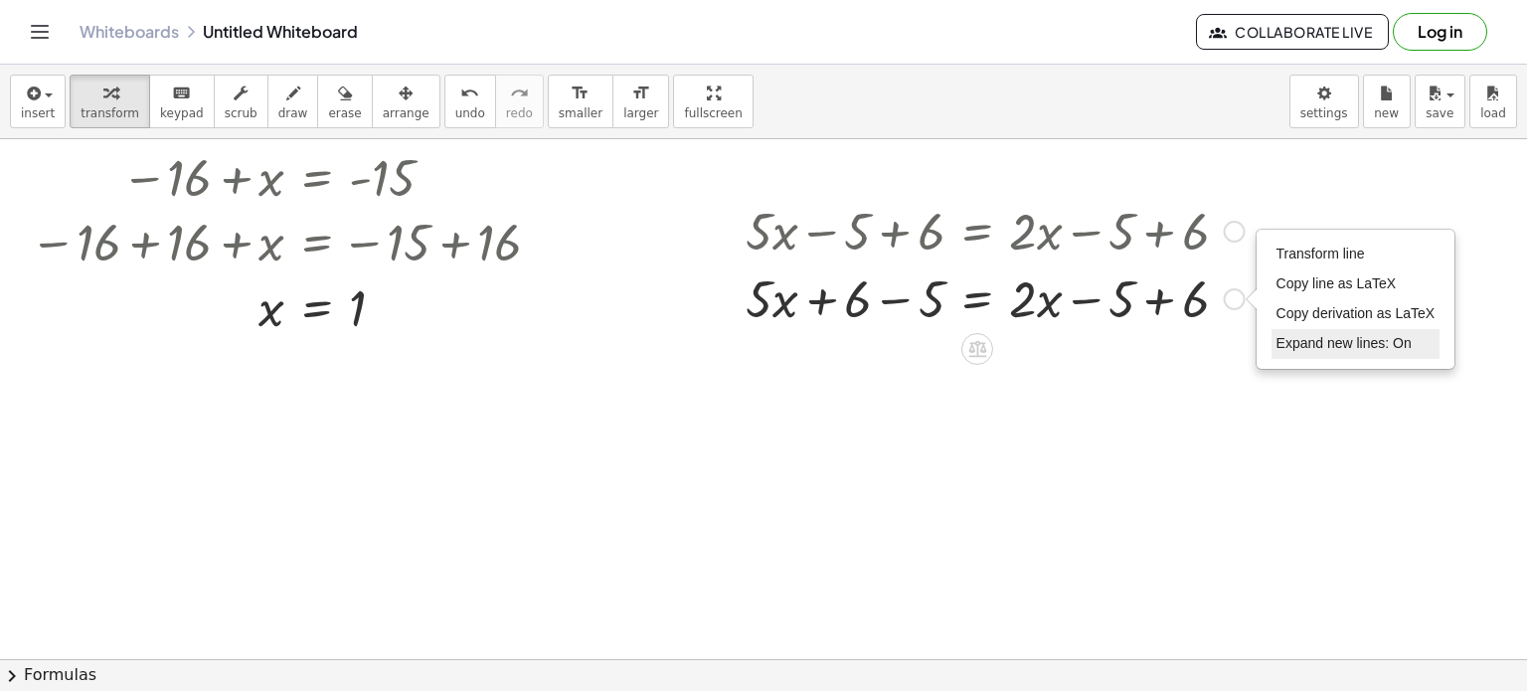
click at [1293, 333] on li "Expand new lines: On" at bounding box center [1355, 344] width 169 height 30
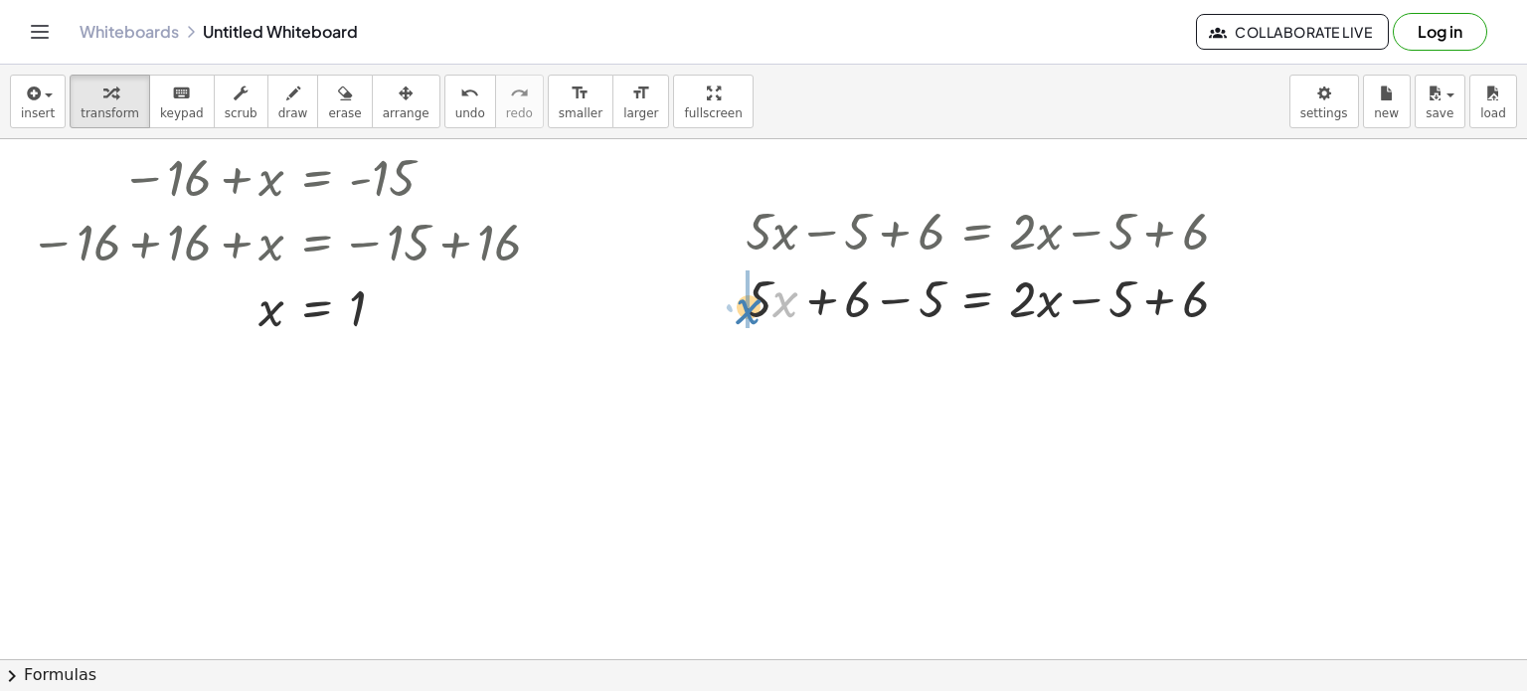
drag, startPoint x: 794, startPoint y: 302, endPoint x: 761, endPoint y: 308, distance: 33.3
click at [761, 308] on div at bounding box center [995, 297] width 519 height 68
drag, startPoint x: 762, startPoint y: 304, endPoint x: 802, endPoint y: 306, distance: 39.8
click at [802, 306] on div at bounding box center [995, 297] width 519 height 68
drag, startPoint x: 1033, startPoint y: 308, endPoint x: 768, endPoint y: 369, distance: 271.3
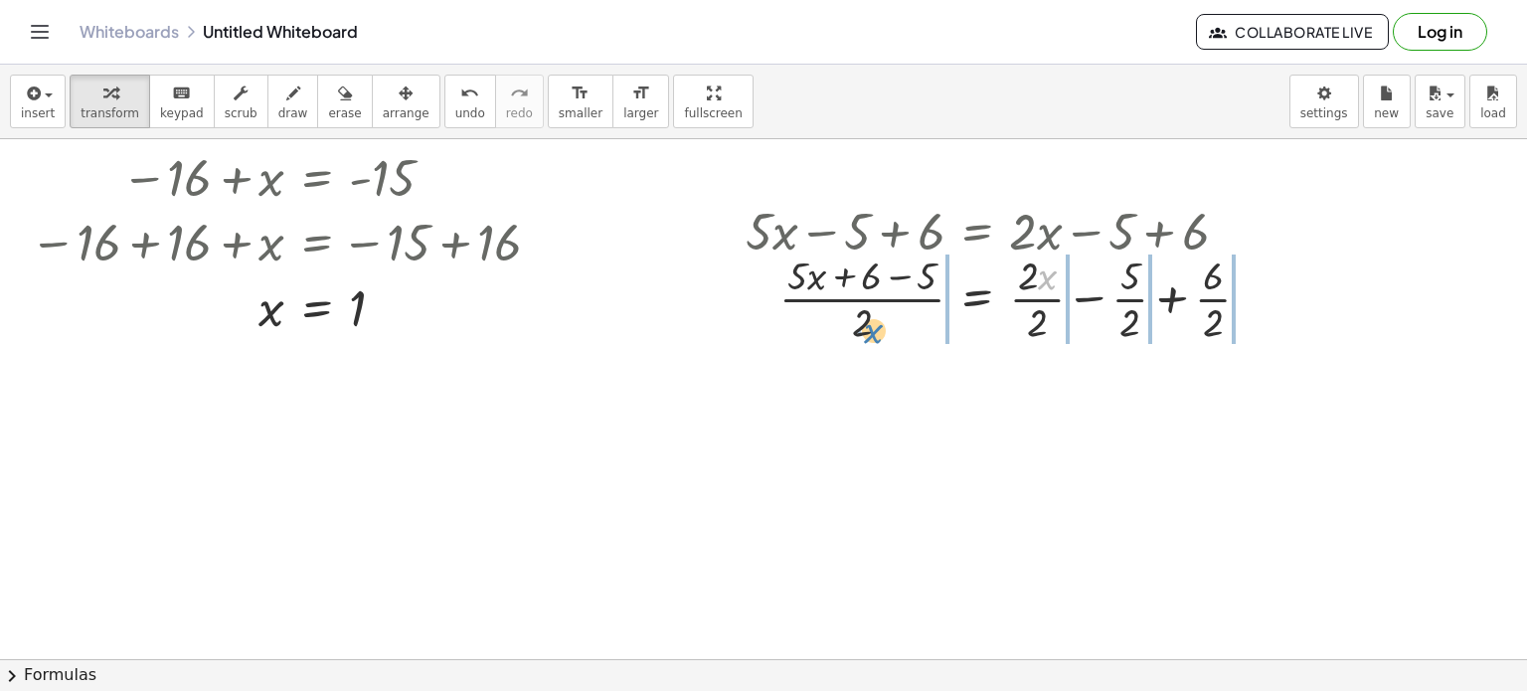
drag, startPoint x: 1050, startPoint y: 287, endPoint x: 880, endPoint y: 338, distance: 177.4
click at [880, 338] on div at bounding box center [1006, 297] width 541 height 99
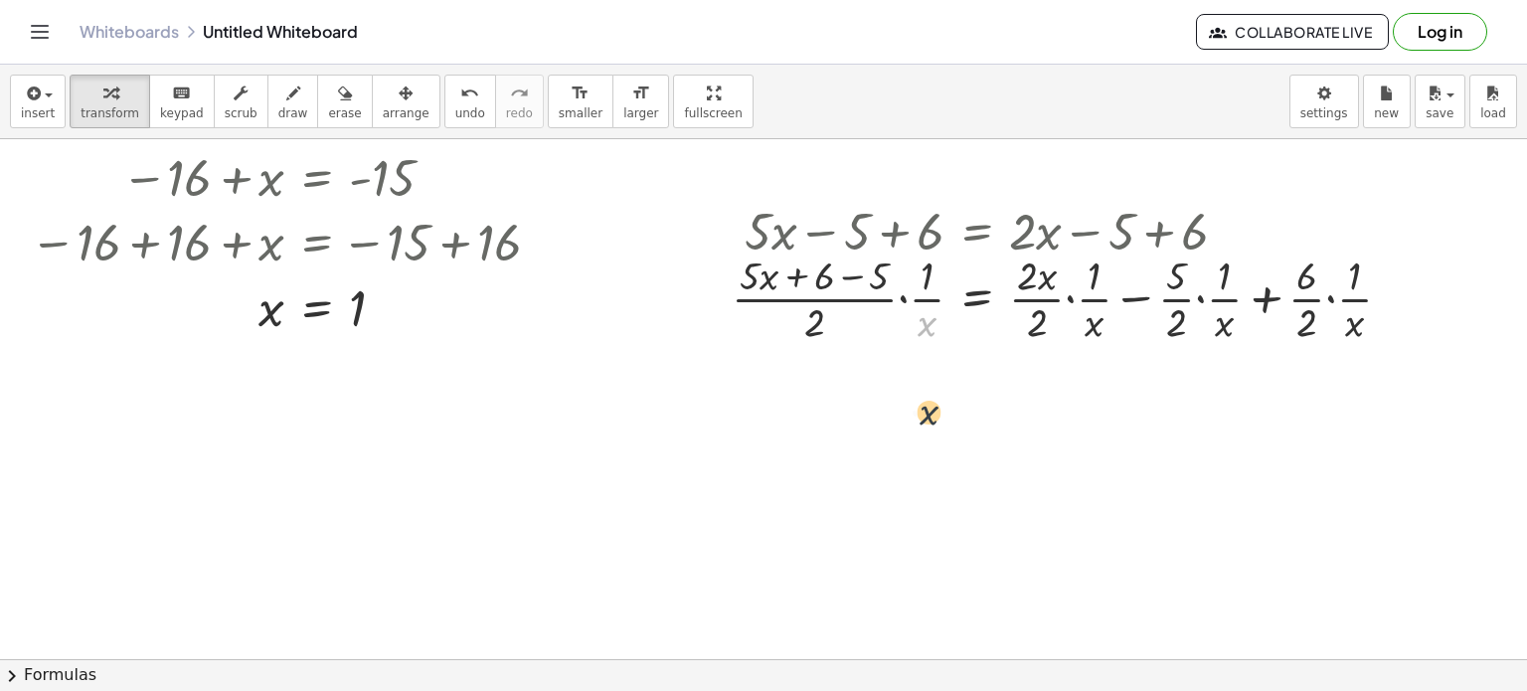
drag, startPoint x: 919, startPoint y: 323, endPoint x: 919, endPoint y: 422, distance: 99.4
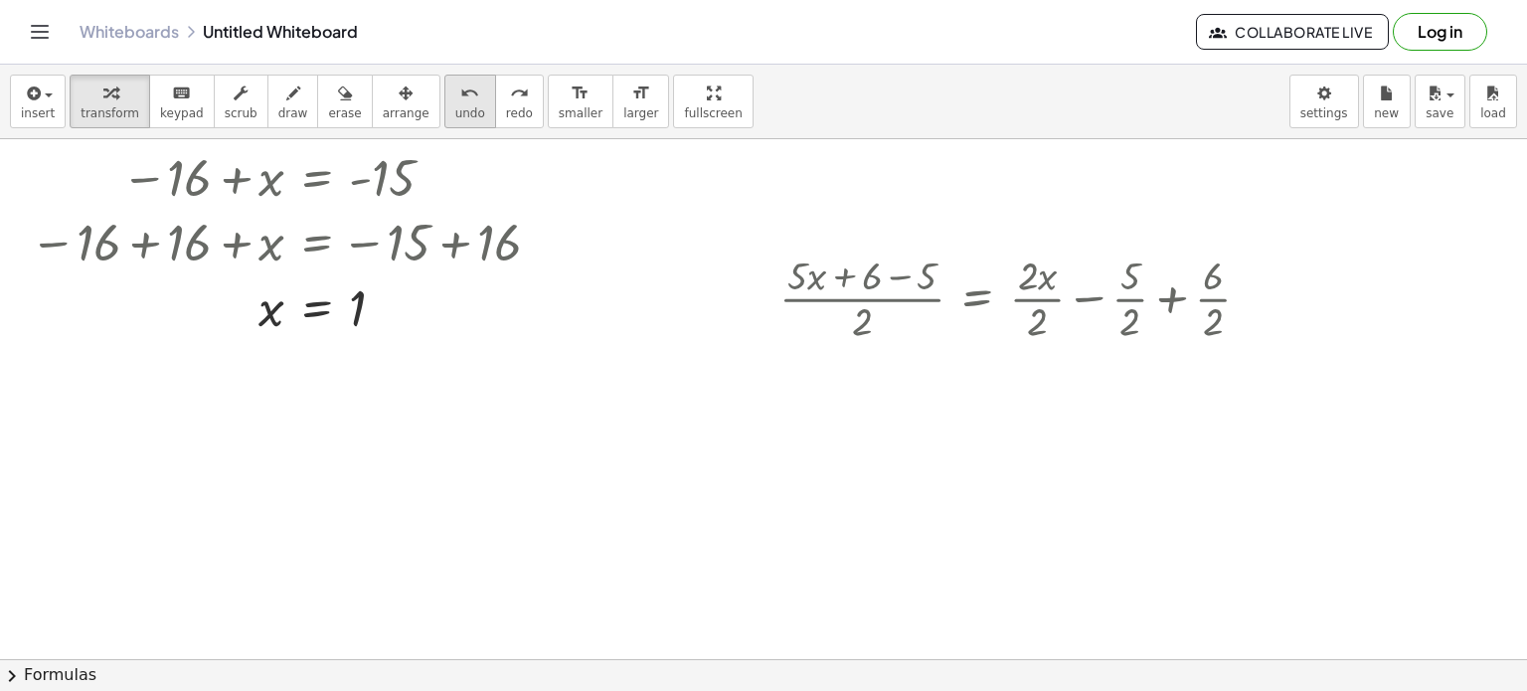
click at [460, 100] on icon "undo" at bounding box center [469, 94] width 19 height 24
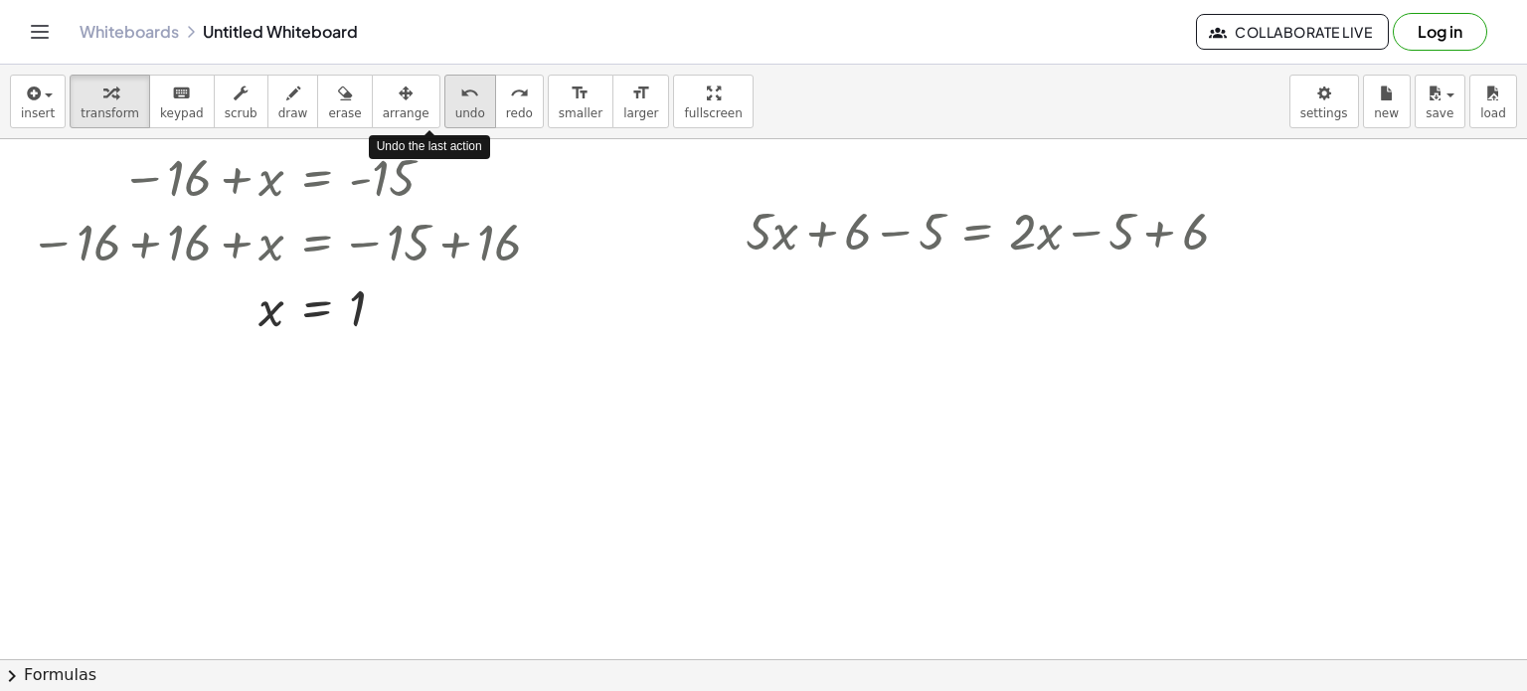
click at [460, 100] on icon "undo" at bounding box center [469, 94] width 19 height 24
click at [455, 106] on span "undo" at bounding box center [470, 113] width 30 height 14
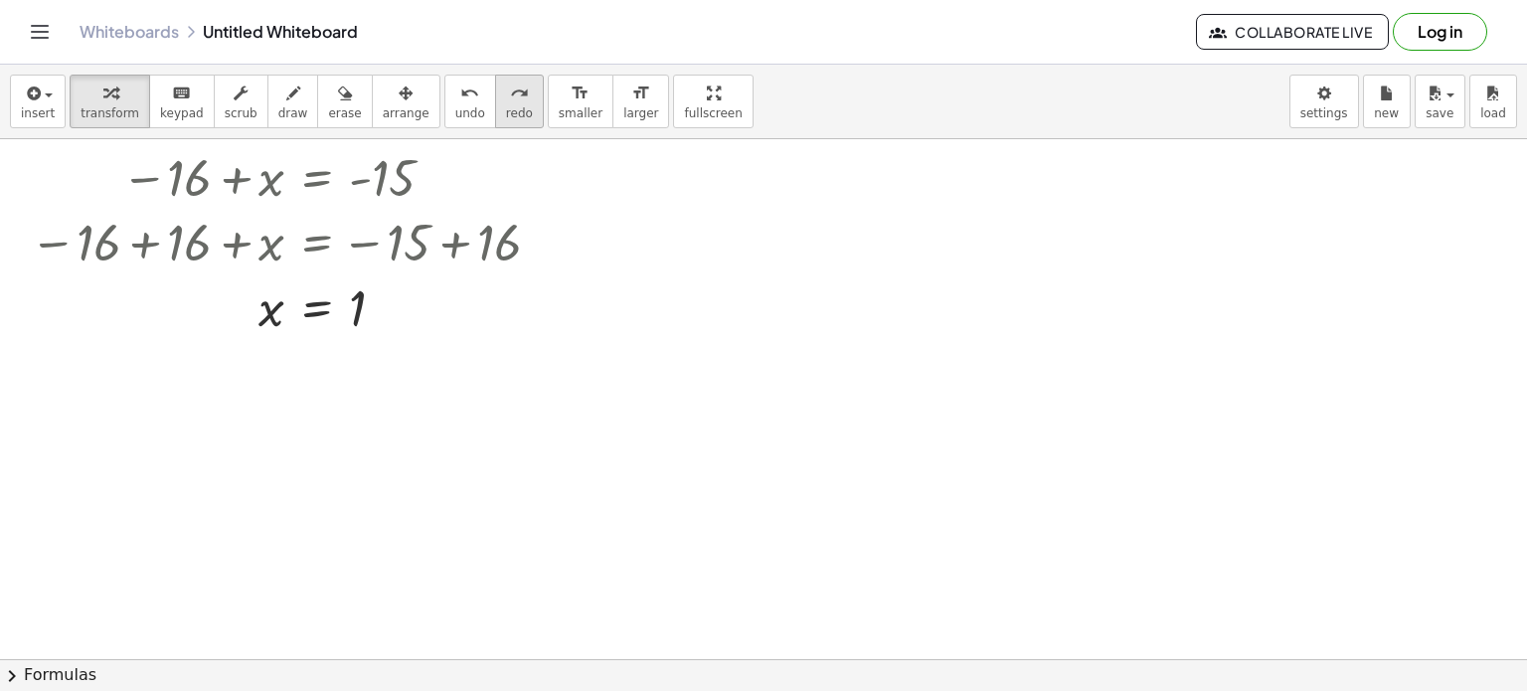
click at [506, 107] on span "redo" at bounding box center [519, 113] width 27 height 14
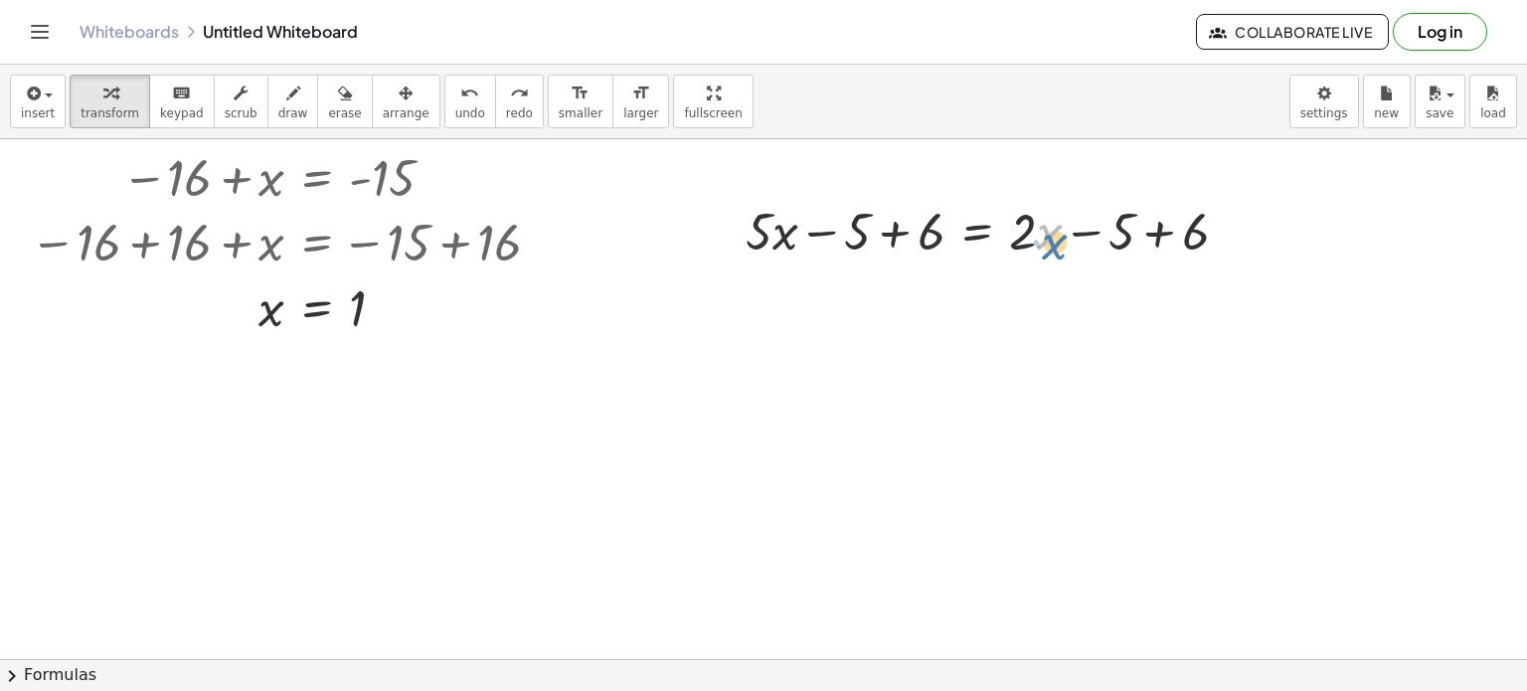
click at [1045, 241] on div at bounding box center [995, 230] width 519 height 68
click at [1021, 246] on div at bounding box center [995, 230] width 519 height 68
click at [967, 280] on icon at bounding box center [976, 280] width 21 height 21
click at [945, 276] on div "−" at bounding box center [937, 281] width 32 height 32
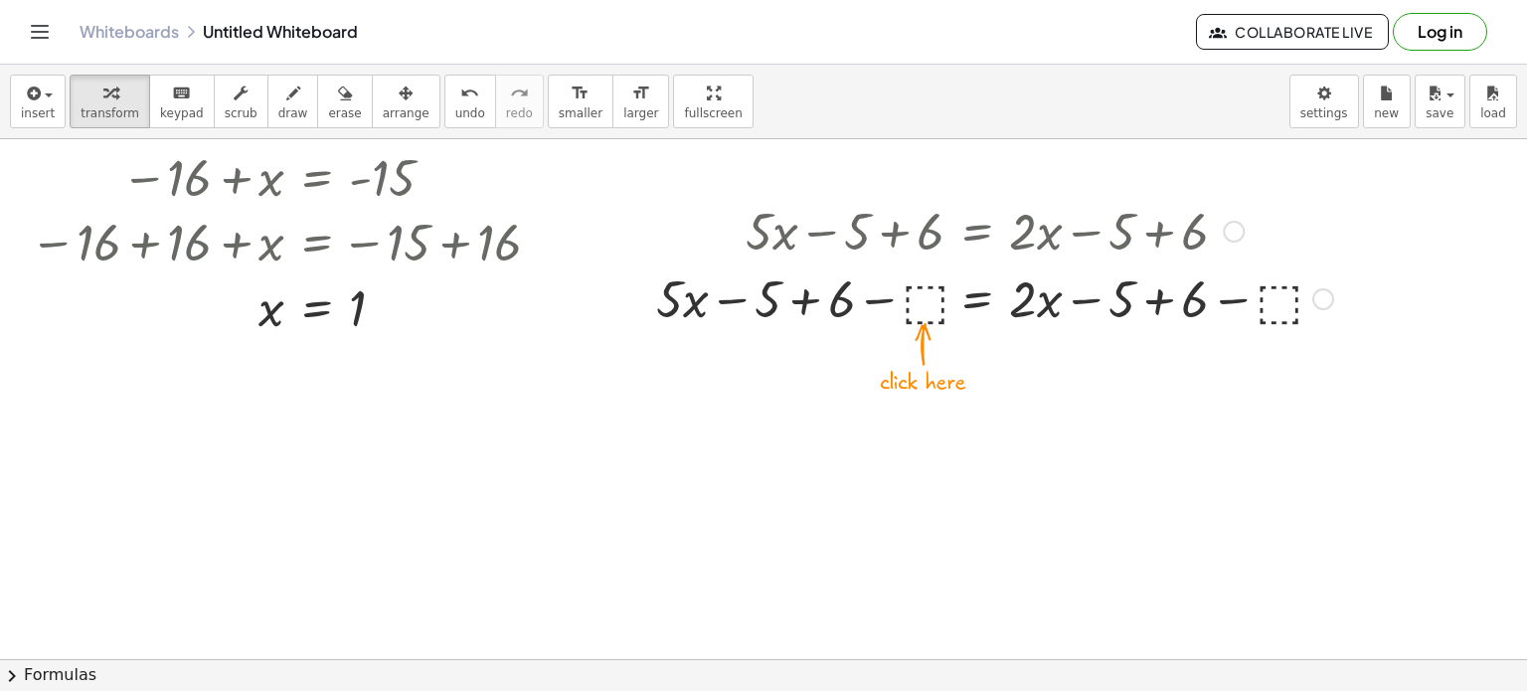
click at [926, 309] on div at bounding box center [994, 297] width 697 height 68
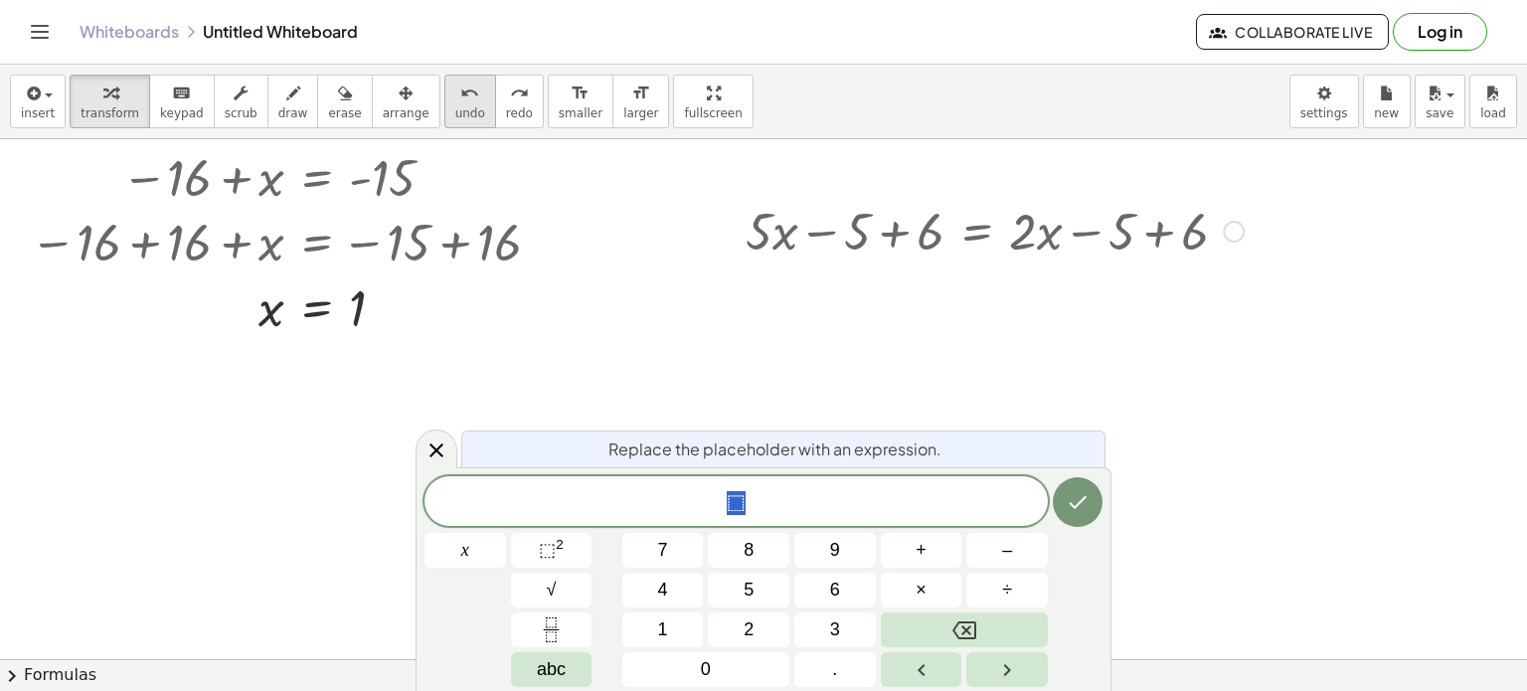
click at [444, 110] on button "undo undo" at bounding box center [470, 102] width 52 height 54
click at [439, 456] on icon at bounding box center [436, 450] width 24 height 24
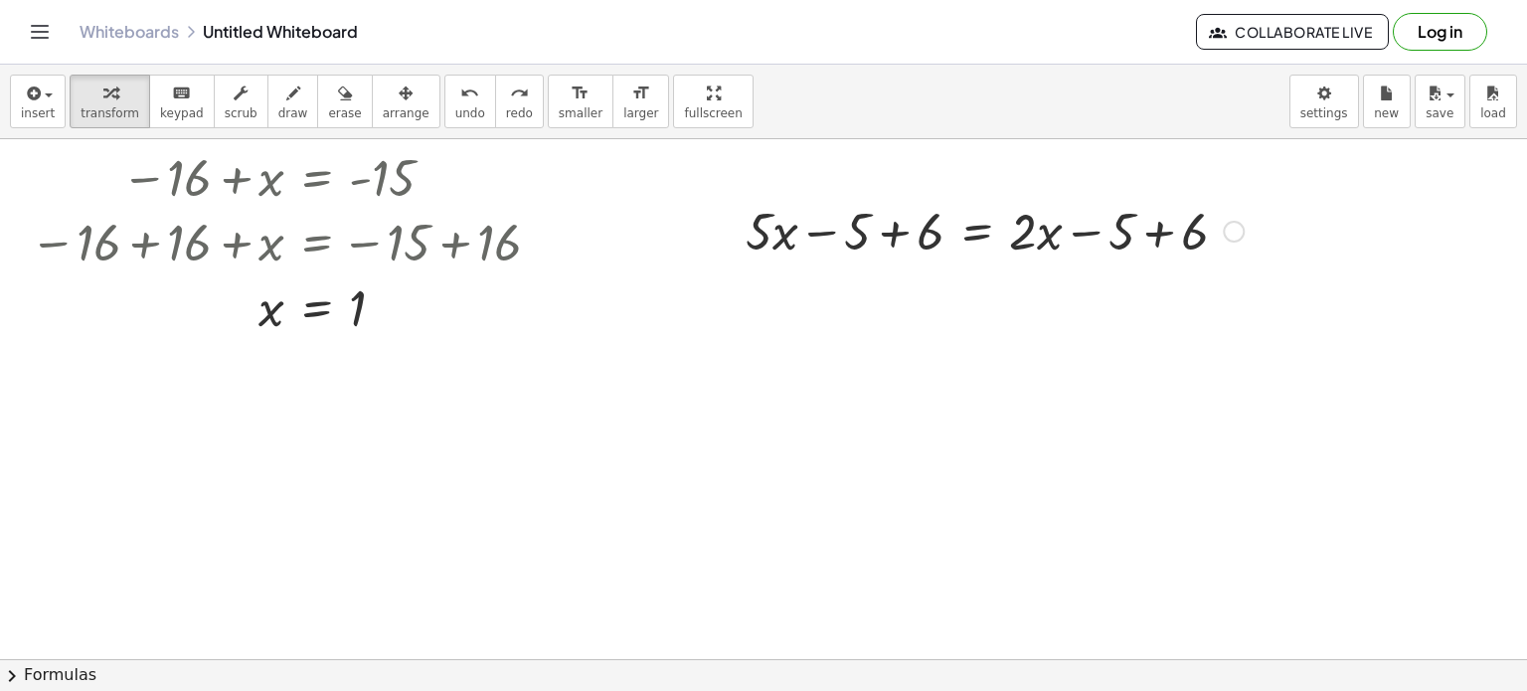
click at [892, 230] on div at bounding box center [994, 230] width 697 height 68
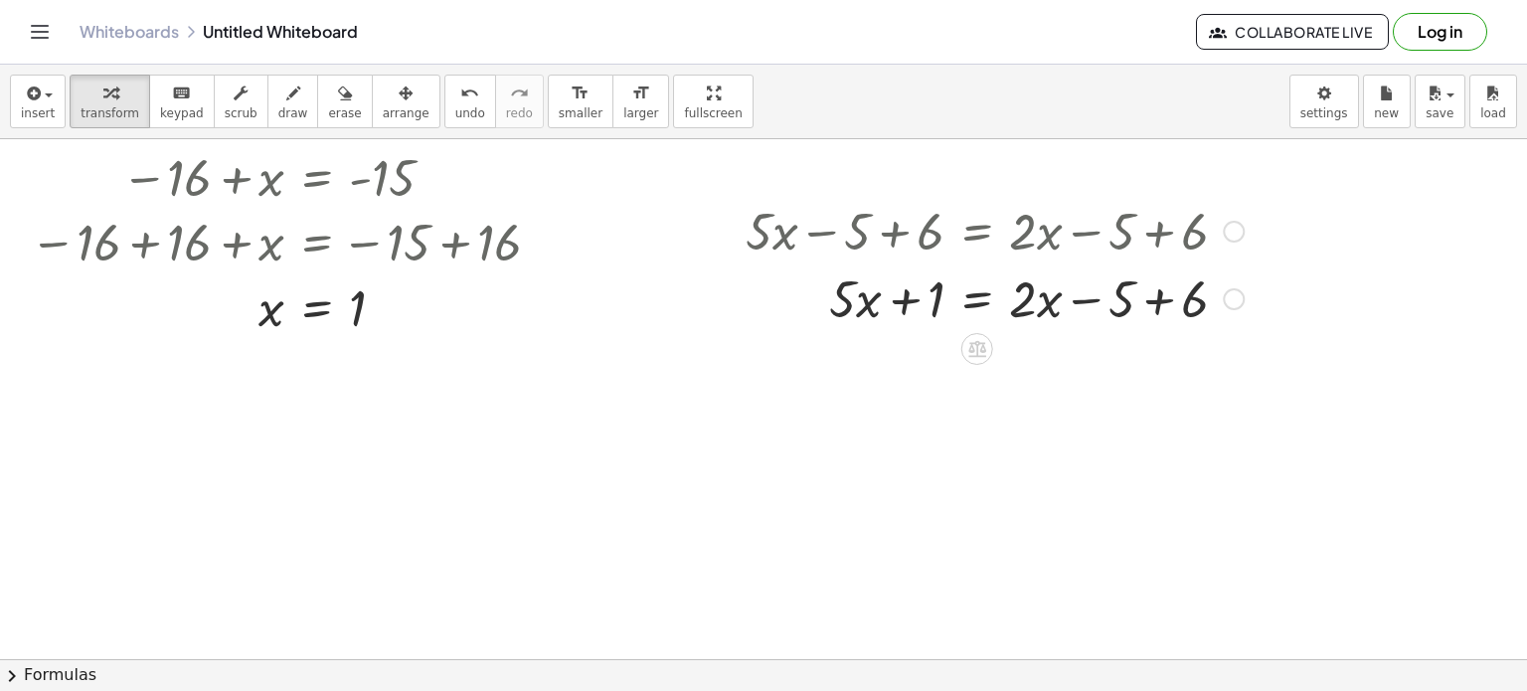
click at [1151, 298] on div at bounding box center [994, 297] width 697 height 68
click at [1015, 305] on div at bounding box center [994, 297] width 697 height 68
click at [874, 300] on div at bounding box center [994, 297] width 697 height 68
click at [855, 301] on div at bounding box center [994, 297] width 697 height 68
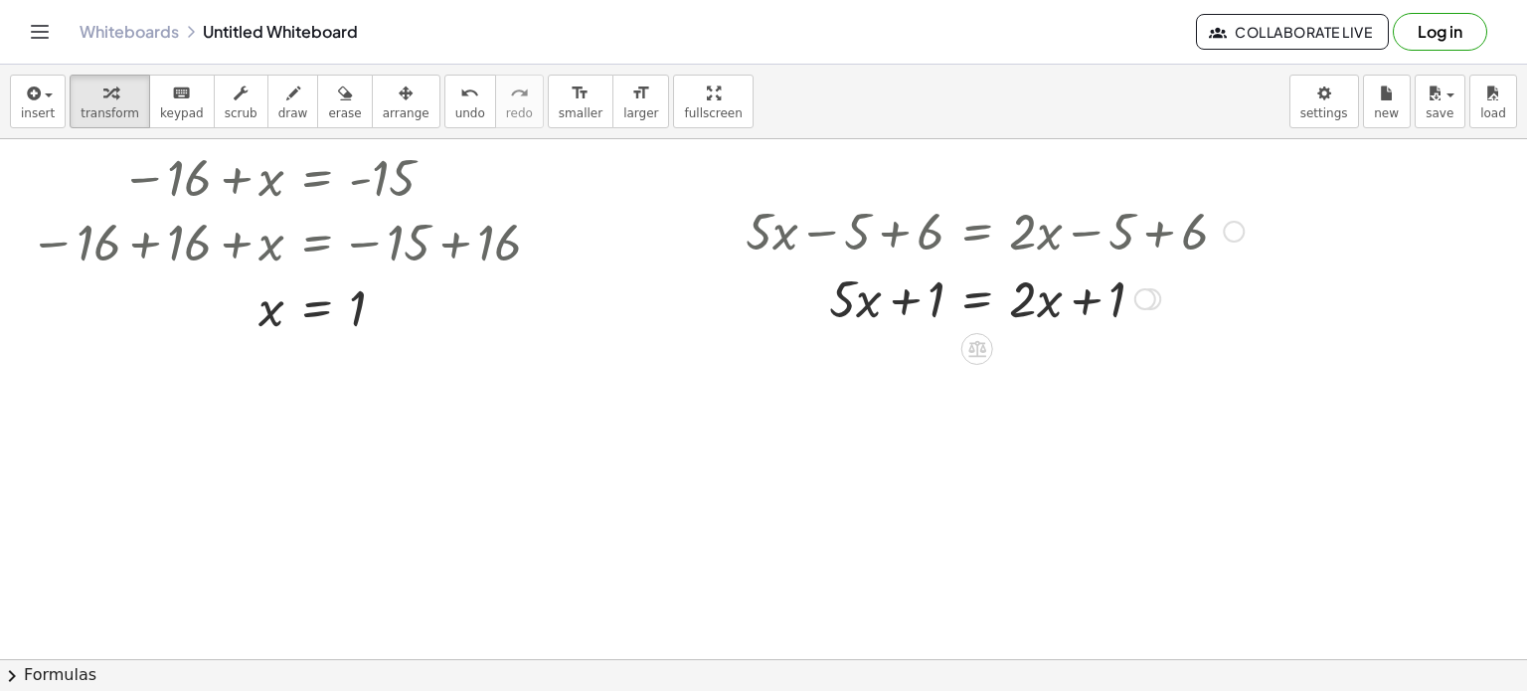
click at [905, 298] on div at bounding box center [994, 297] width 697 height 68
drag, startPoint x: 1106, startPoint y: 305, endPoint x: 921, endPoint y: 333, distance: 187.0
click at [455, 114] on span "undo" at bounding box center [470, 113] width 30 height 14
drag, startPoint x: 1095, startPoint y: 302, endPoint x: 901, endPoint y: 301, distance: 194.8
click at [455, 108] on span "undo" at bounding box center [470, 113] width 30 height 14
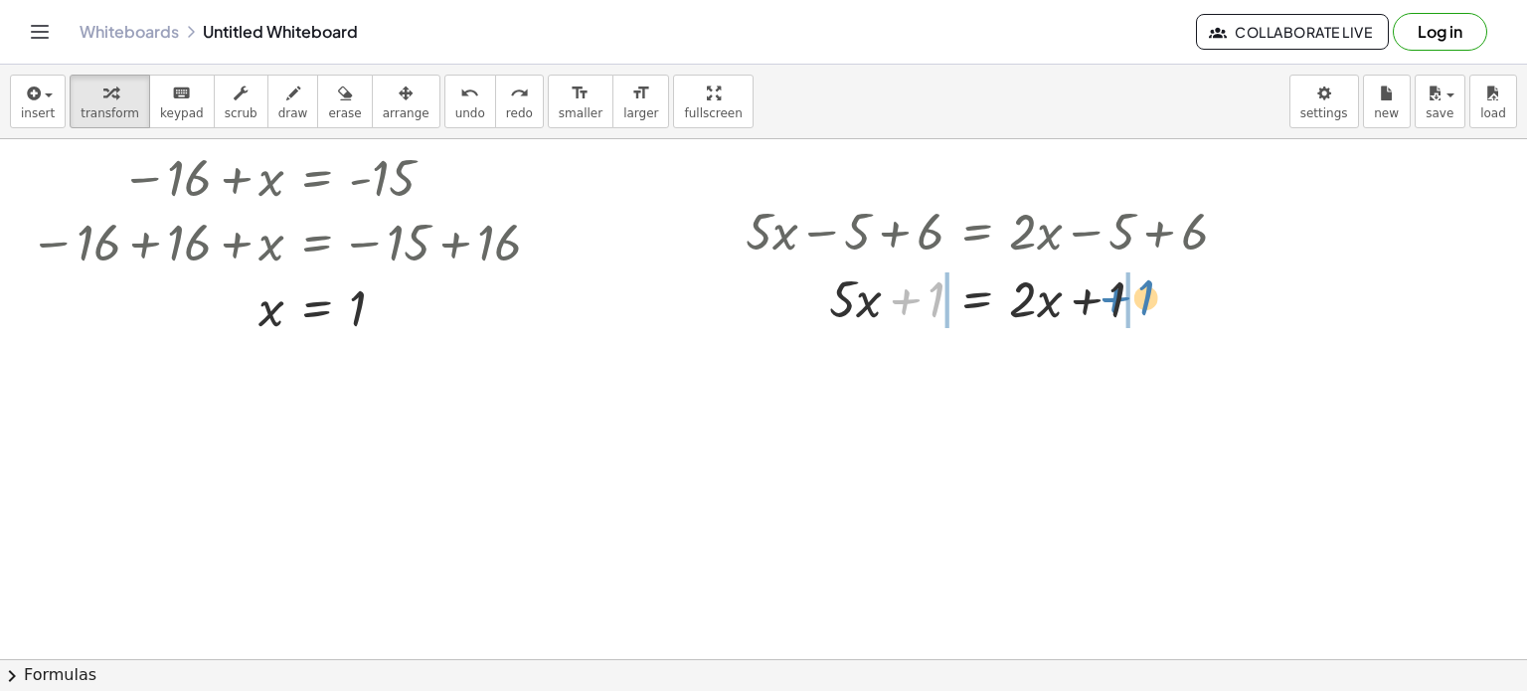
drag, startPoint x: 925, startPoint y: 292, endPoint x: 1112, endPoint y: 278, distance: 187.4
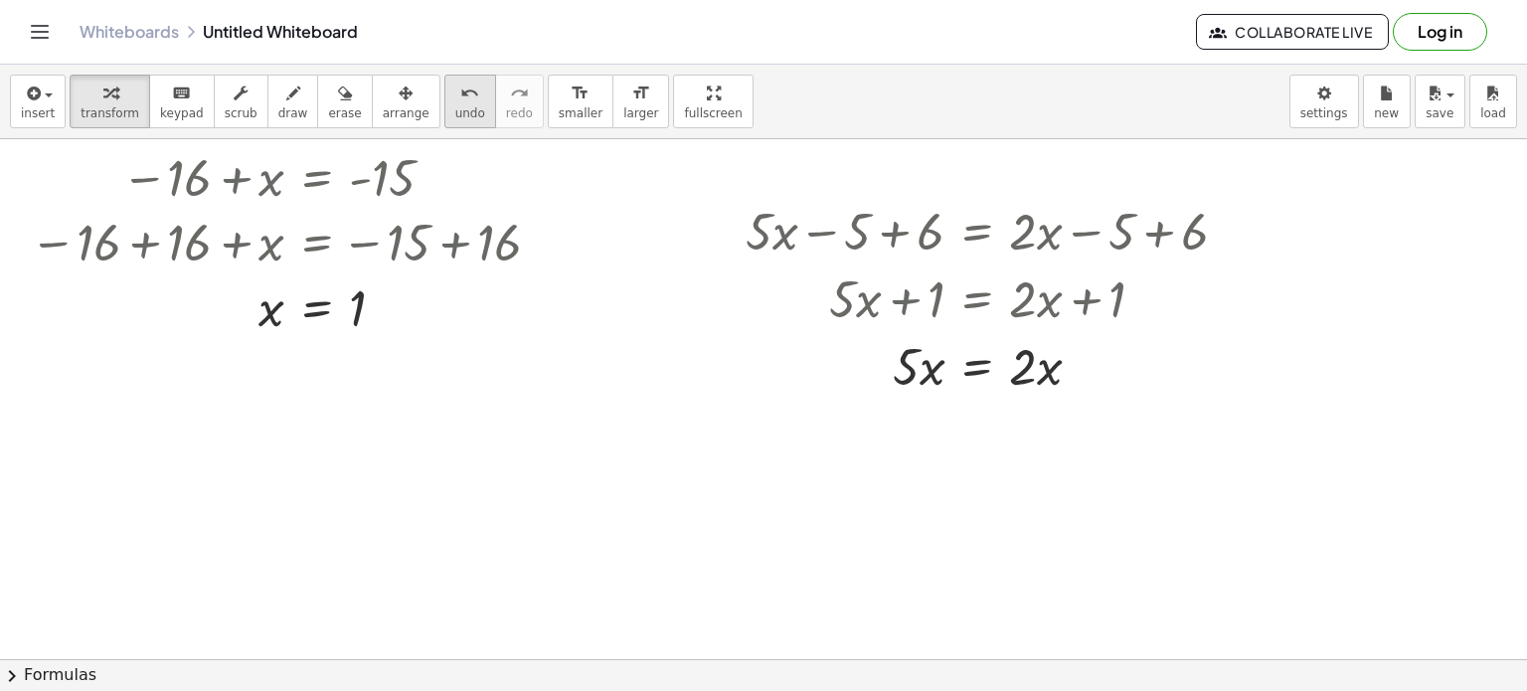
click at [455, 110] on span "undo" at bounding box center [470, 113] width 30 height 14
click at [444, 116] on button "undo undo" at bounding box center [470, 102] width 52 height 54
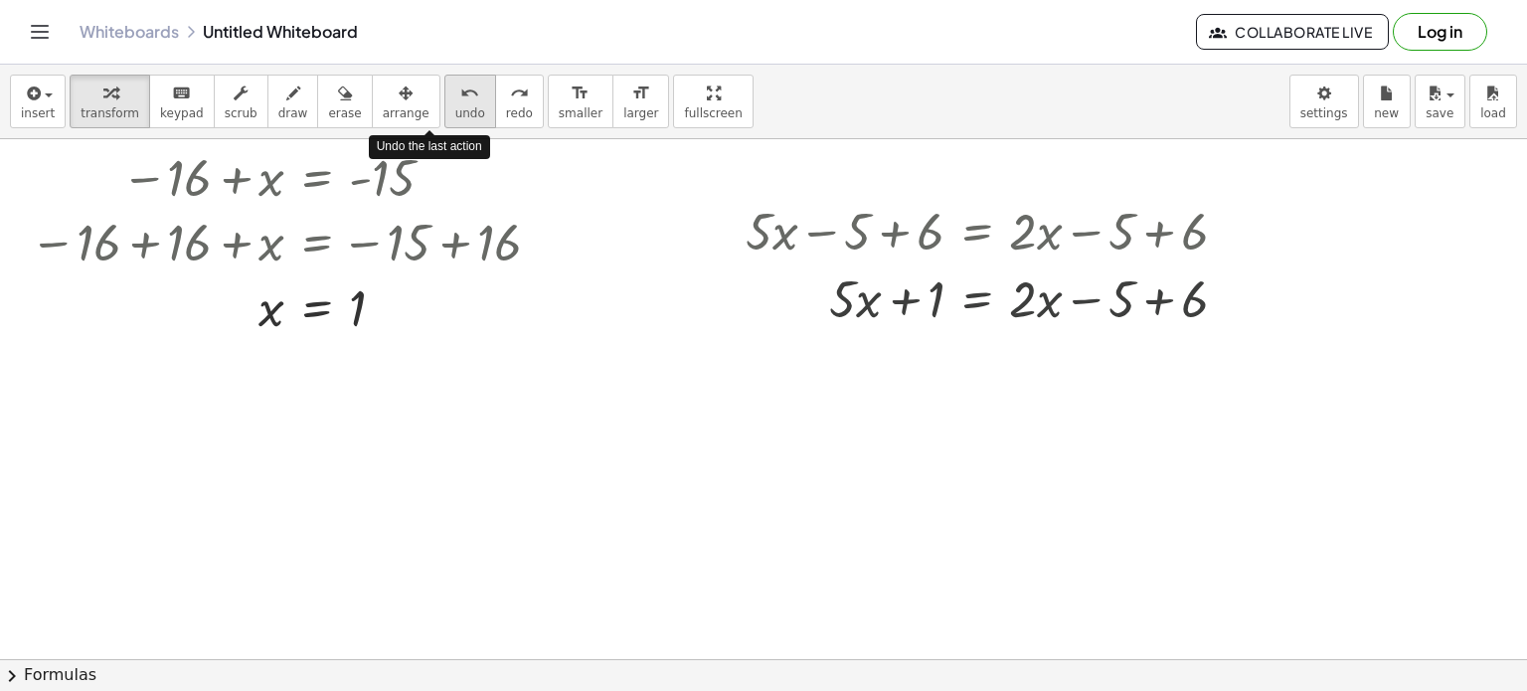
click at [455, 116] on span "undo" at bounding box center [470, 113] width 30 height 14
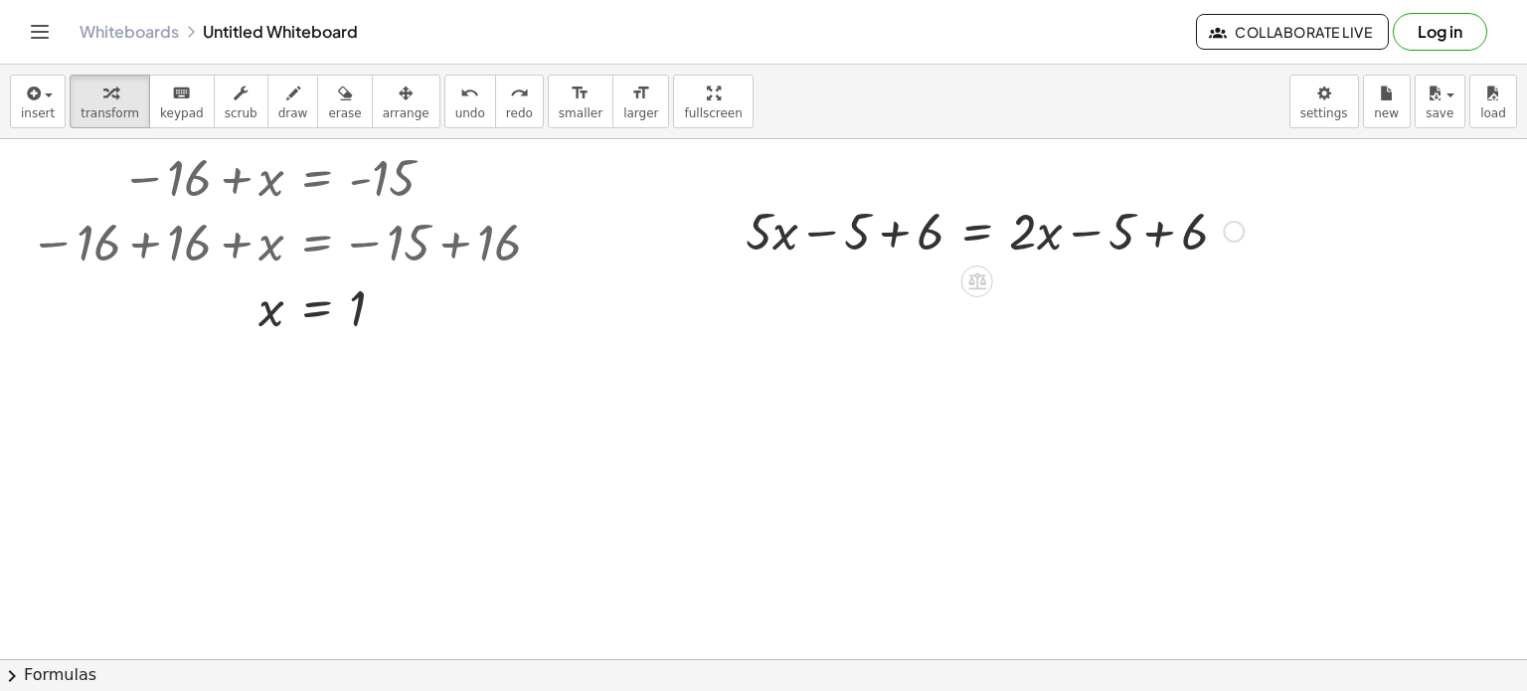
click at [900, 231] on div at bounding box center [953, 230] width 780 height 68
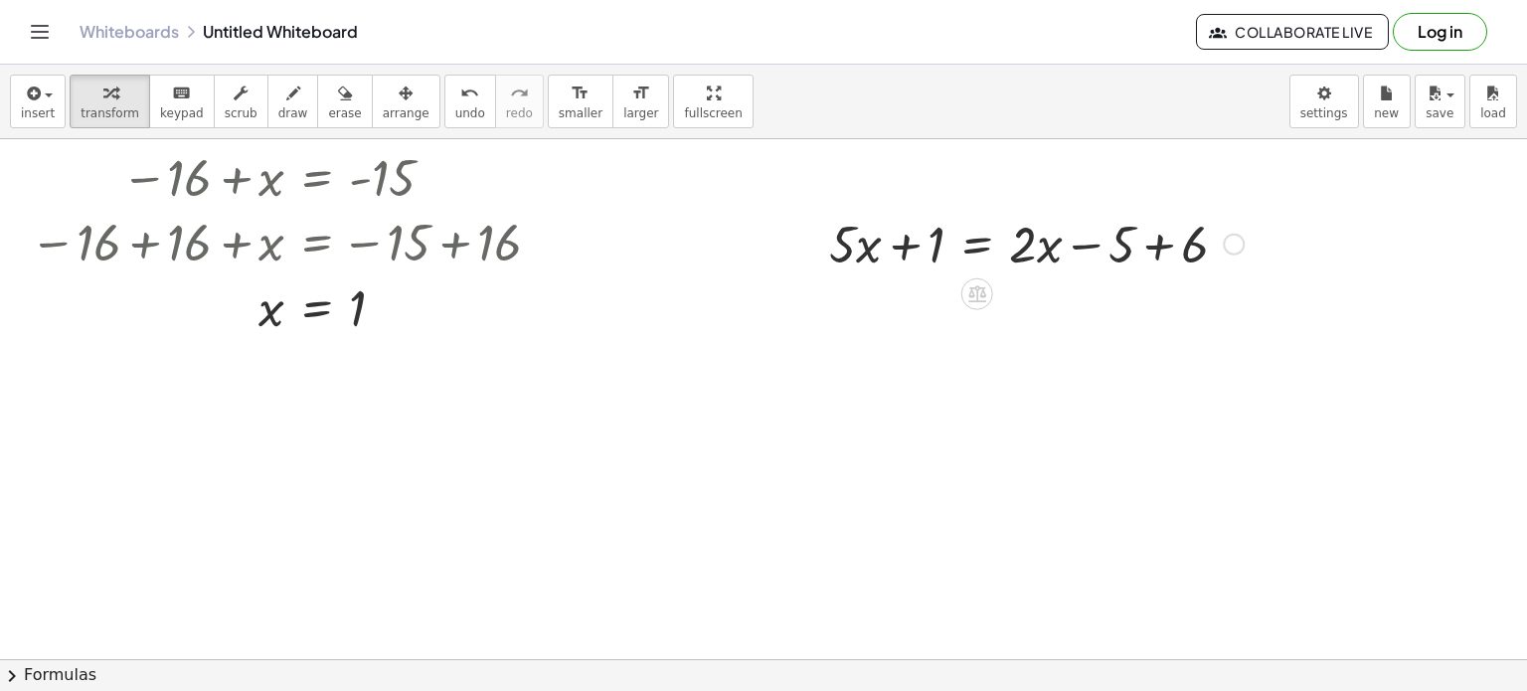
click at [1157, 236] on div at bounding box center [953, 230] width 780 height 68
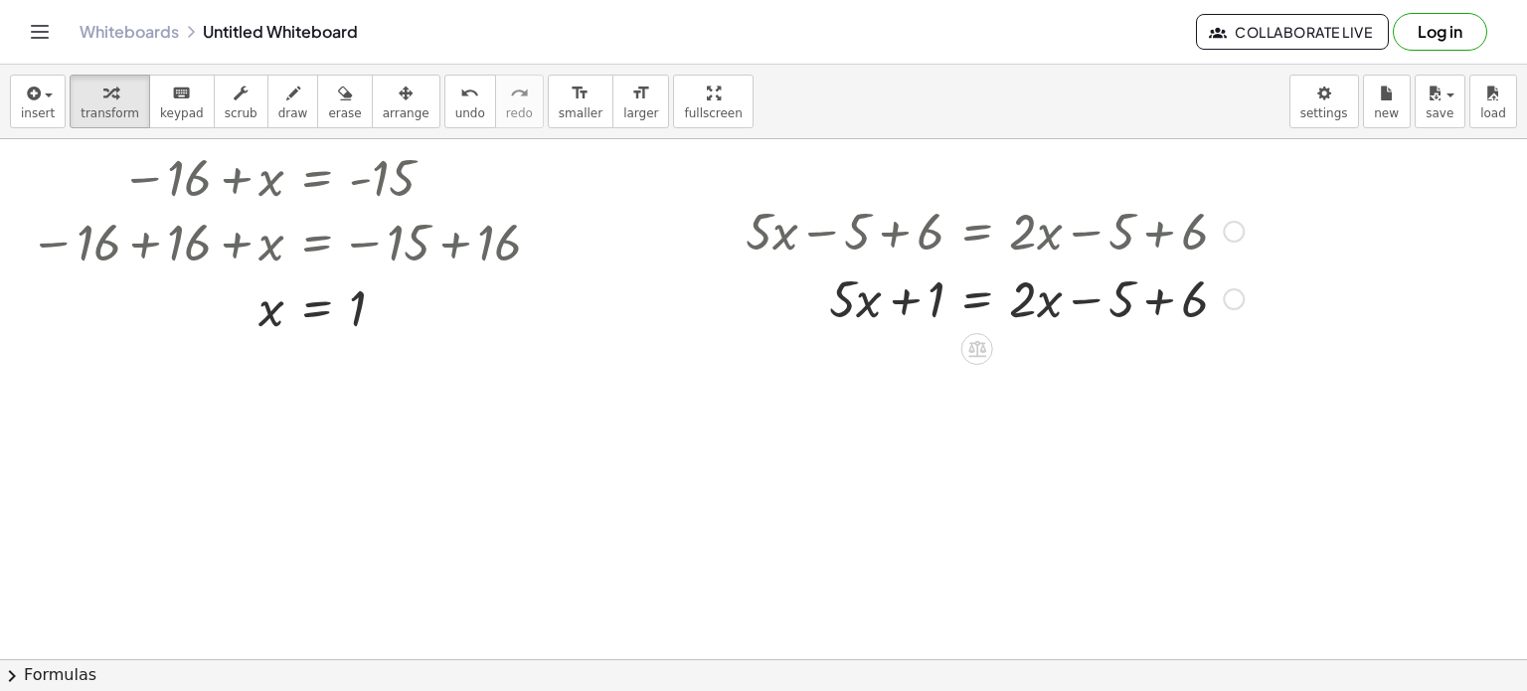
click at [1172, 298] on div at bounding box center [994, 297] width 697 height 68
click at [904, 293] on div at bounding box center [994, 297] width 697 height 68
drag, startPoint x: 1087, startPoint y: 297, endPoint x: 882, endPoint y: 284, distance: 205.2
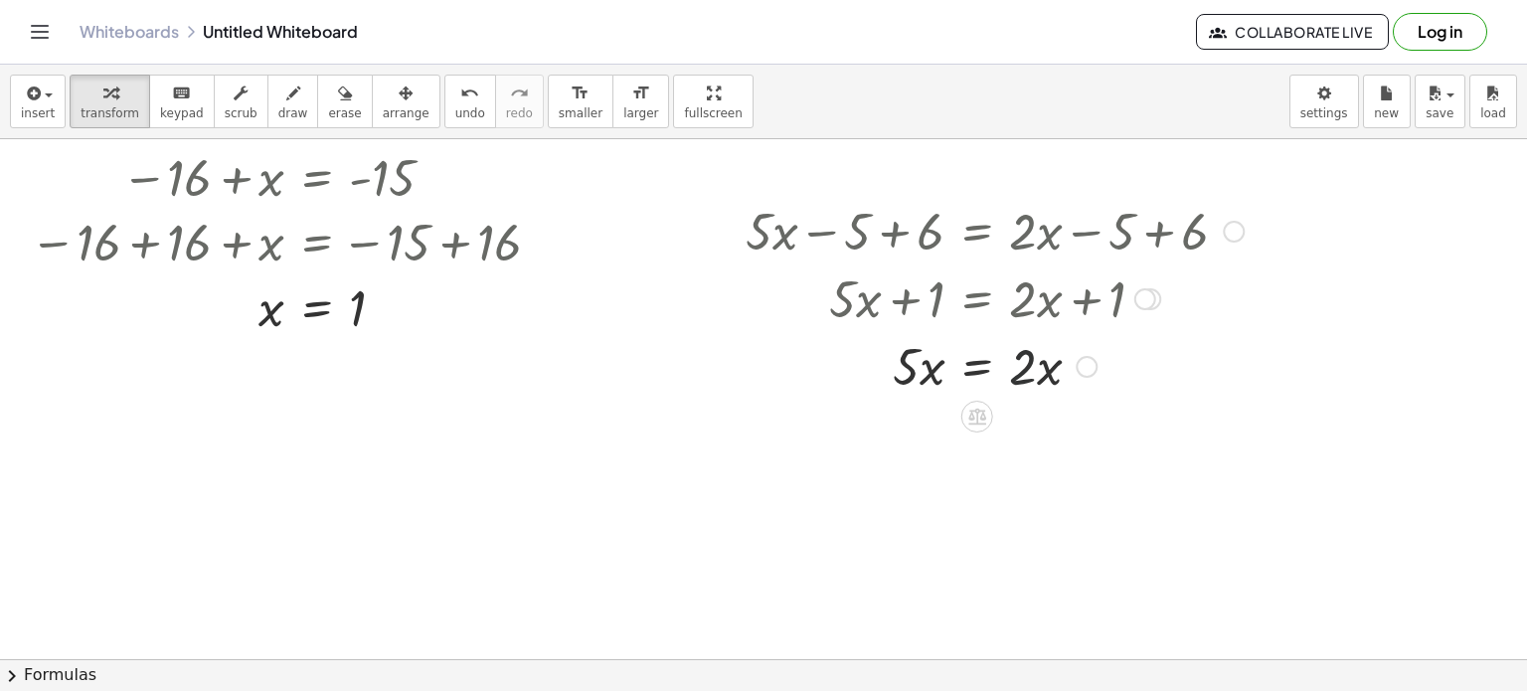
click at [1022, 382] on div at bounding box center [994, 365] width 697 height 68
click at [390, 111] on span "arrange" at bounding box center [406, 113] width 47 height 14
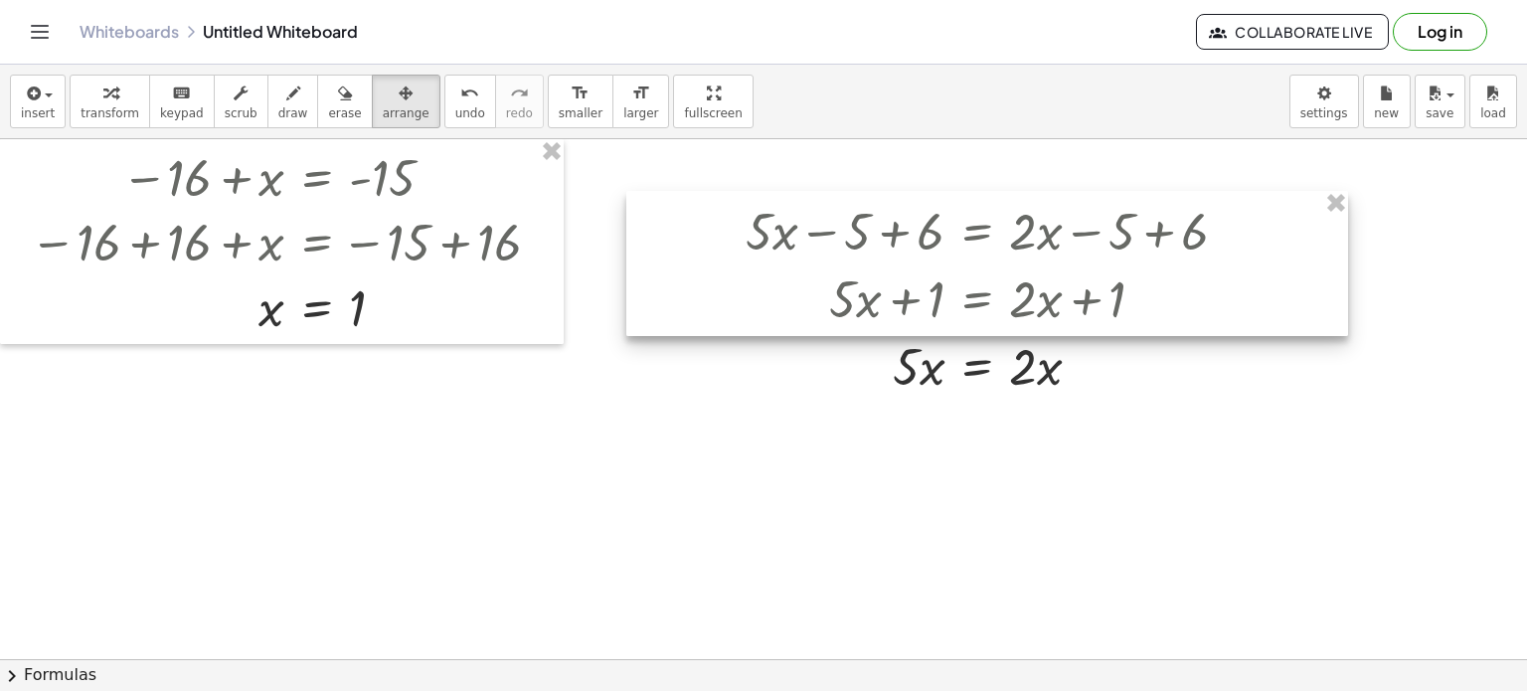
click at [1319, 201] on div at bounding box center [987, 263] width 722 height 145
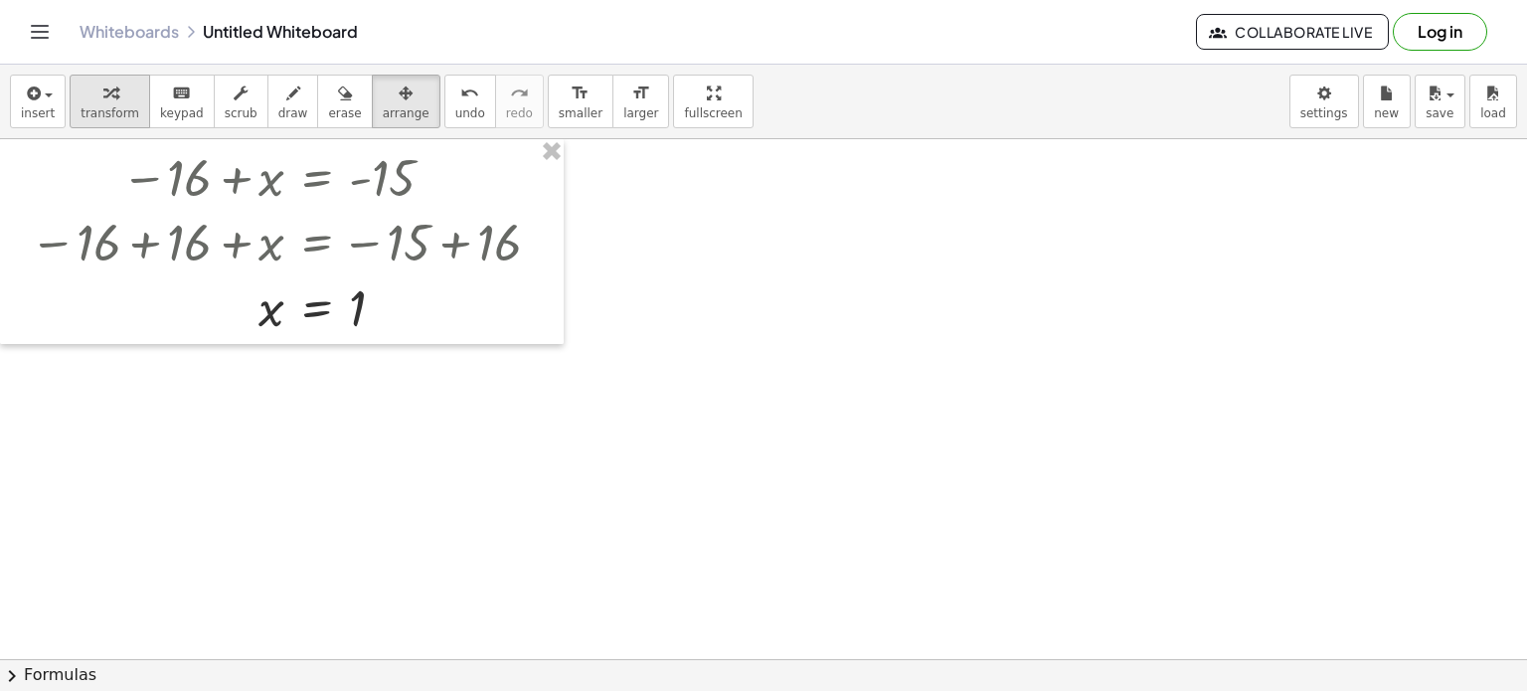
click at [107, 106] on span "transform" at bounding box center [110, 113] width 59 height 14
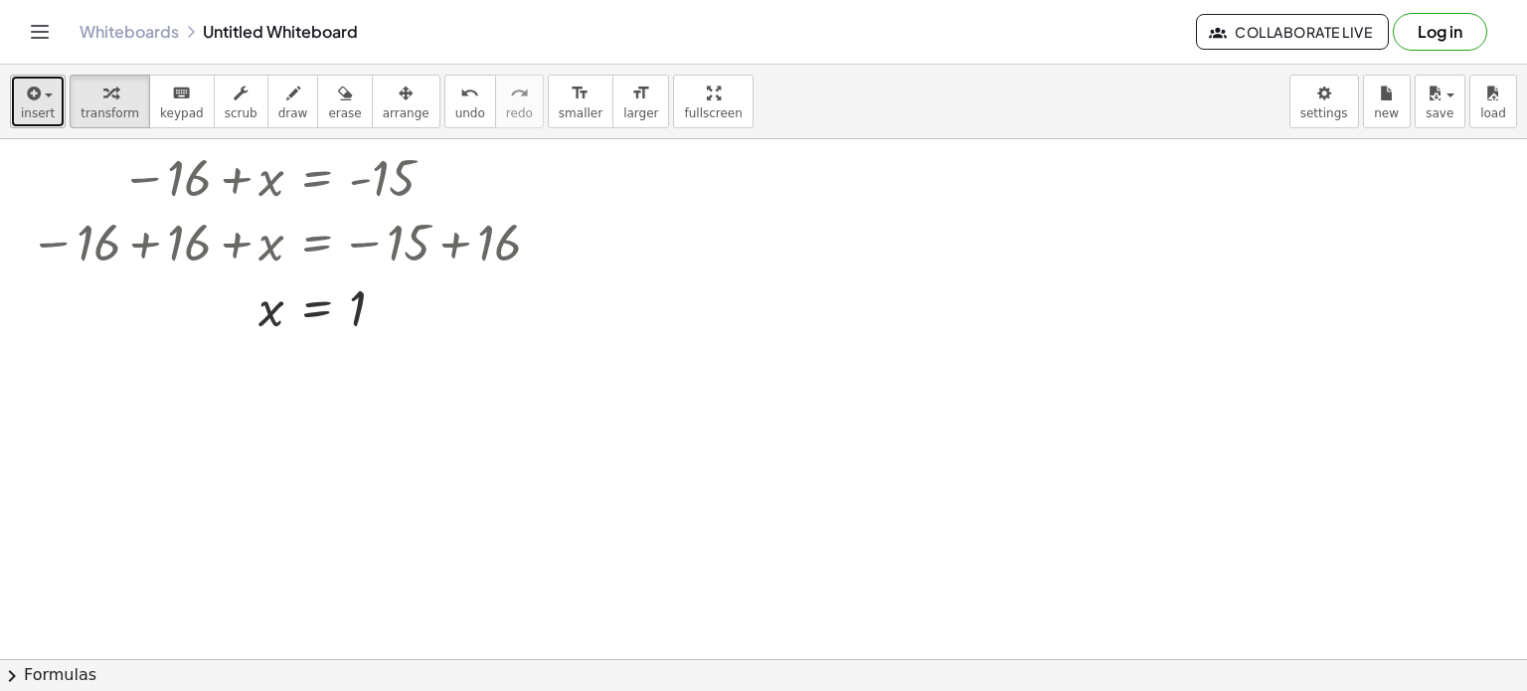
click at [40, 111] on span "insert" at bounding box center [38, 113] width 34 height 14
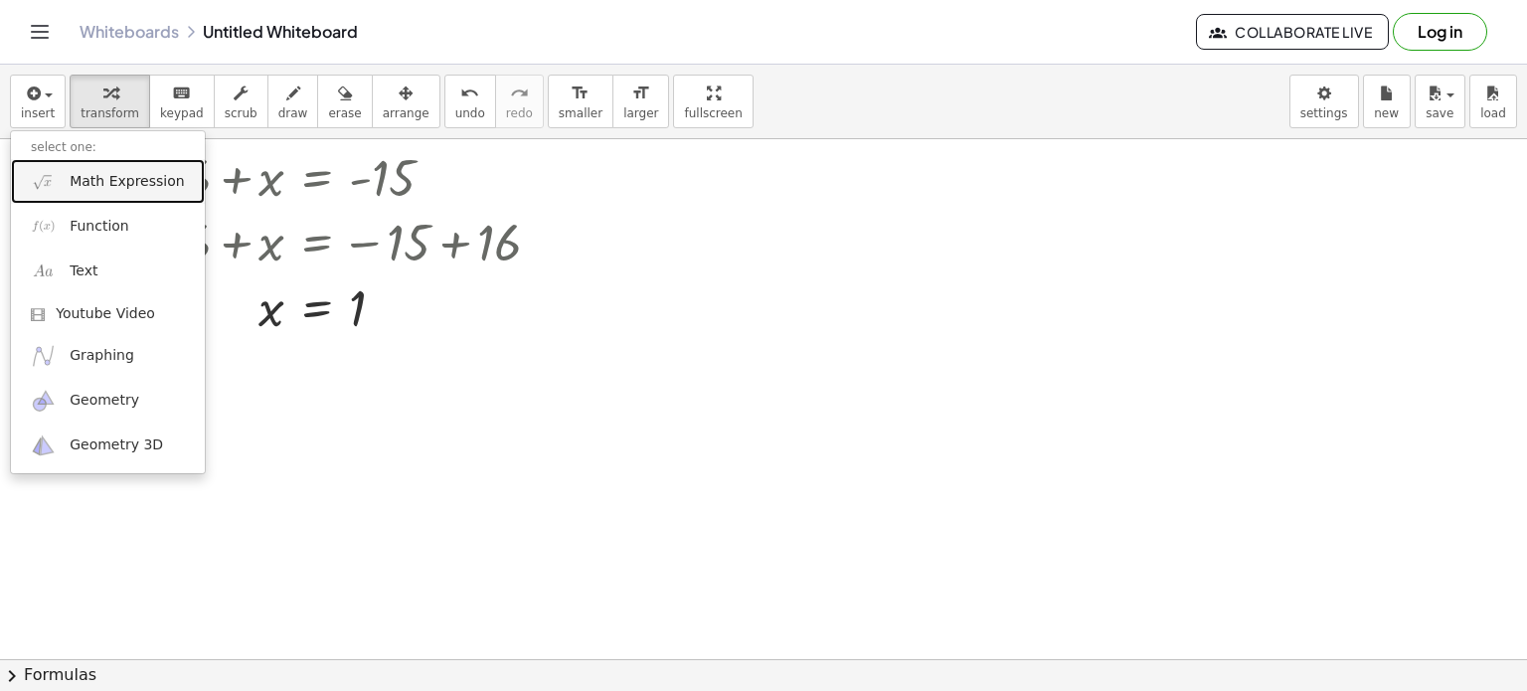
click at [109, 172] on span "Math Expression" at bounding box center [127, 182] width 114 height 20
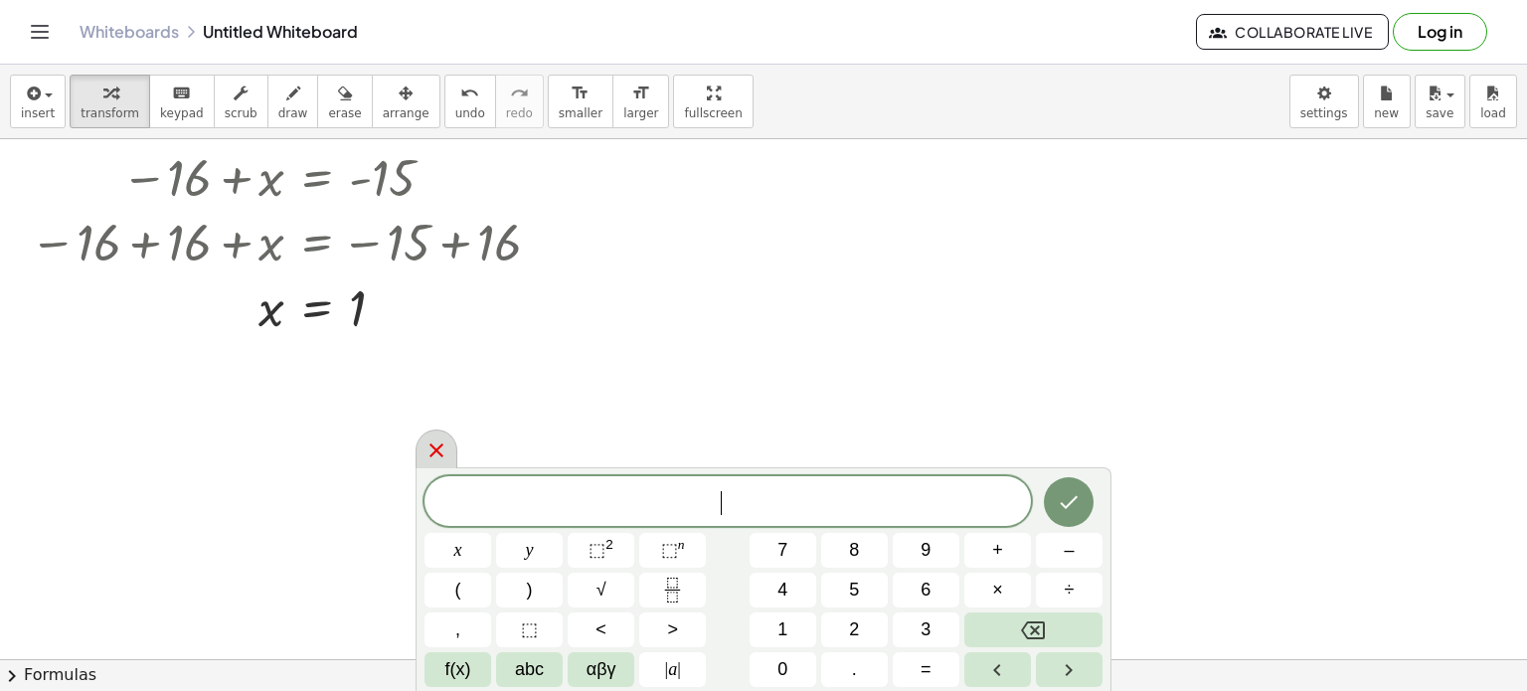
click at [439, 444] on icon at bounding box center [436, 450] width 24 height 24
